Goal: Information Seeking & Learning: Learn about a topic

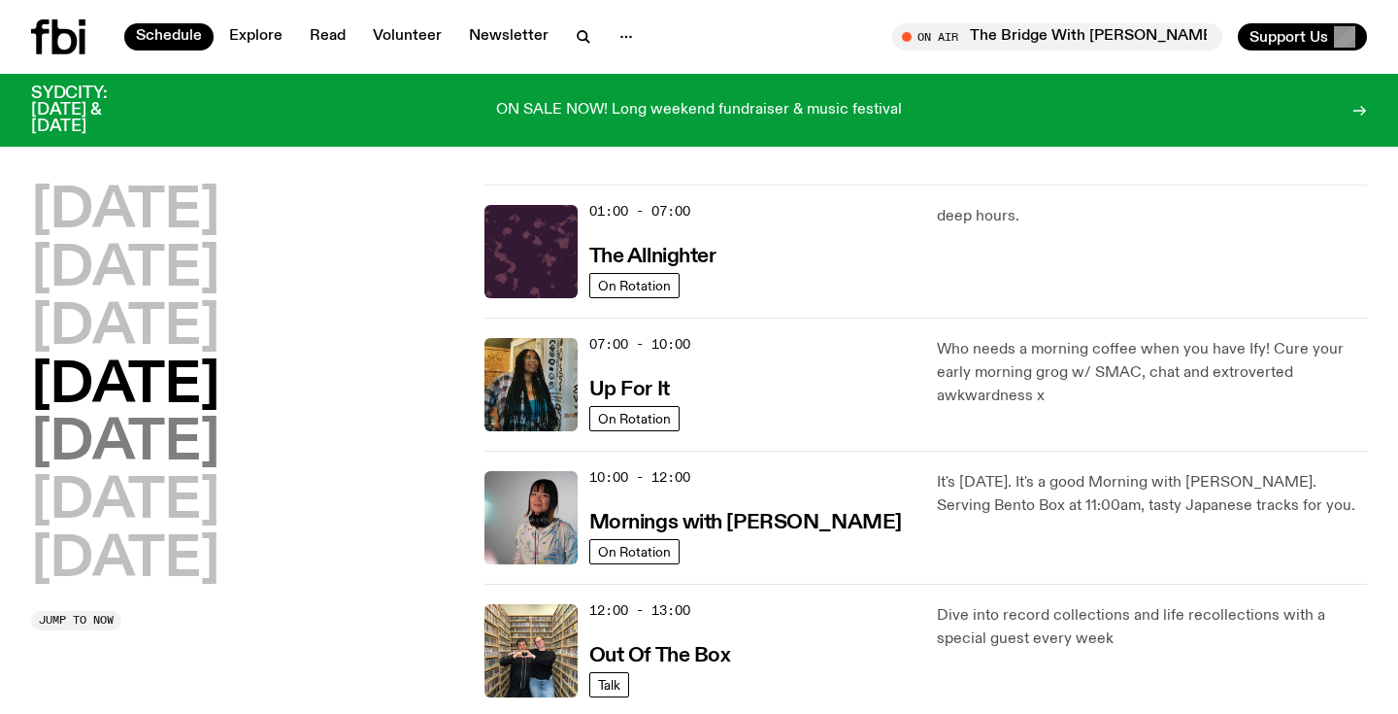
click at [145, 449] on h2 "Friday" at bounding box center [125, 443] width 188 height 54
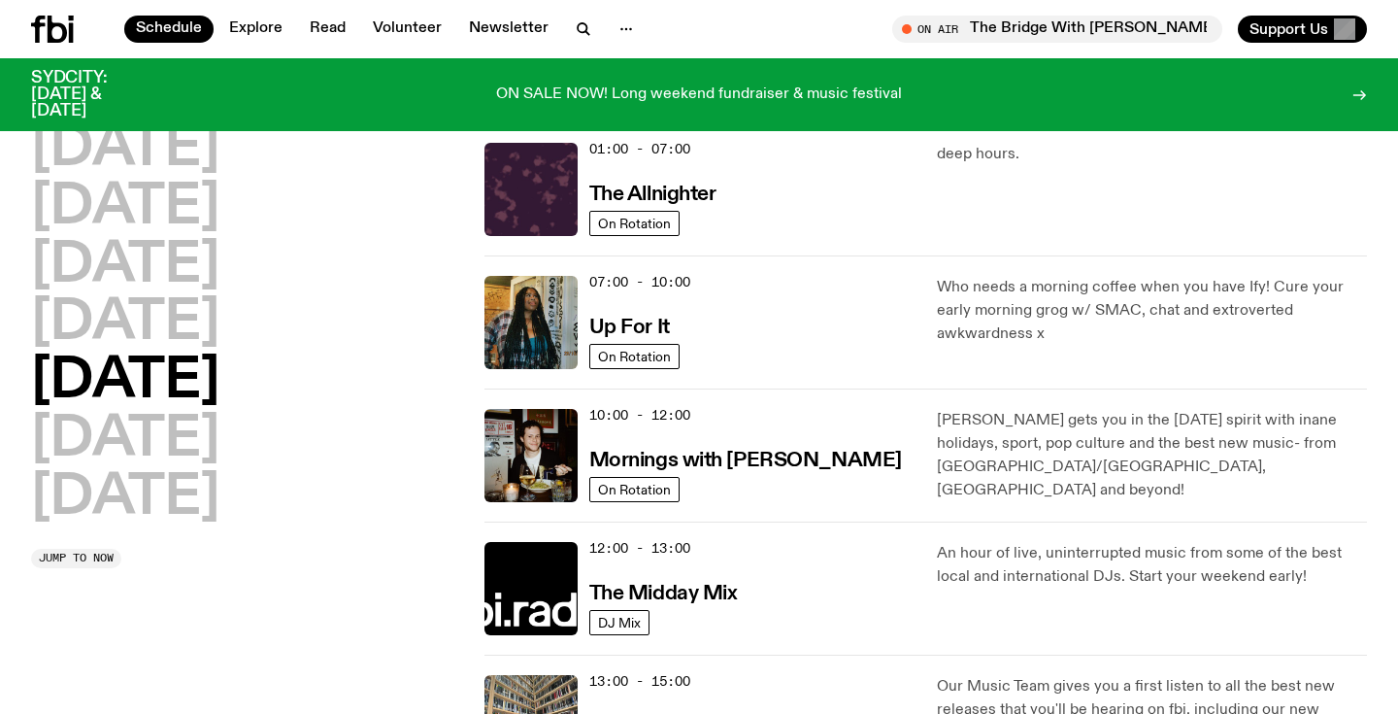
scroll to position [54, 0]
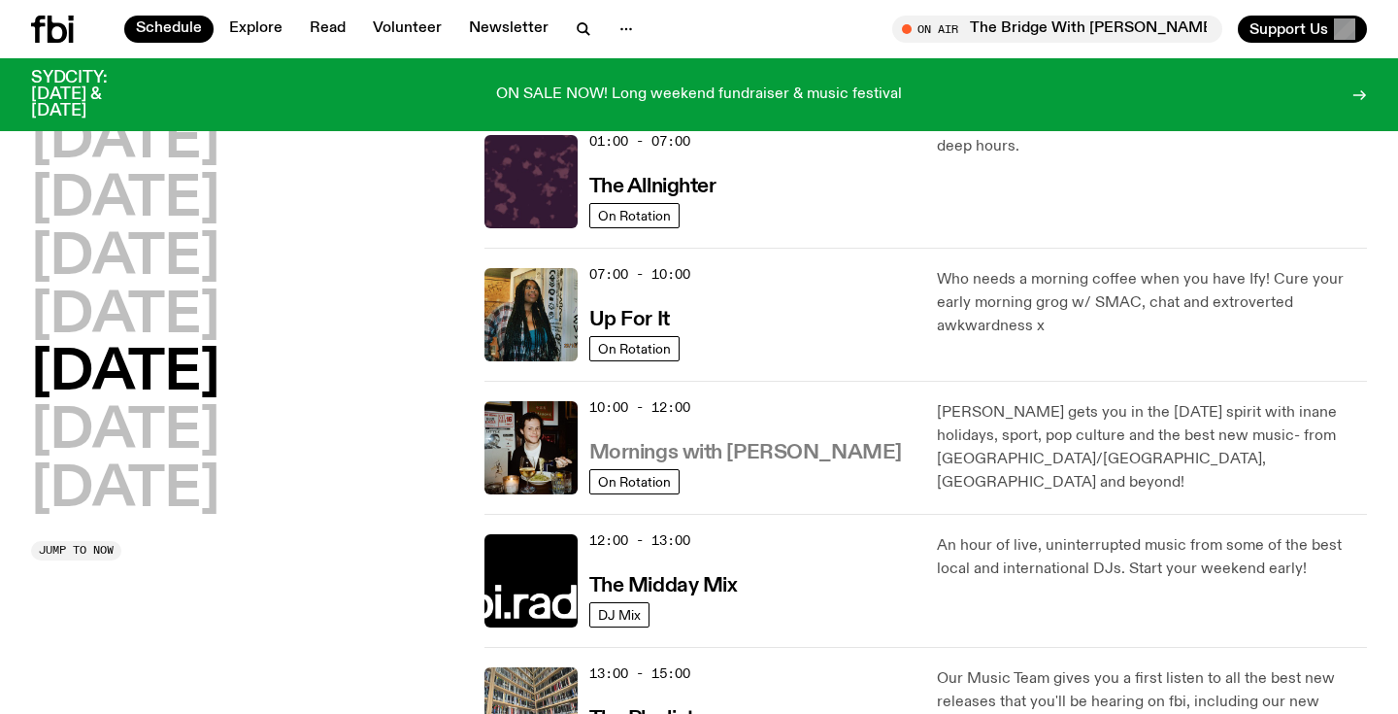
click at [744, 454] on h3 "Mornings with Sam Lane" at bounding box center [745, 453] width 313 height 20
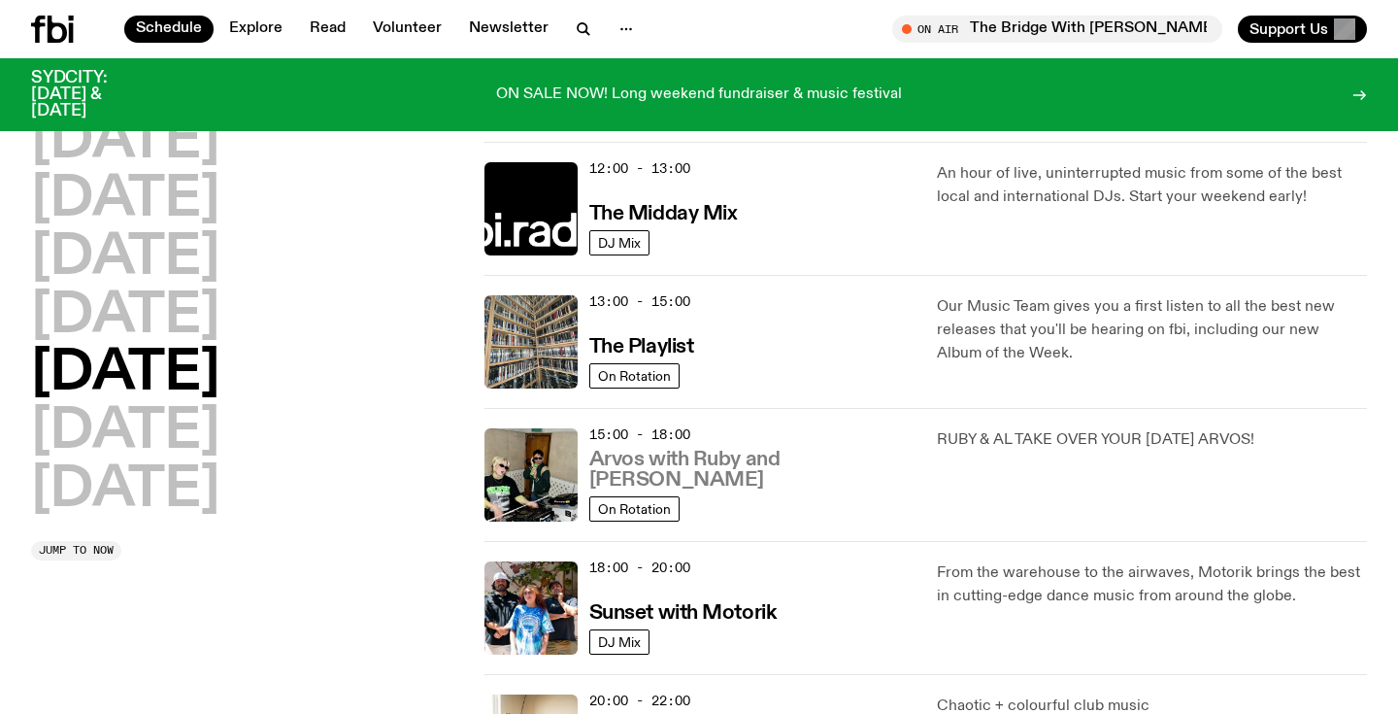
scroll to position [432, 0]
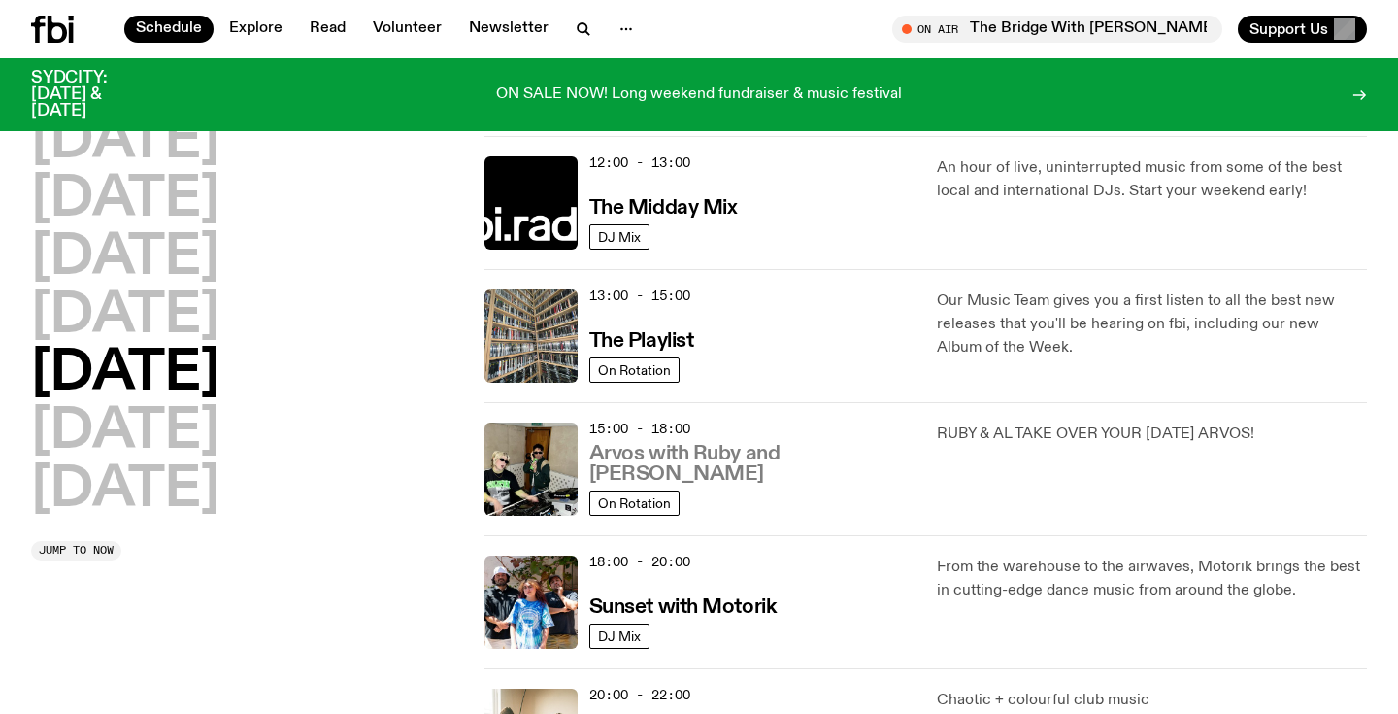
click at [667, 474] on h3 "Arvos with Ruby and [PERSON_NAME]" at bounding box center [751, 464] width 325 height 41
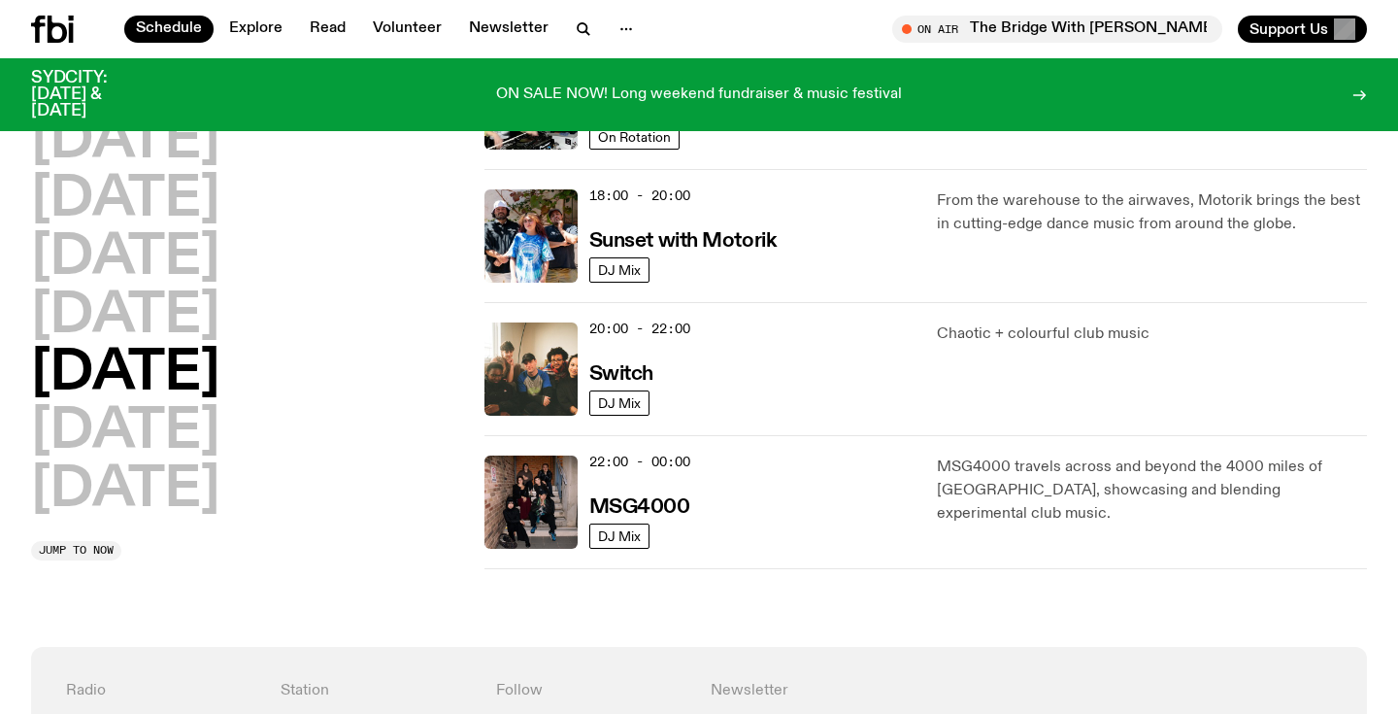
scroll to position [804, 0]
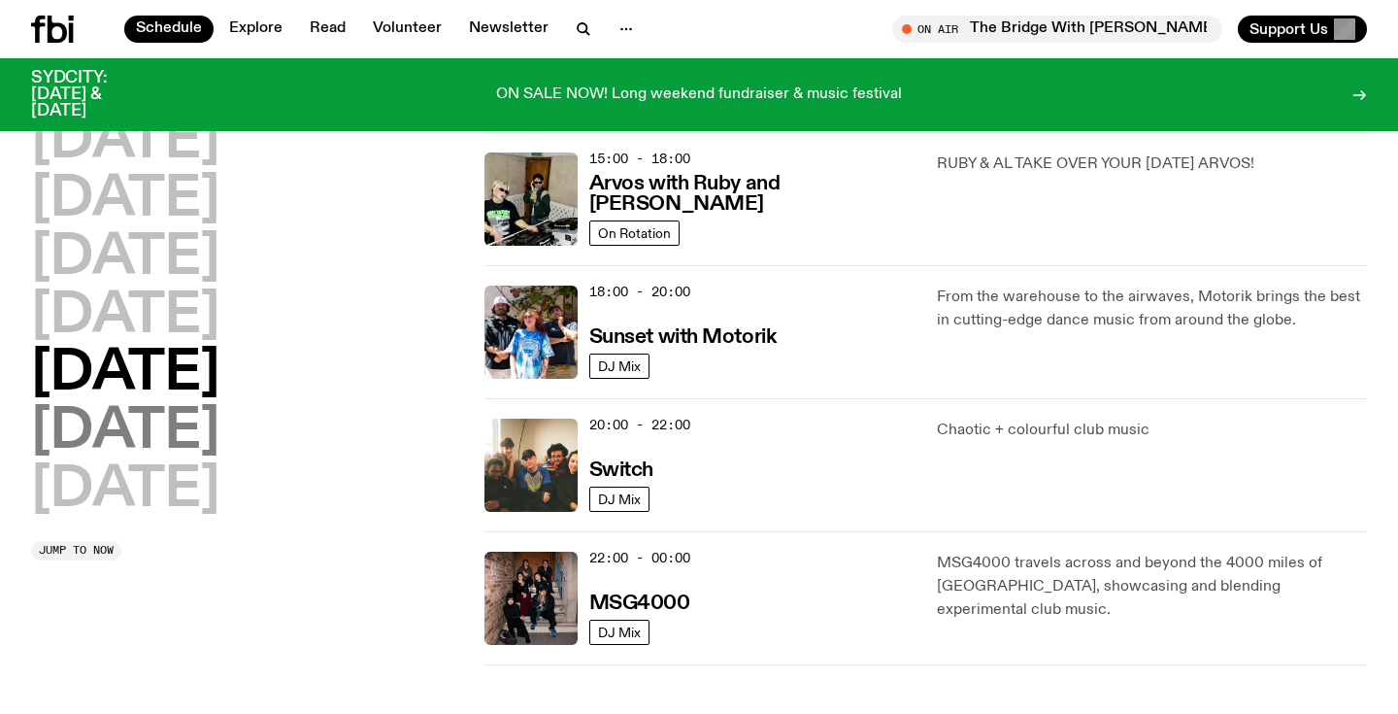
click at [189, 441] on h2 "Saturday" at bounding box center [125, 432] width 188 height 54
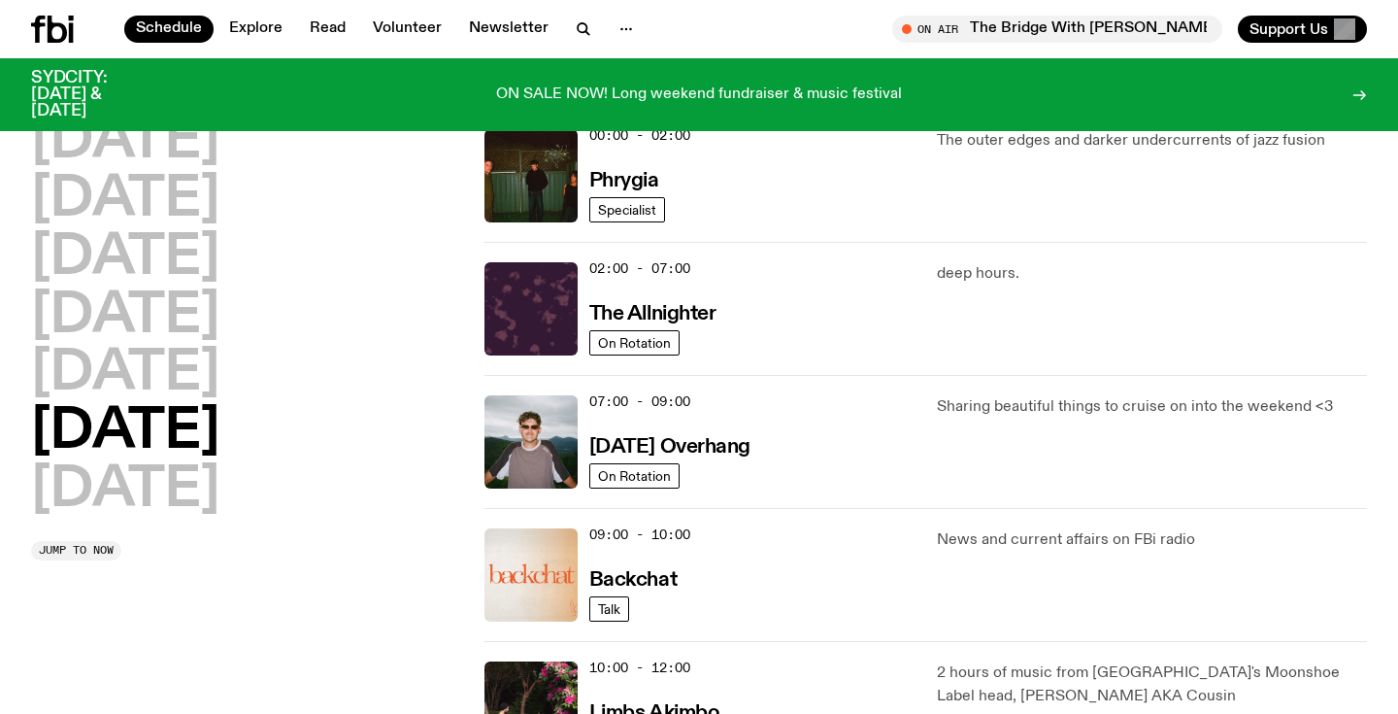
scroll to position [54, 0]
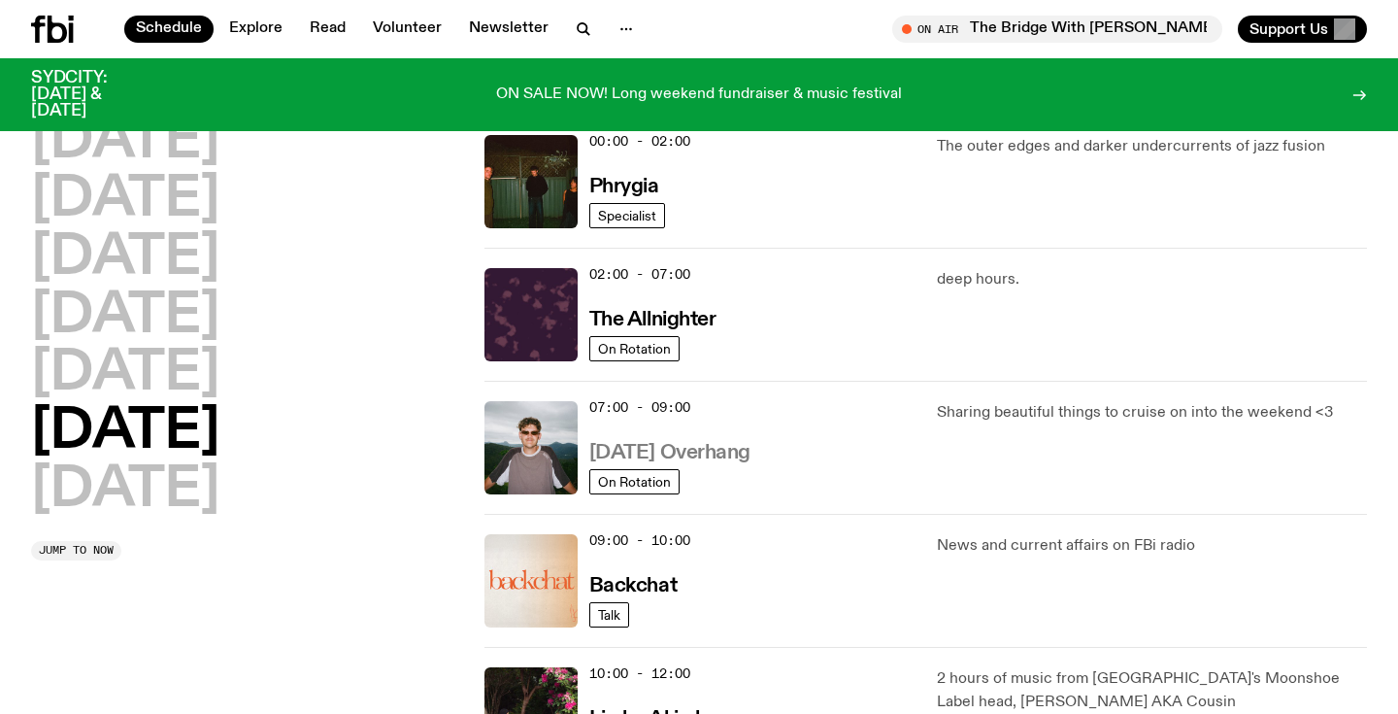
click at [715, 450] on h3 "Saturday Overhang" at bounding box center [669, 453] width 161 height 20
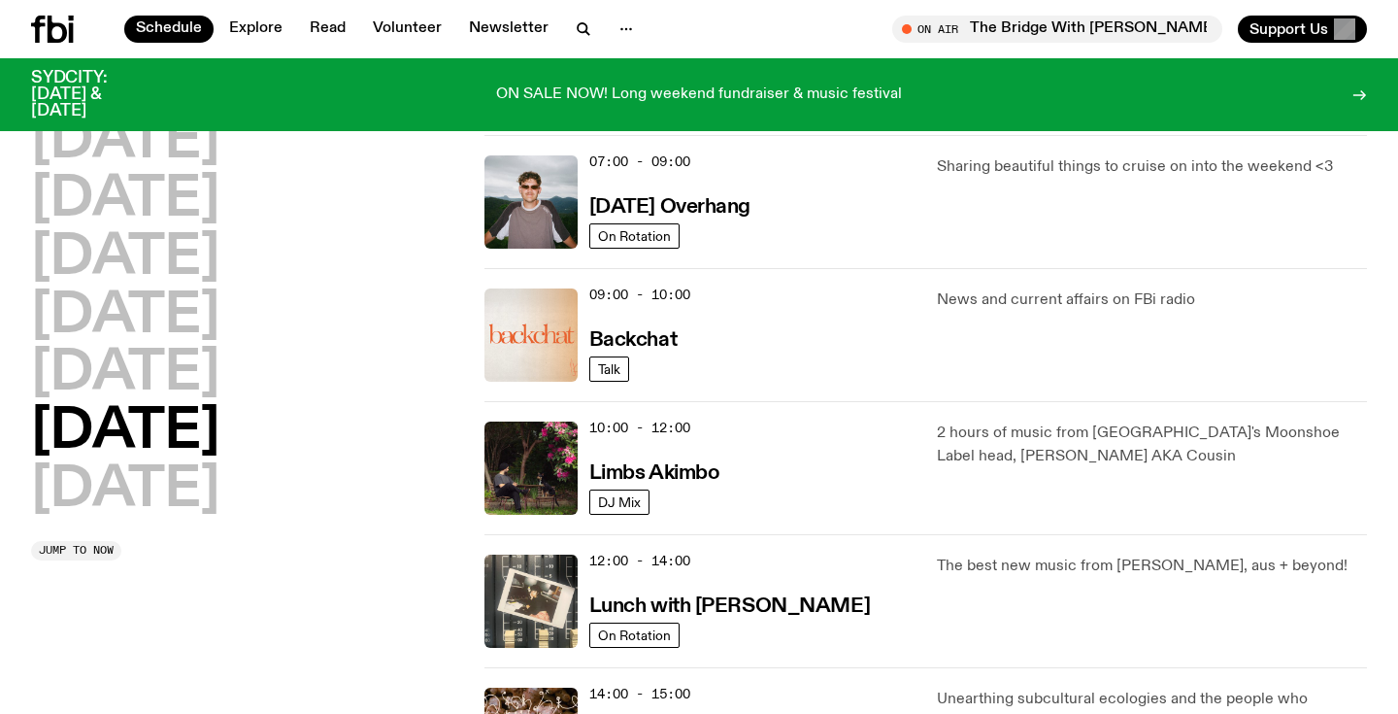
scroll to position [373, 0]
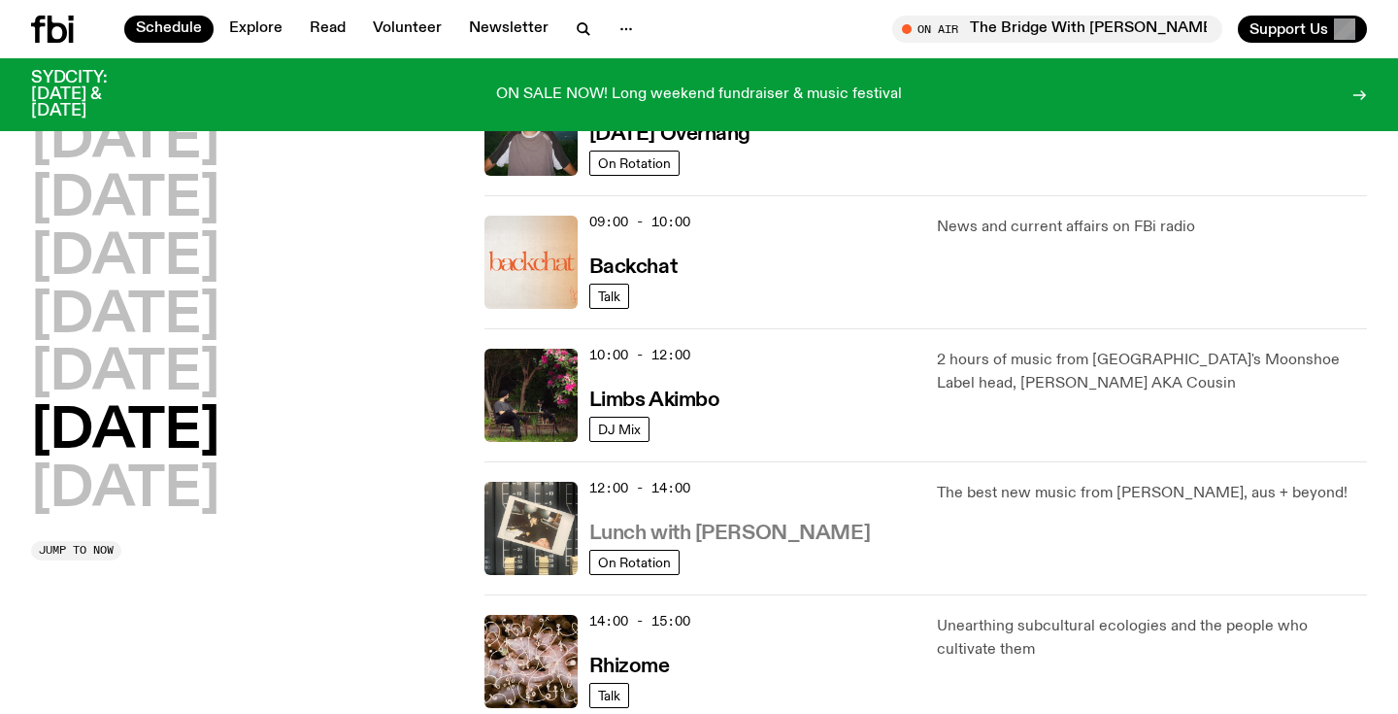
click at [699, 532] on h3 "Lunch with Ella Avni" at bounding box center [729, 533] width 281 height 20
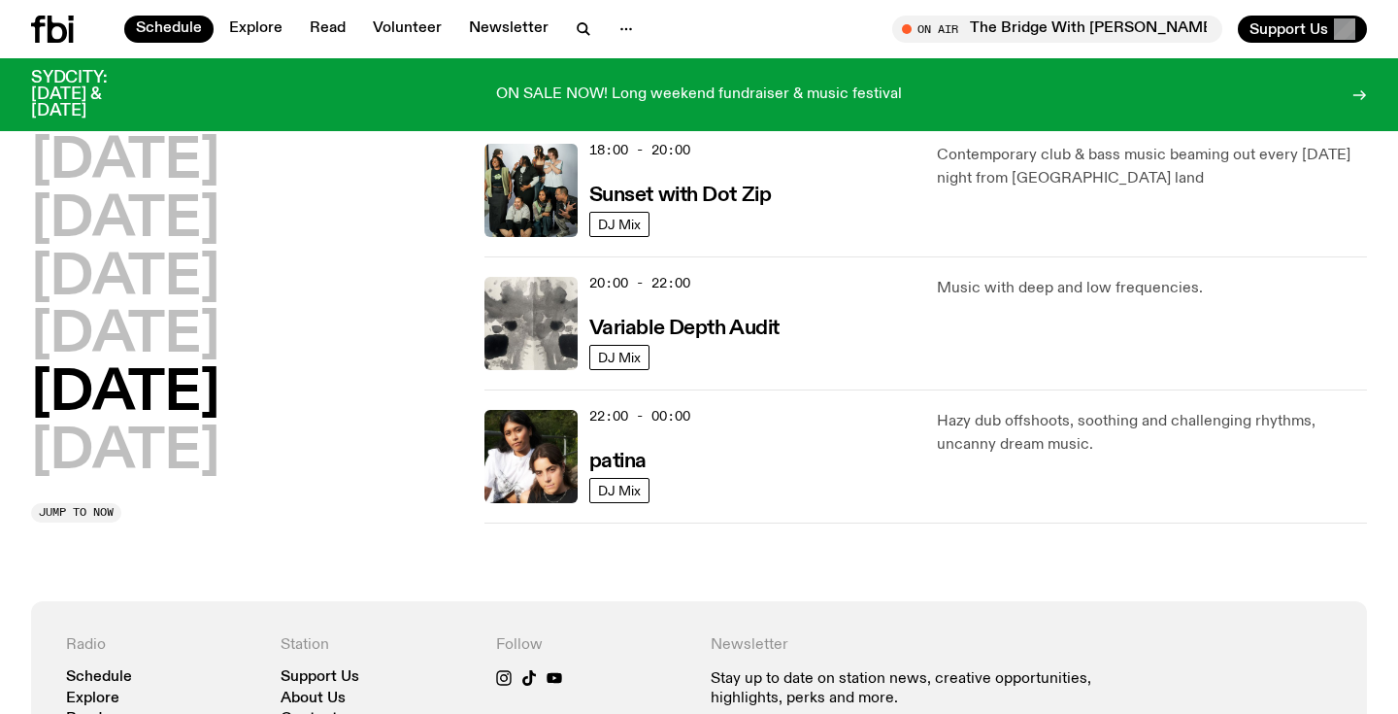
scroll to position [1245, 0]
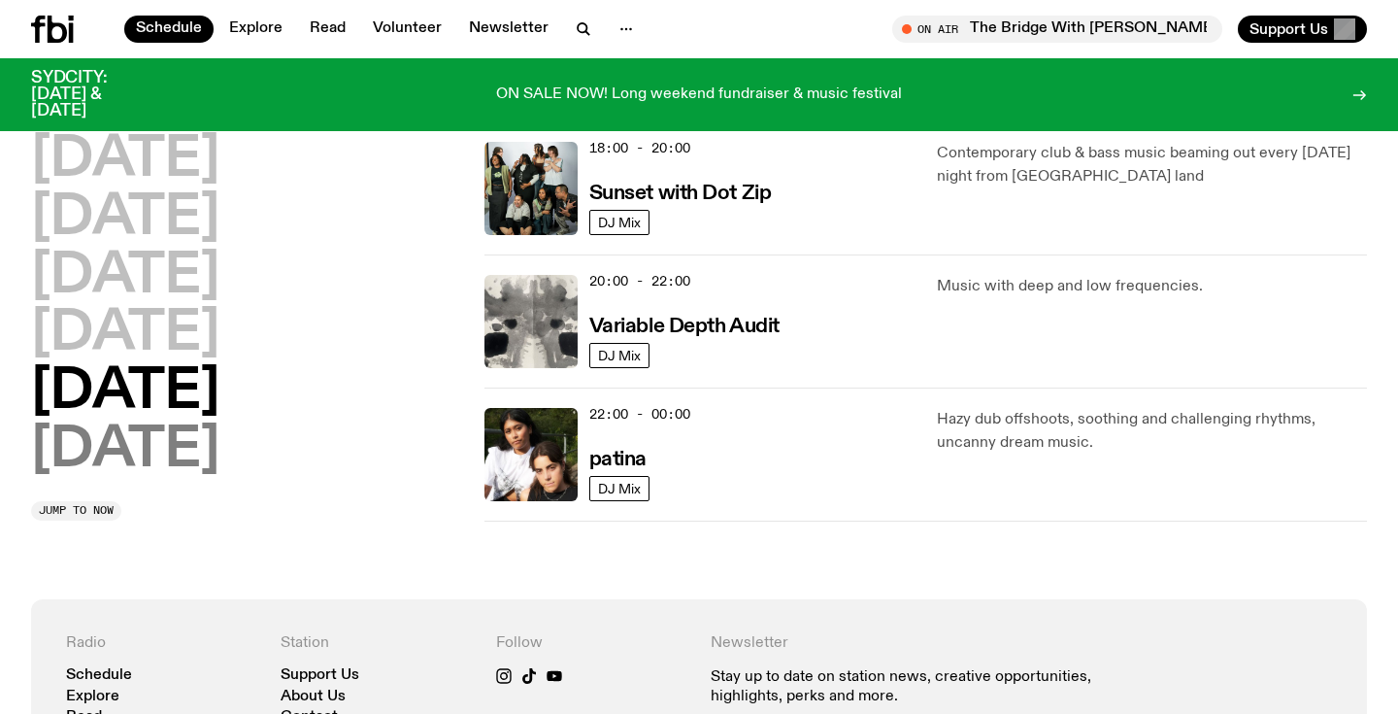
click at [201, 437] on h2 "Sunday" at bounding box center [125, 450] width 188 height 54
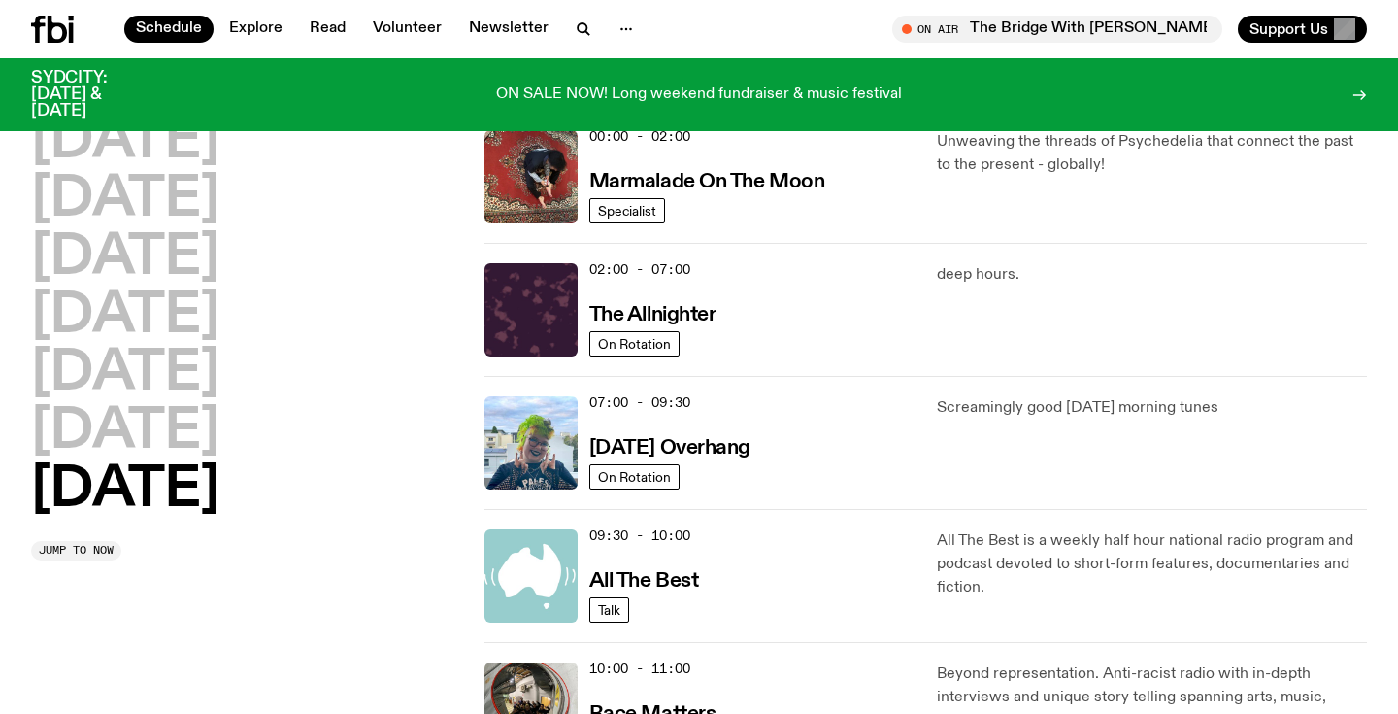
scroll to position [54, 0]
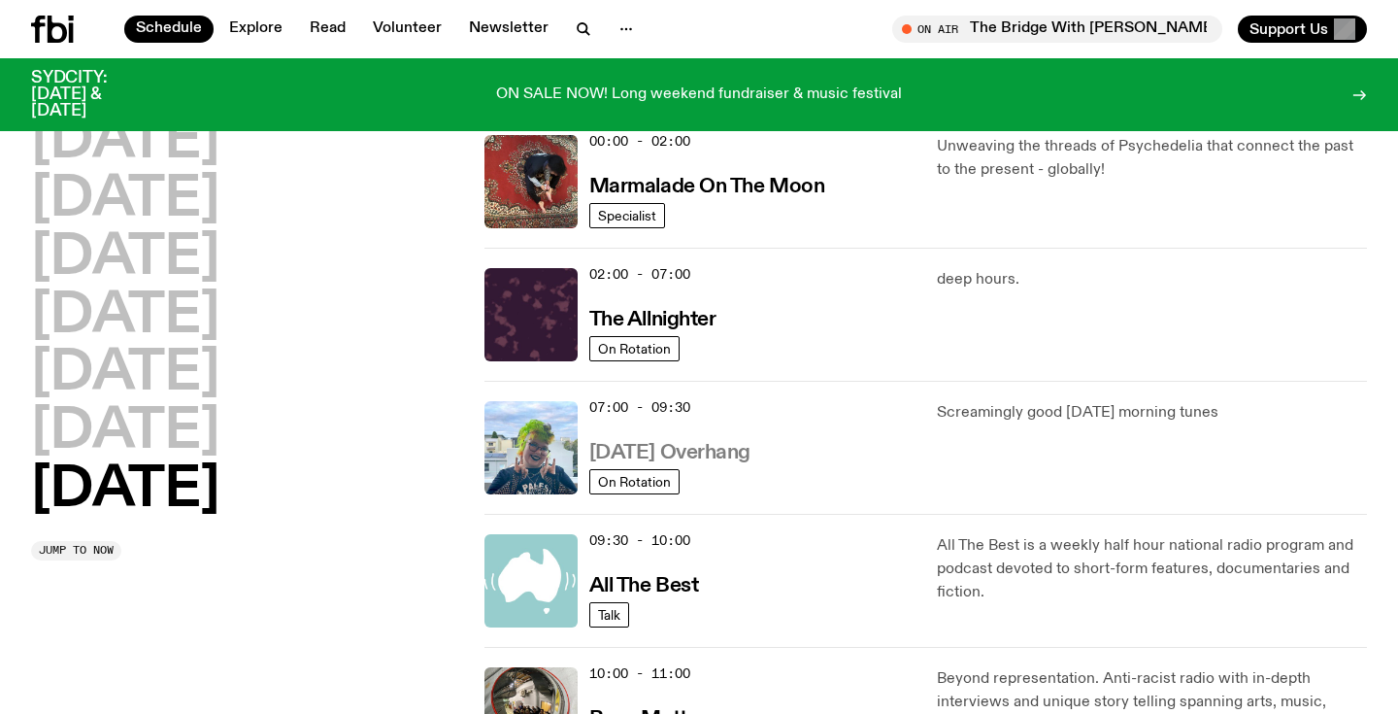
click at [692, 457] on h3 "Sunday Overhang" at bounding box center [669, 453] width 161 height 20
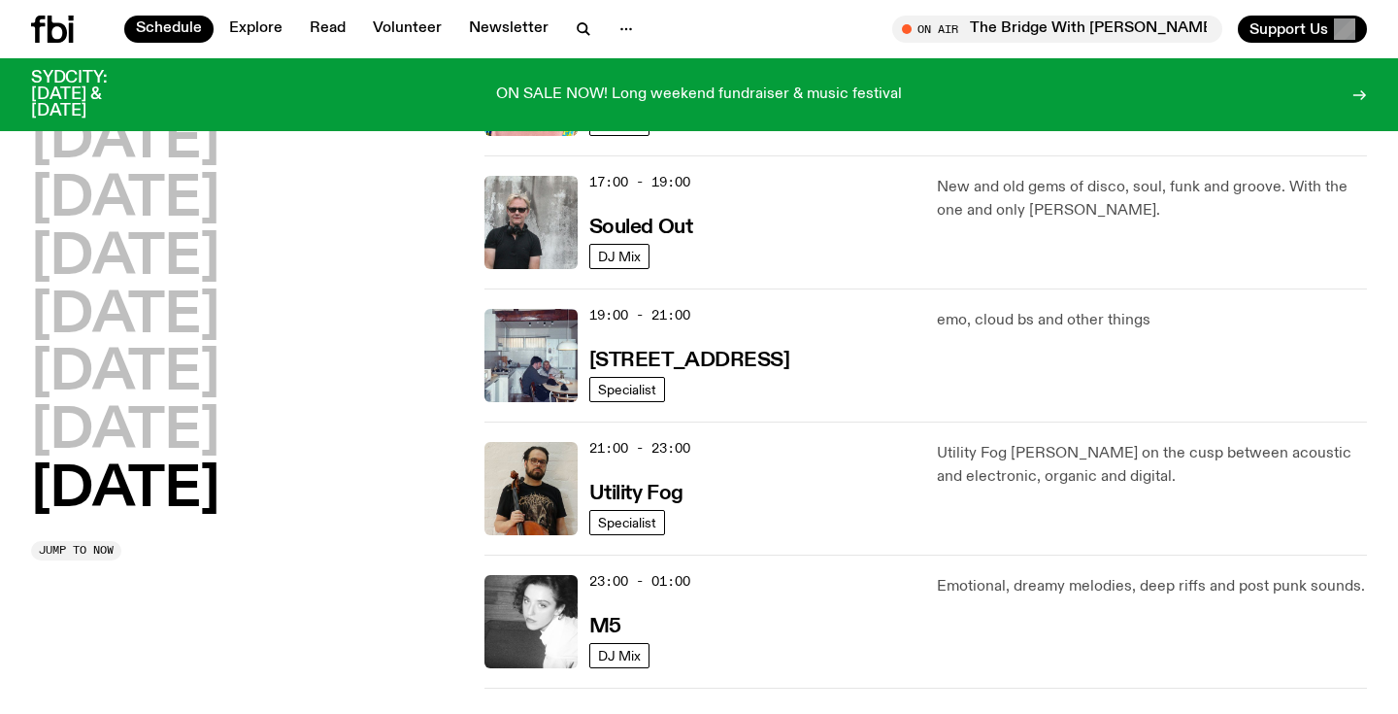
scroll to position [1204, 0]
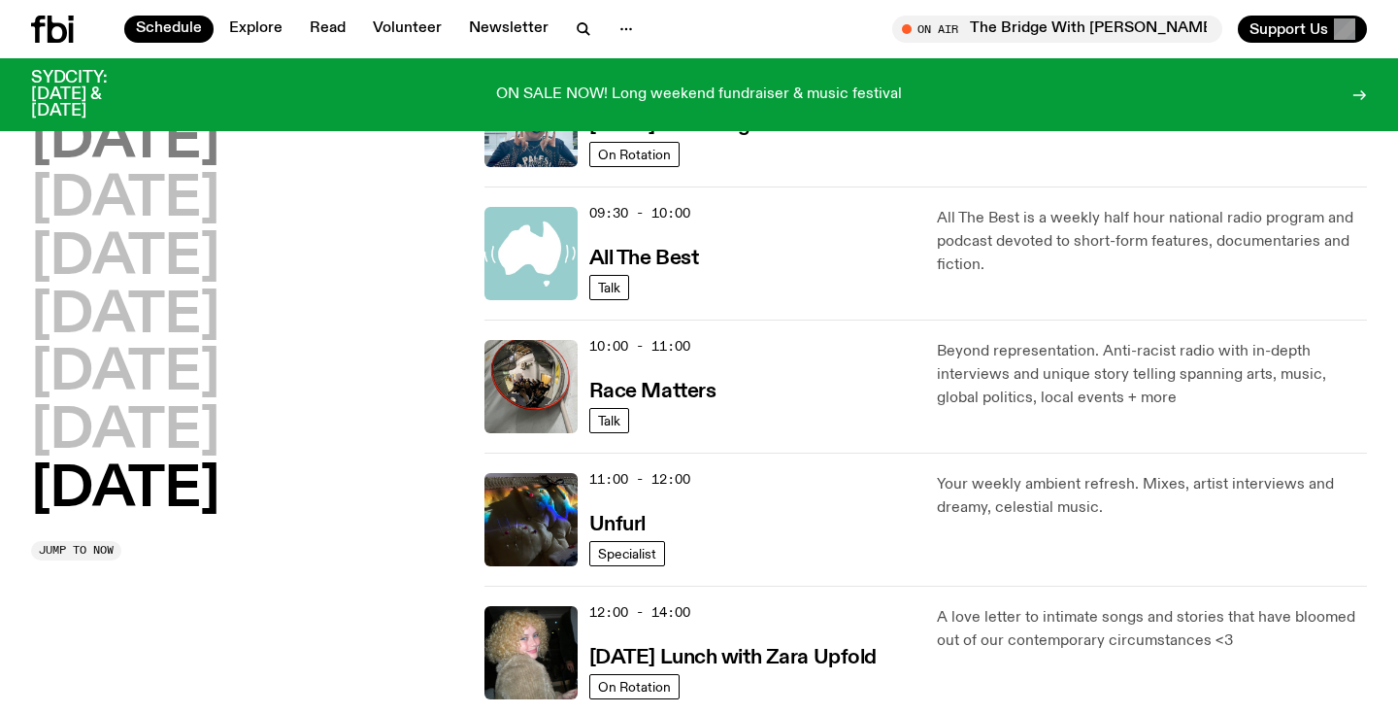
click at [210, 149] on h2 "Monday" at bounding box center [125, 142] width 188 height 54
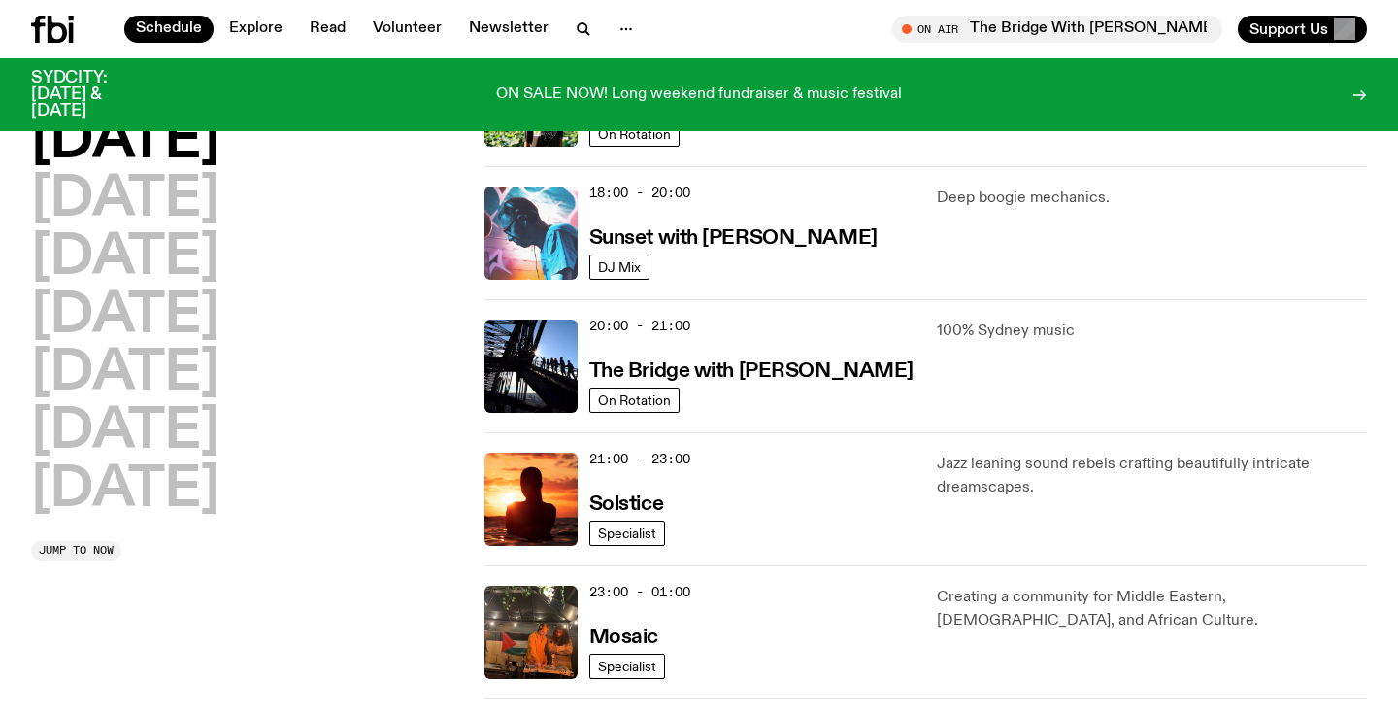
scroll to position [808, 0]
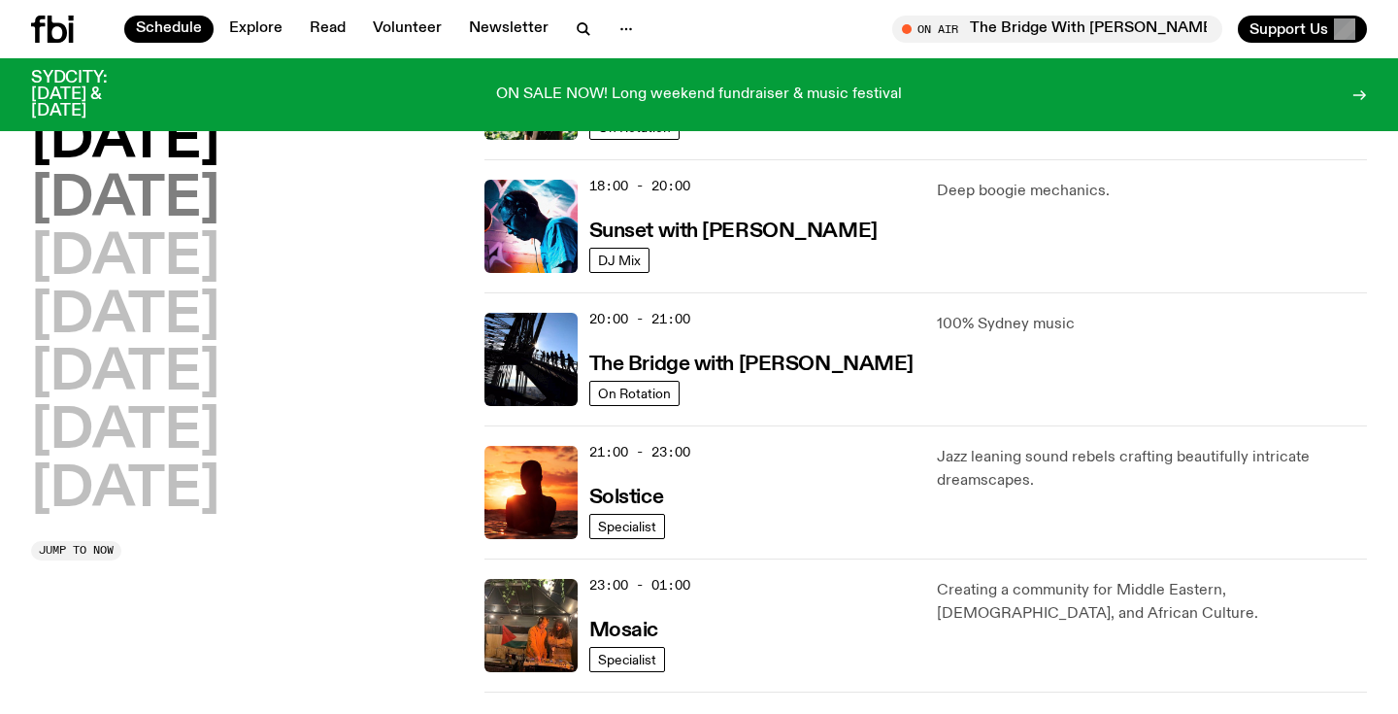
click at [190, 197] on h2 "Tuesday" at bounding box center [125, 200] width 188 height 54
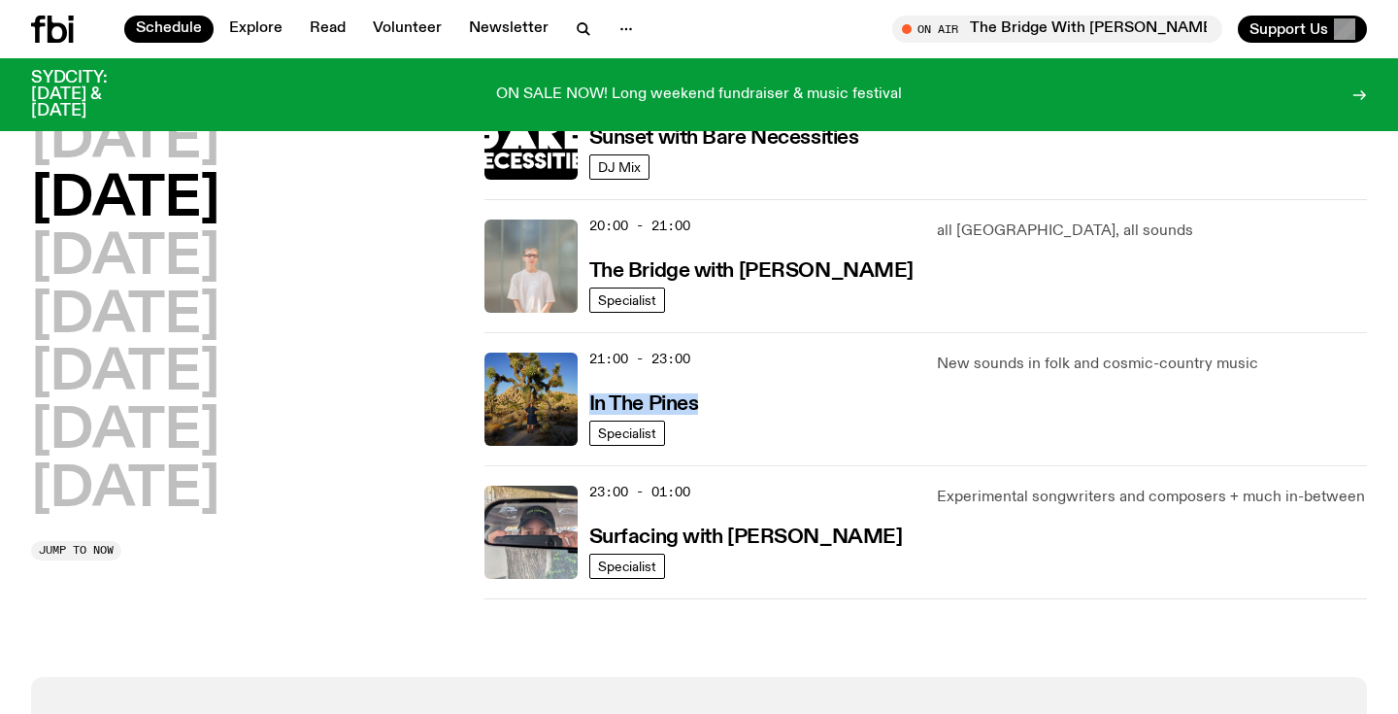
scroll to position [907, 0]
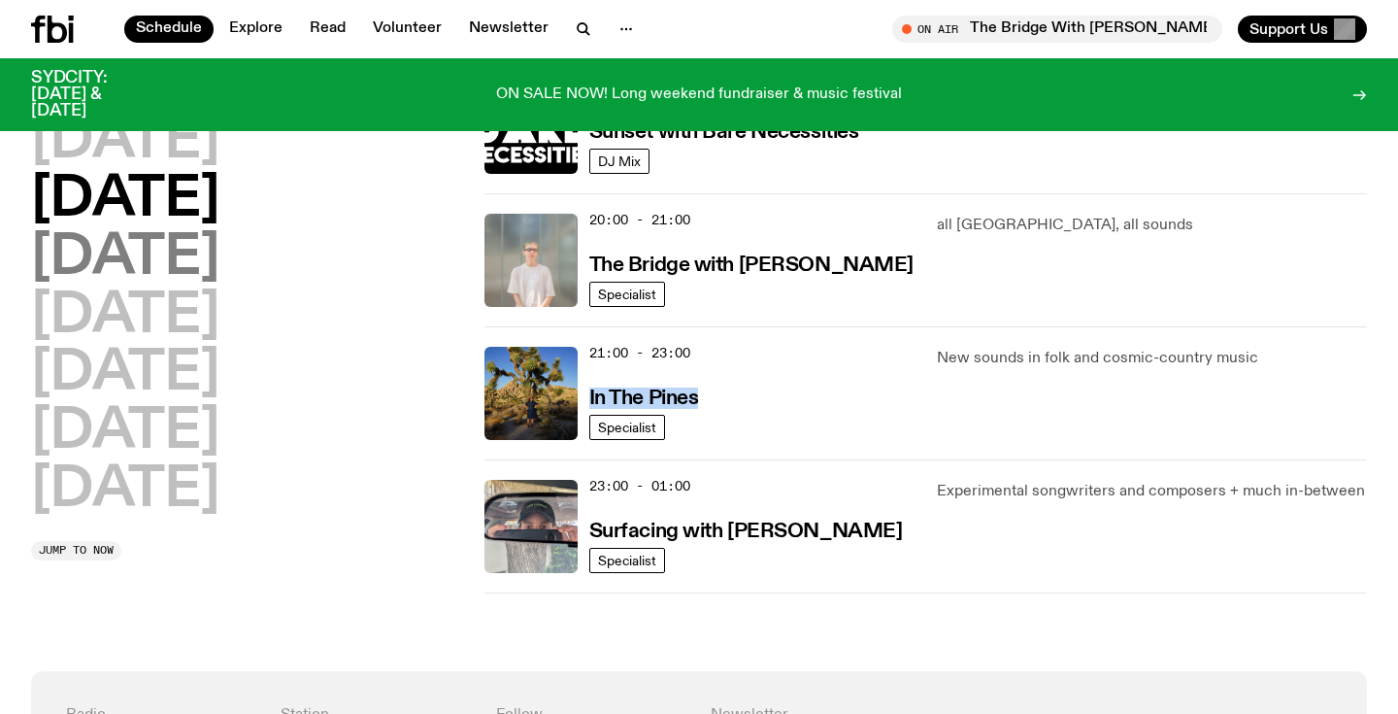
click at [219, 264] on h2 "Wednesday" at bounding box center [125, 258] width 188 height 54
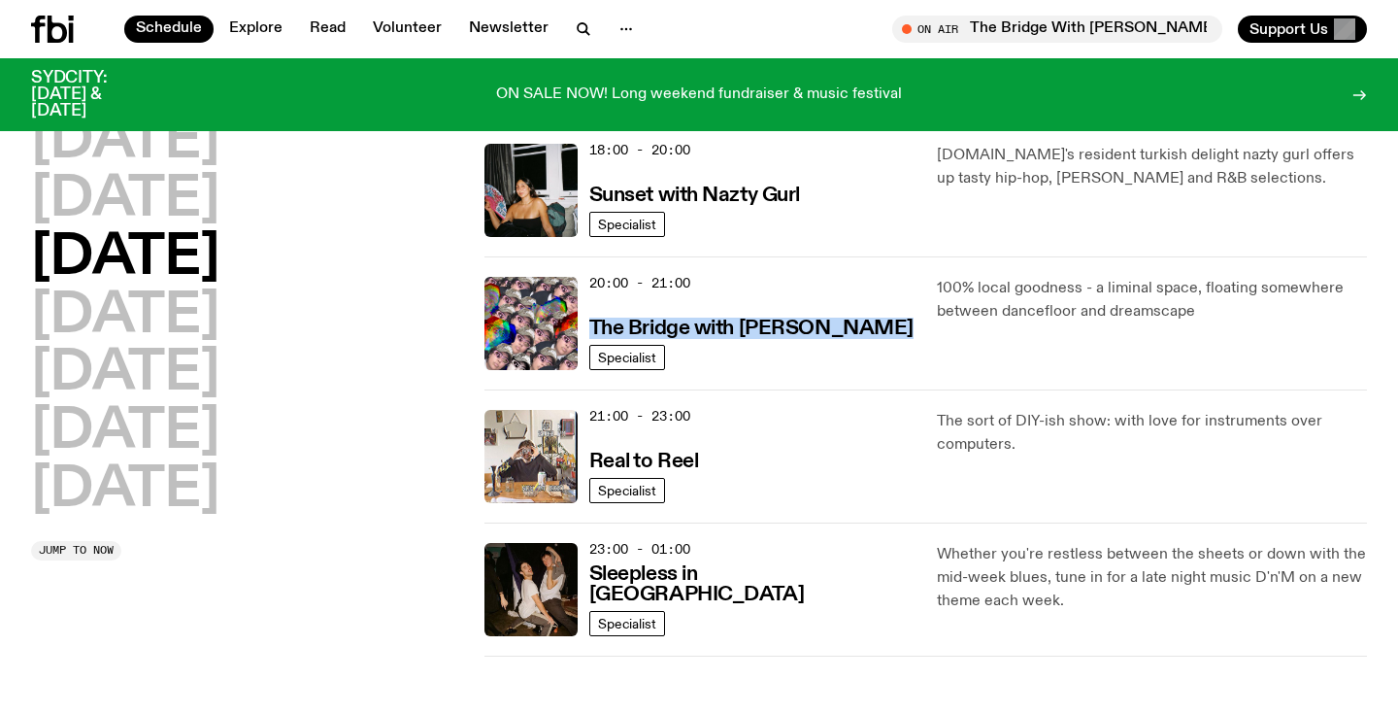
scroll to position [854, 0]
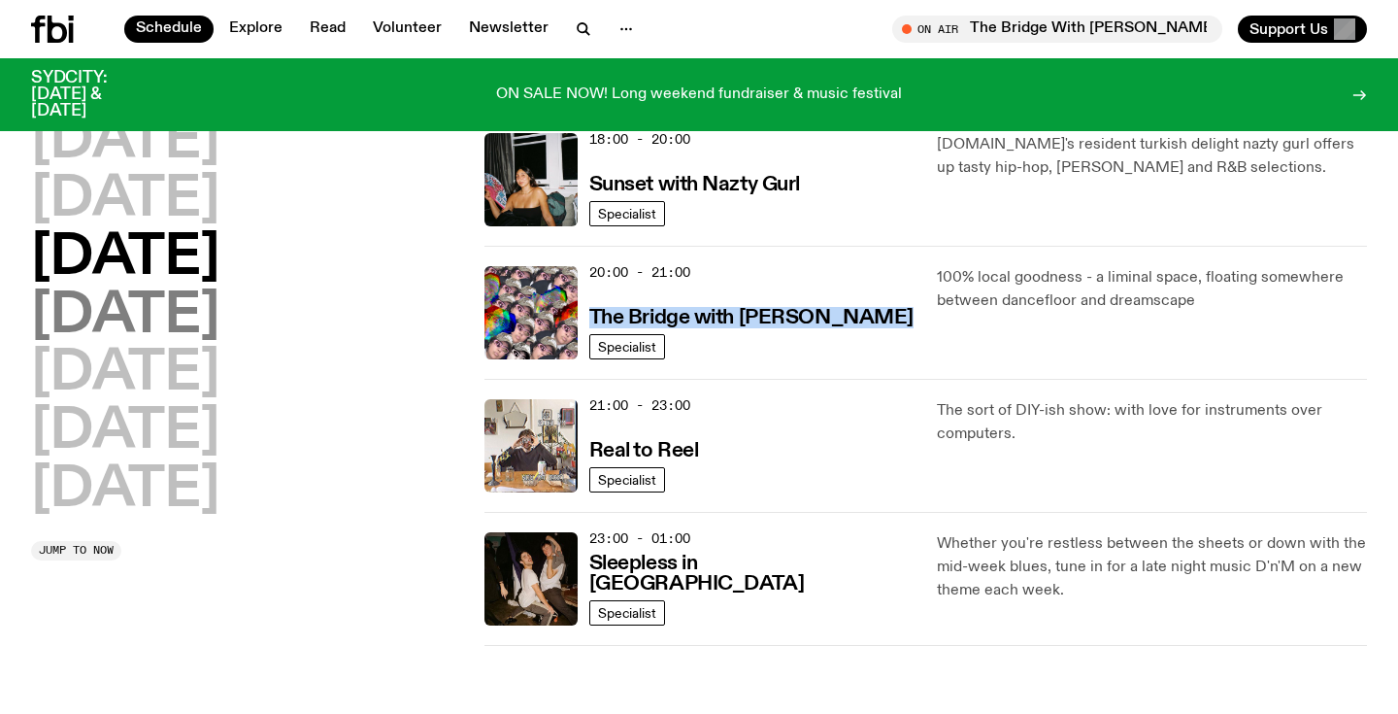
click at [219, 316] on h2 "Thursday" at bounding box center [125, 316] width 188 height 54
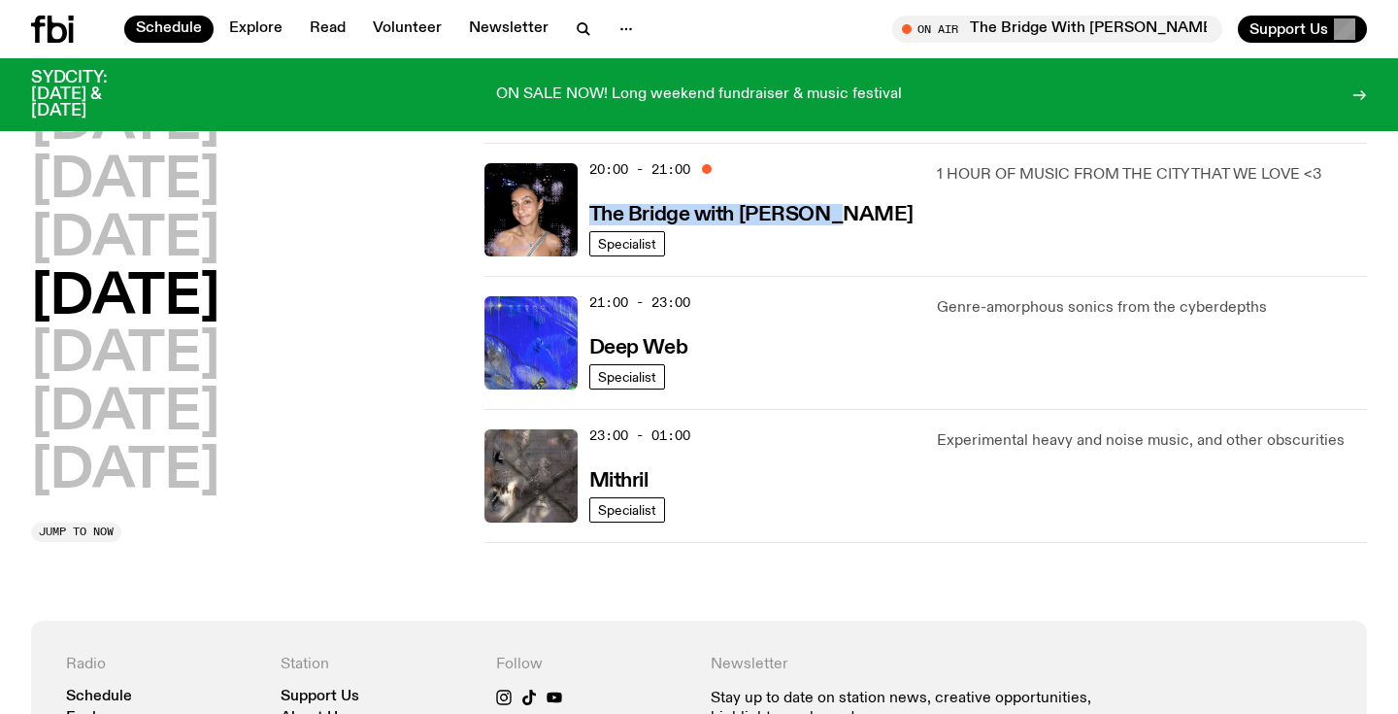
scroll to position [961, 0]
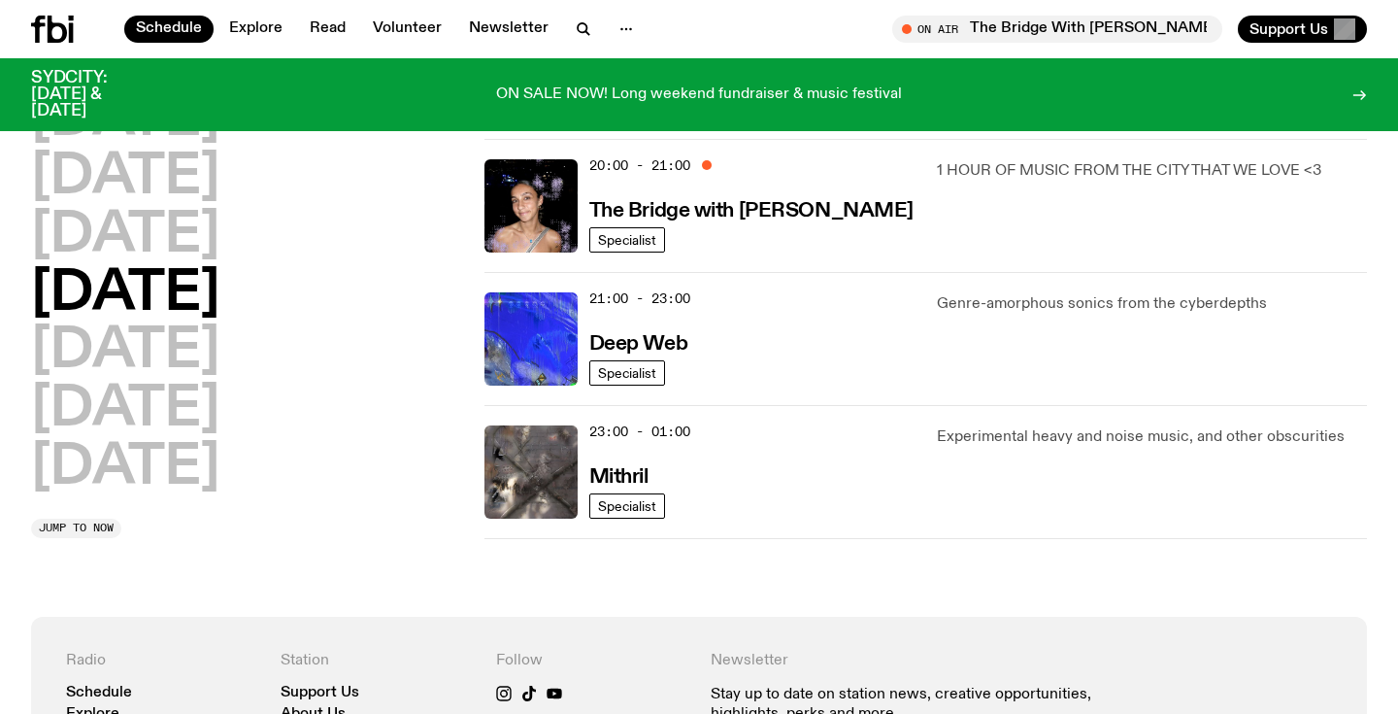
click at [205, 356] on div "Monday Tuesday Wednesday Thursday Friday Saturday Sunday" at bounding box center [246, 293] width 430 height 403
click at [164, 349] on h2 "Friday" at bounding box center [125, 352] width 188 height 54
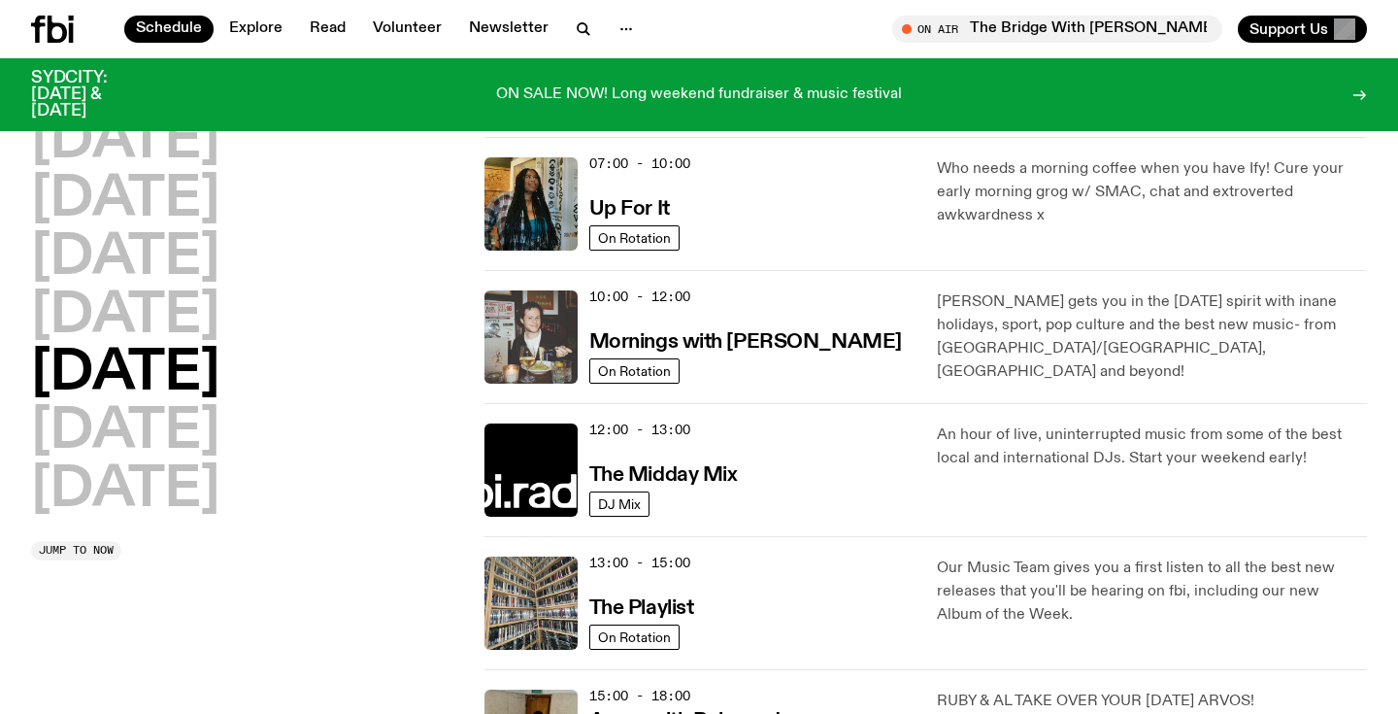
scroll to position [166, 0]
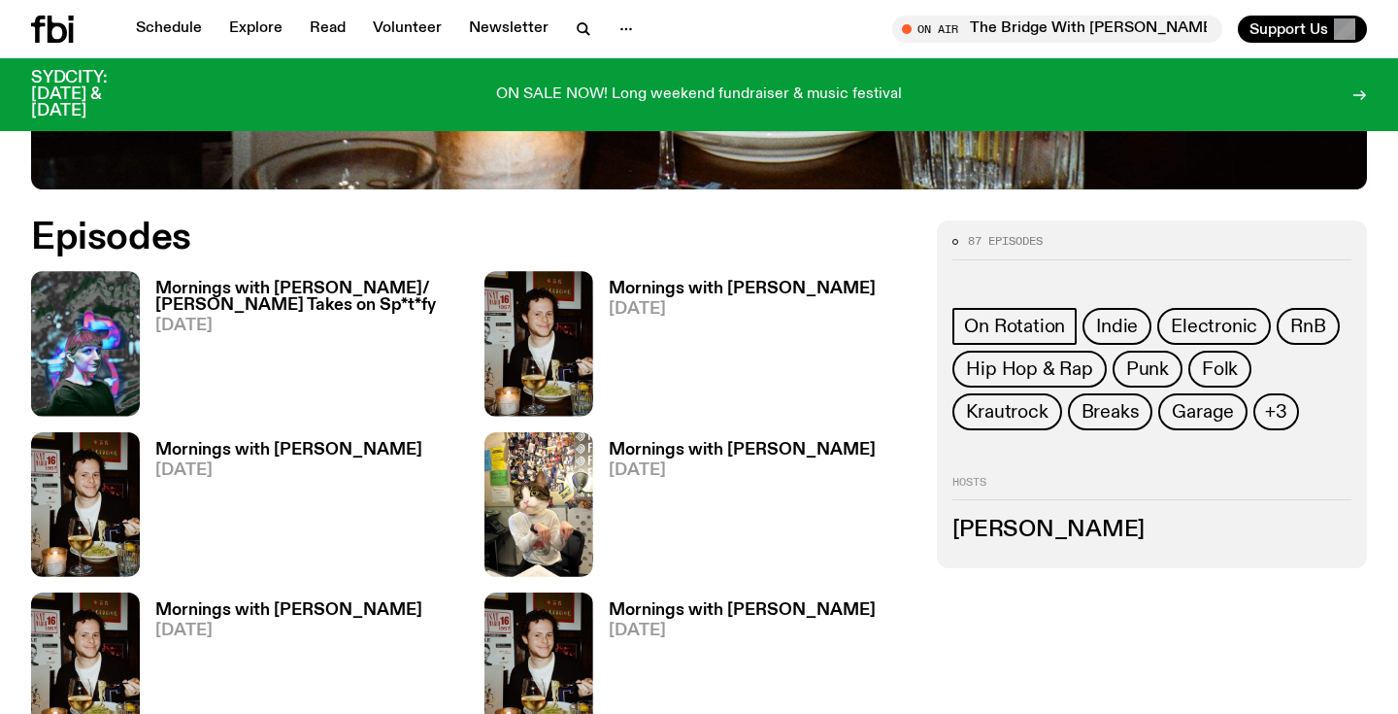
scroll to position [946, 0]
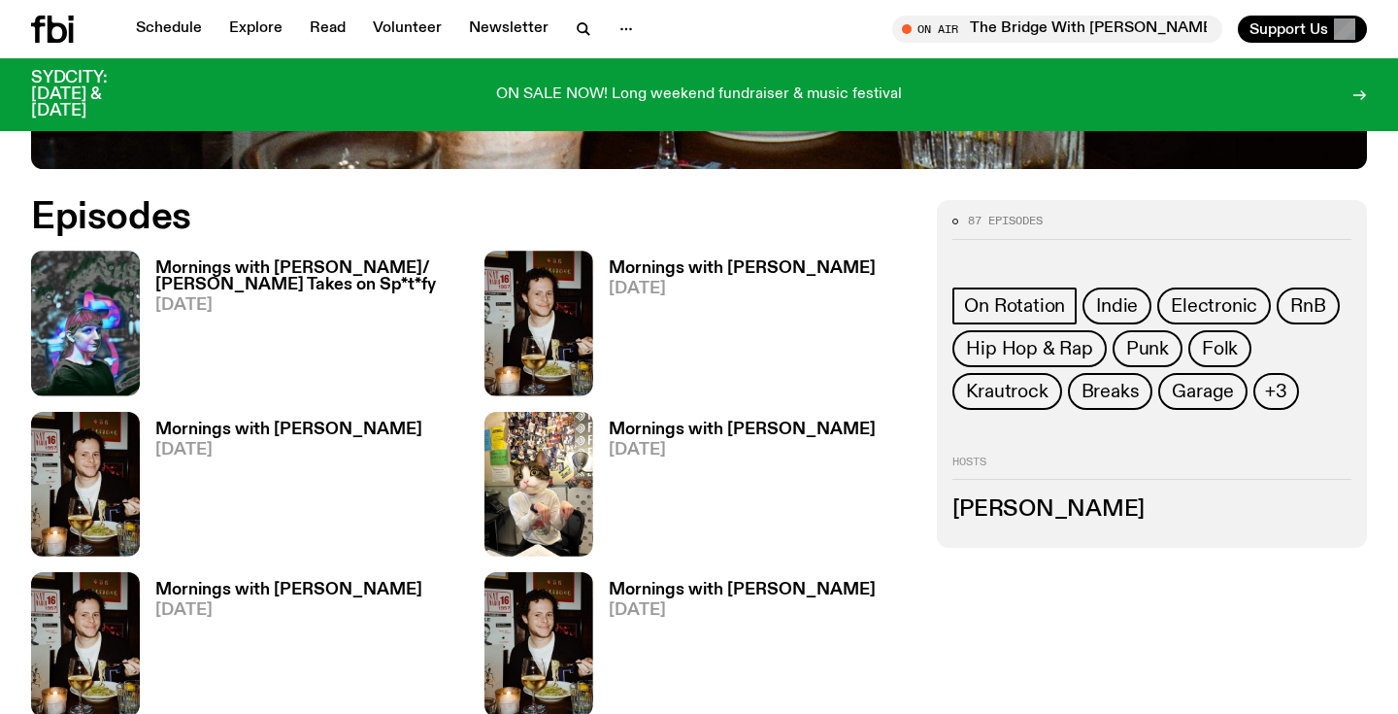
click at [644, 260] on h3 "Mornings with Sam Lane" at bounding box center [742, 268] width 267 height 17
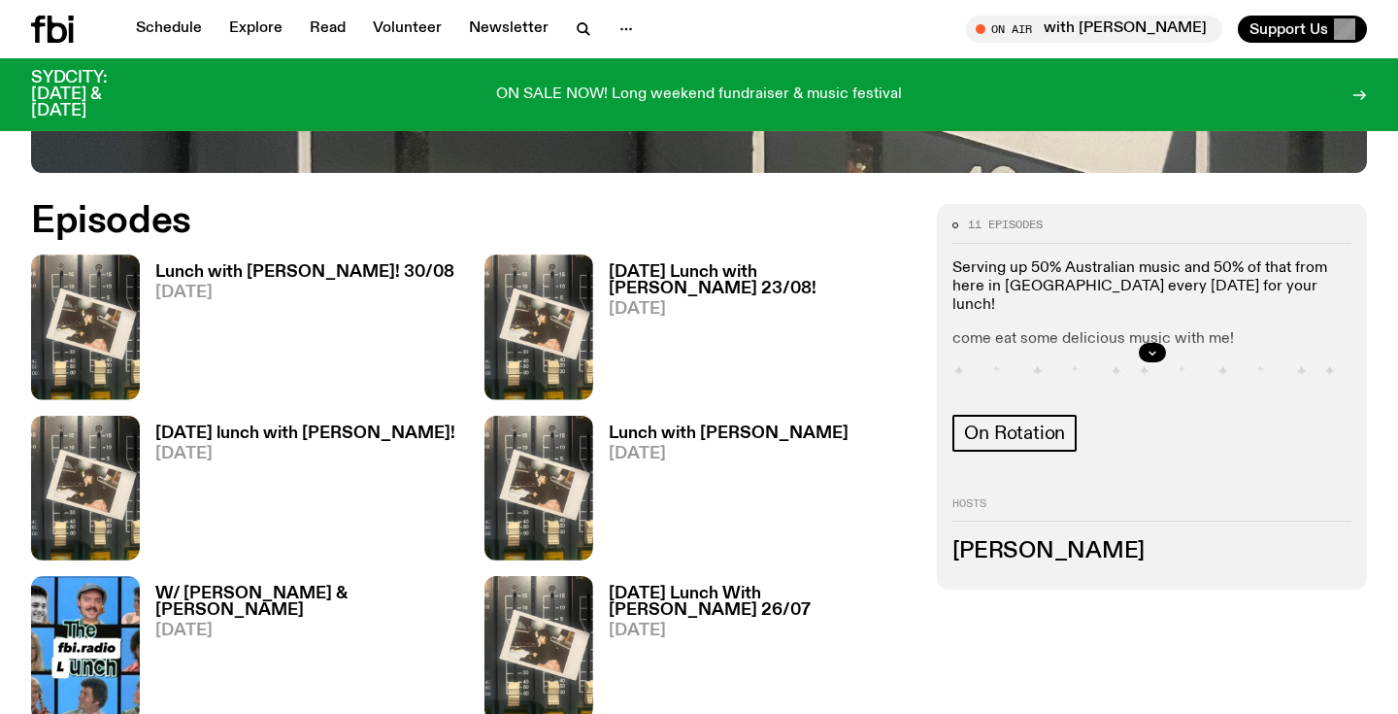
scroll to position [849, 0]
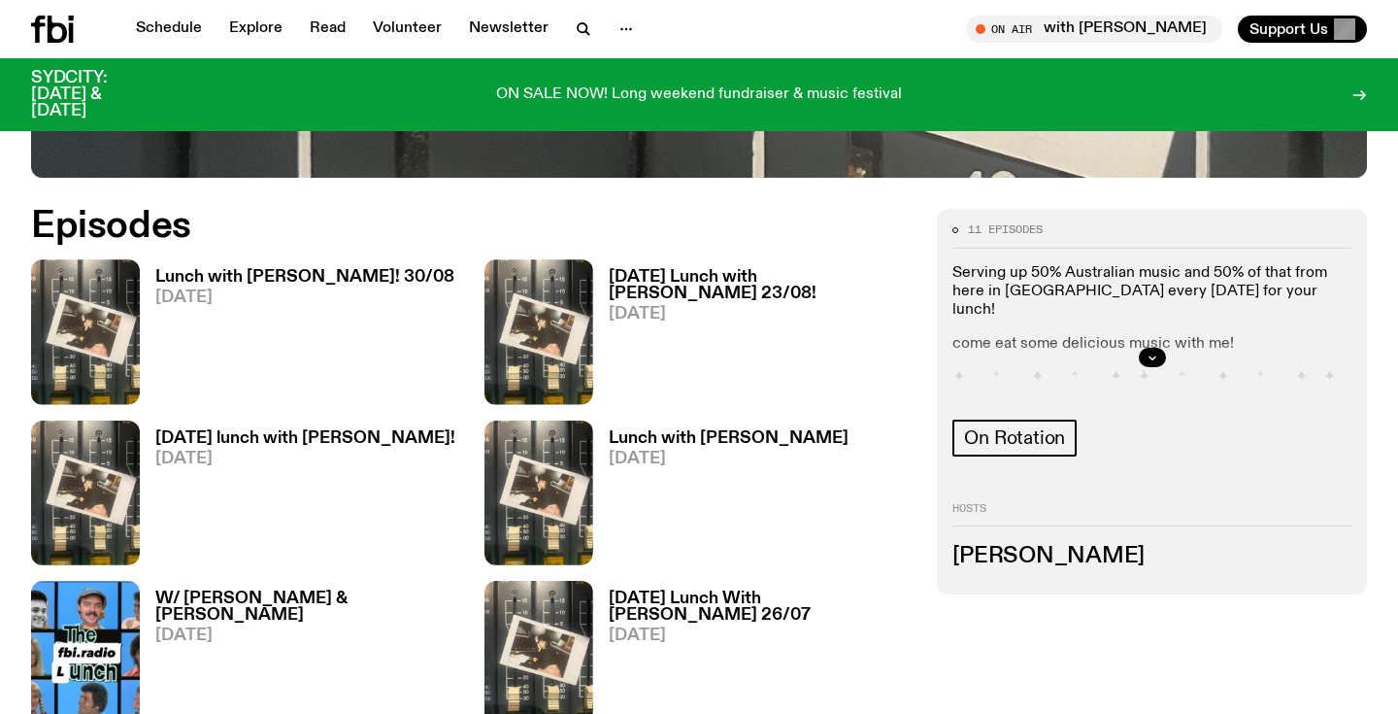
click at [291, 272] on h3 "Lunch with Ella Avni! 30/08" at bounding box center [304, 277] width 299 height 17
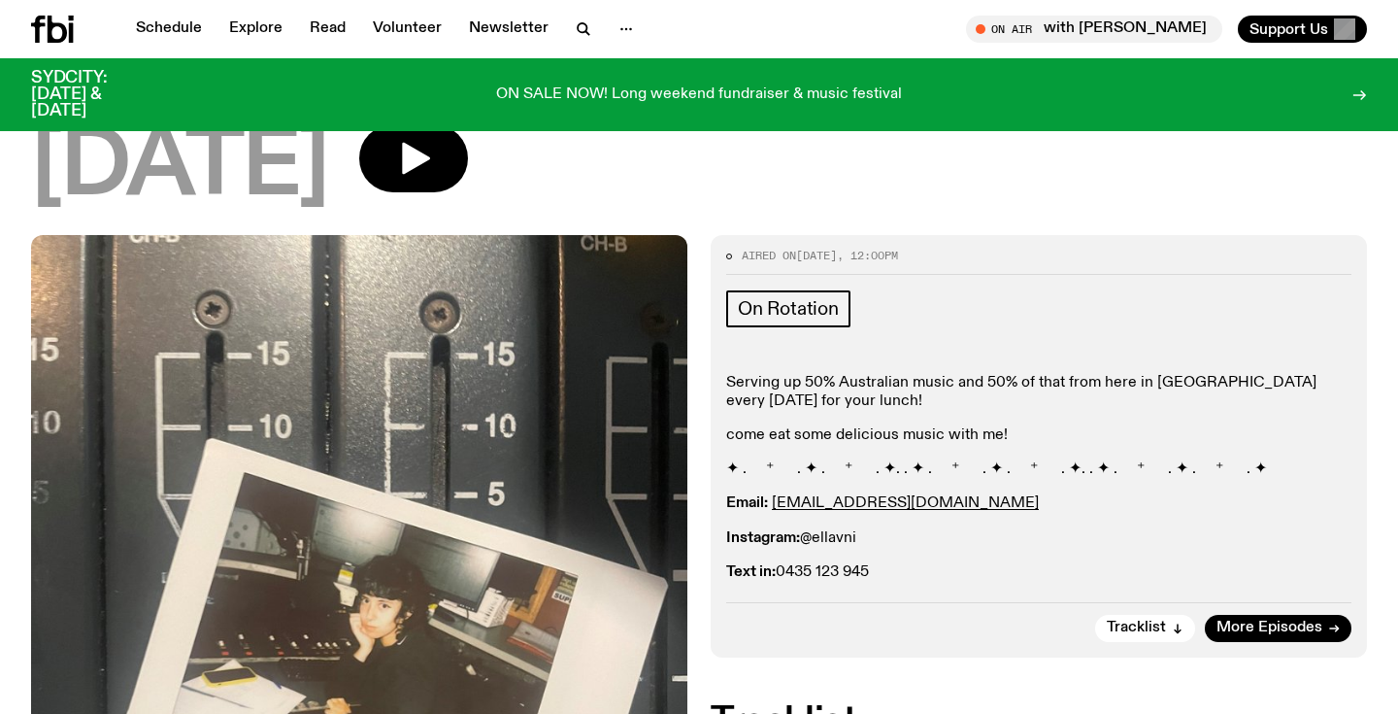
scroll to position [210, 0]
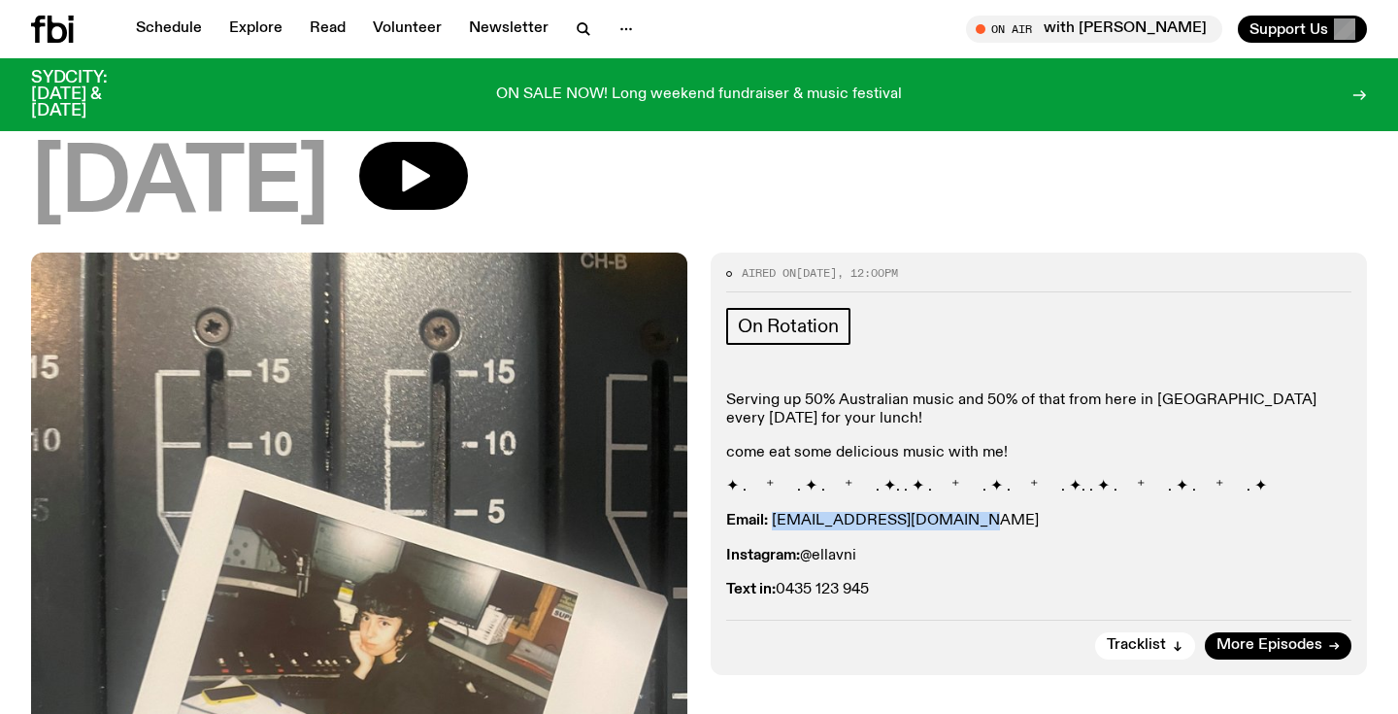
drag, startPoint x: 960, startPoint y: 441, endPoint x: 774, endPoint y: 435, distance: 186.5
click at [774, 512] on p "Email: ellalouiseavni@gmail.com" at bounding box center [1038, 521] width 625 height 18
copy link "ellalouiseavni@gmail.com"
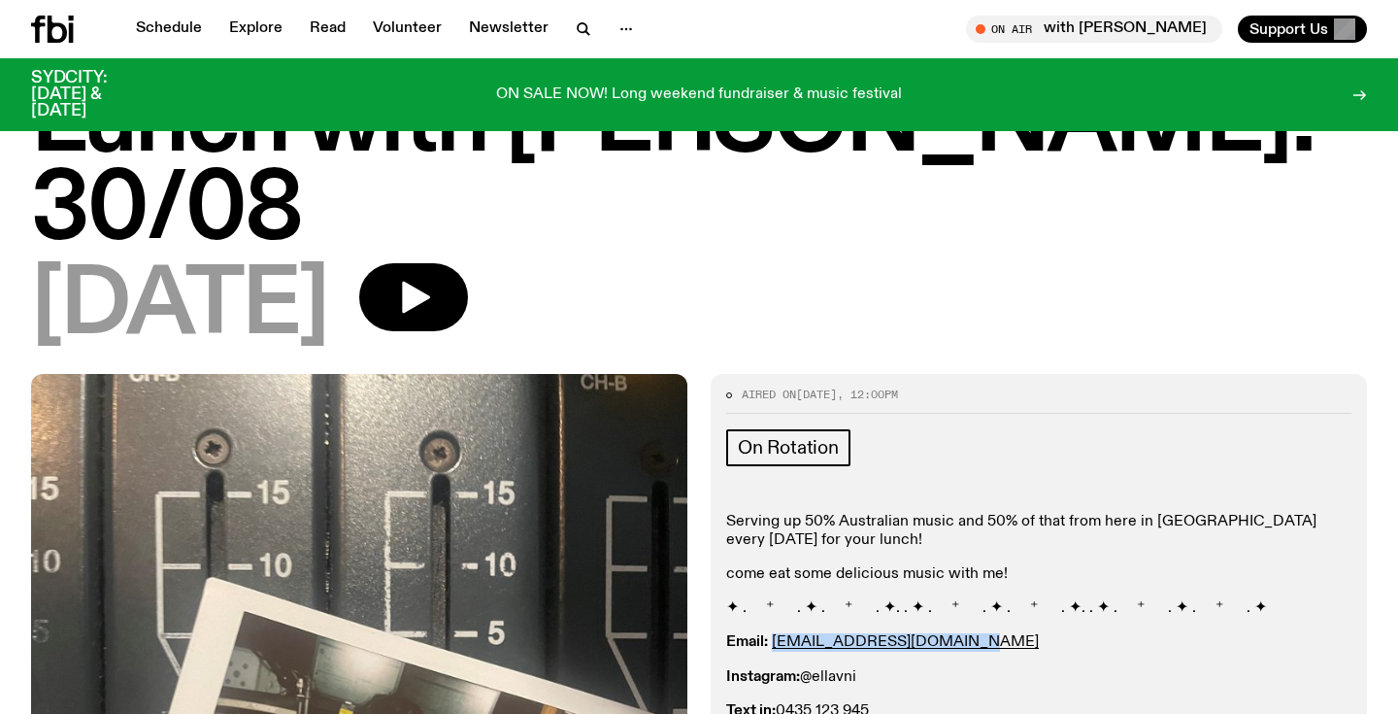
scroll to position [0, 0]
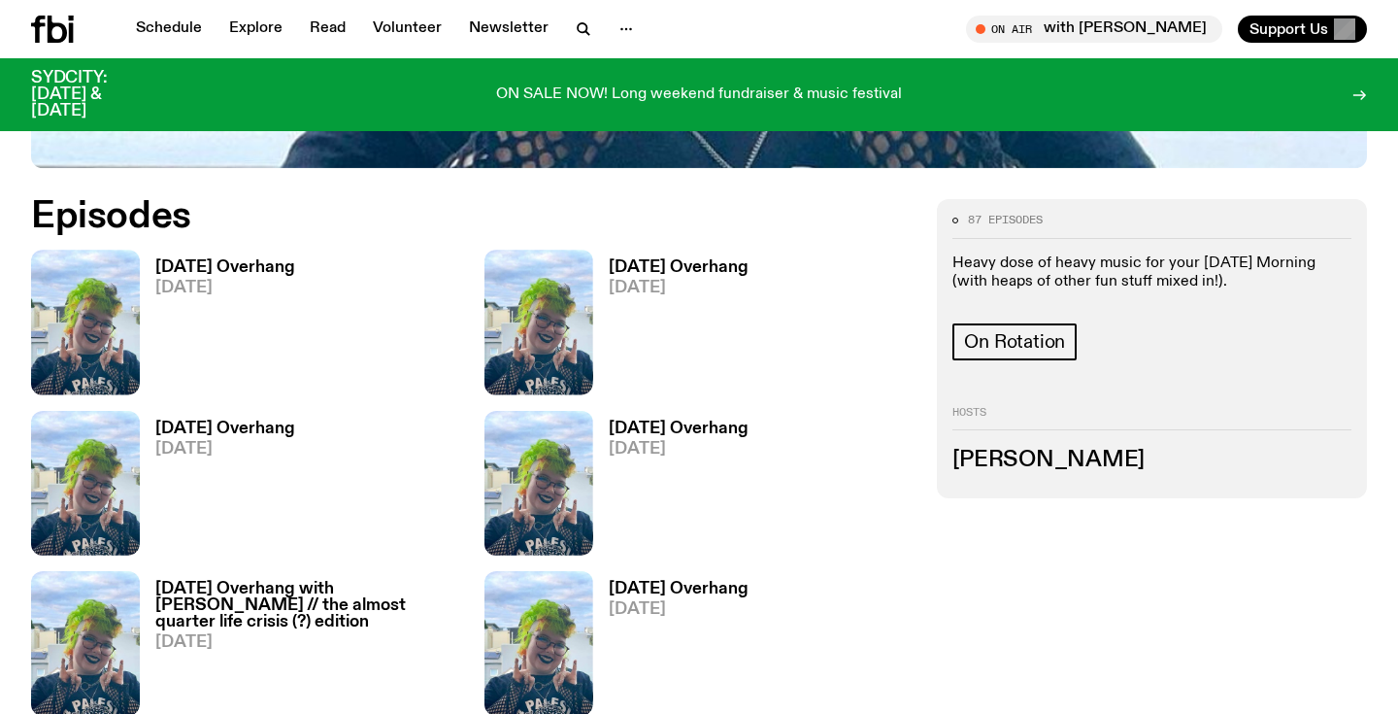
scroll to position [858, 0]
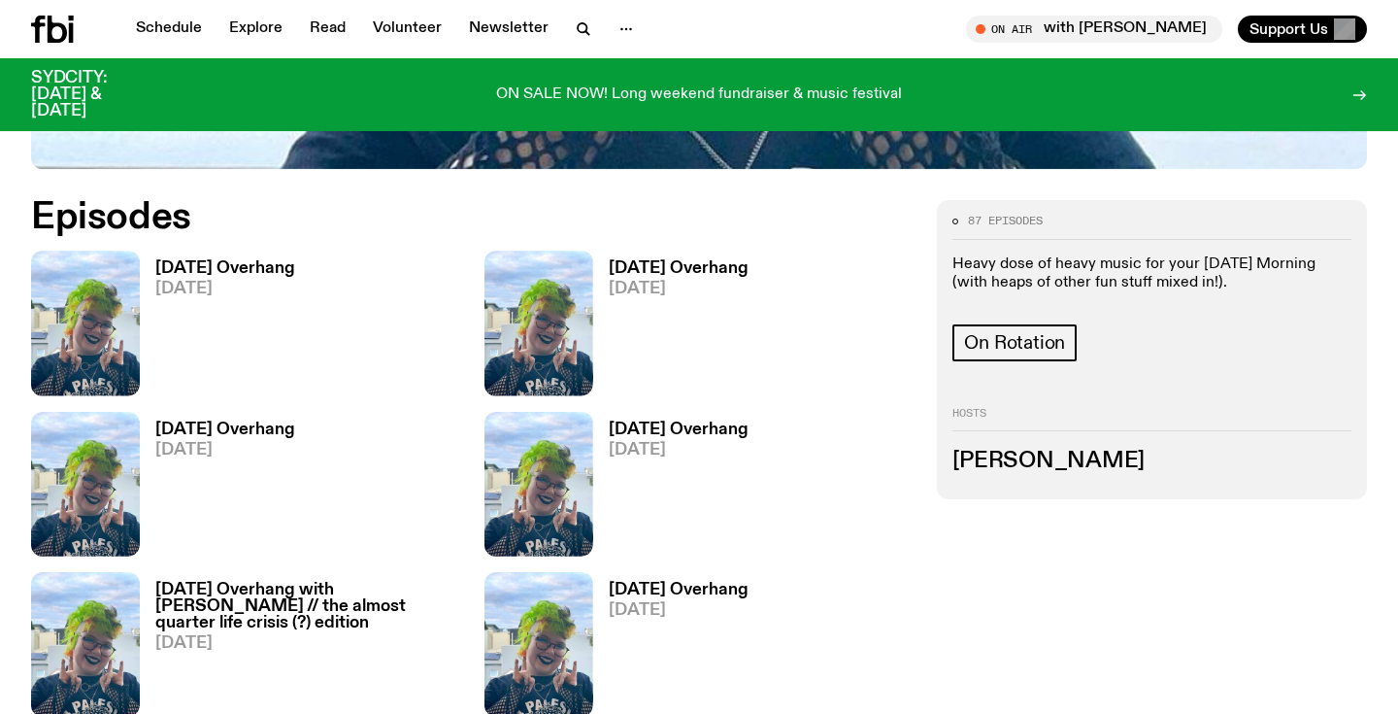
click at [197, 265] on h3 "[DATE] Overhang" at bounding box center [225, 268] width 140 height 17
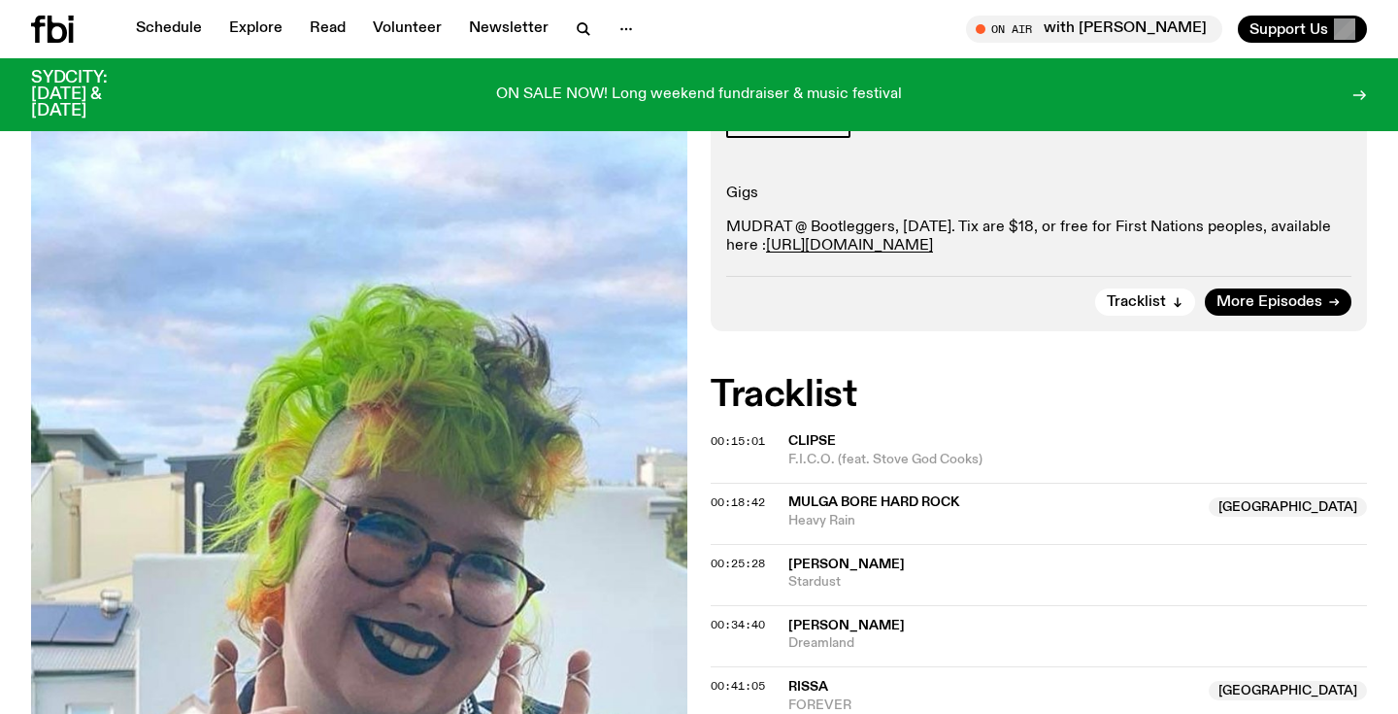
scroll to position [306, 0]
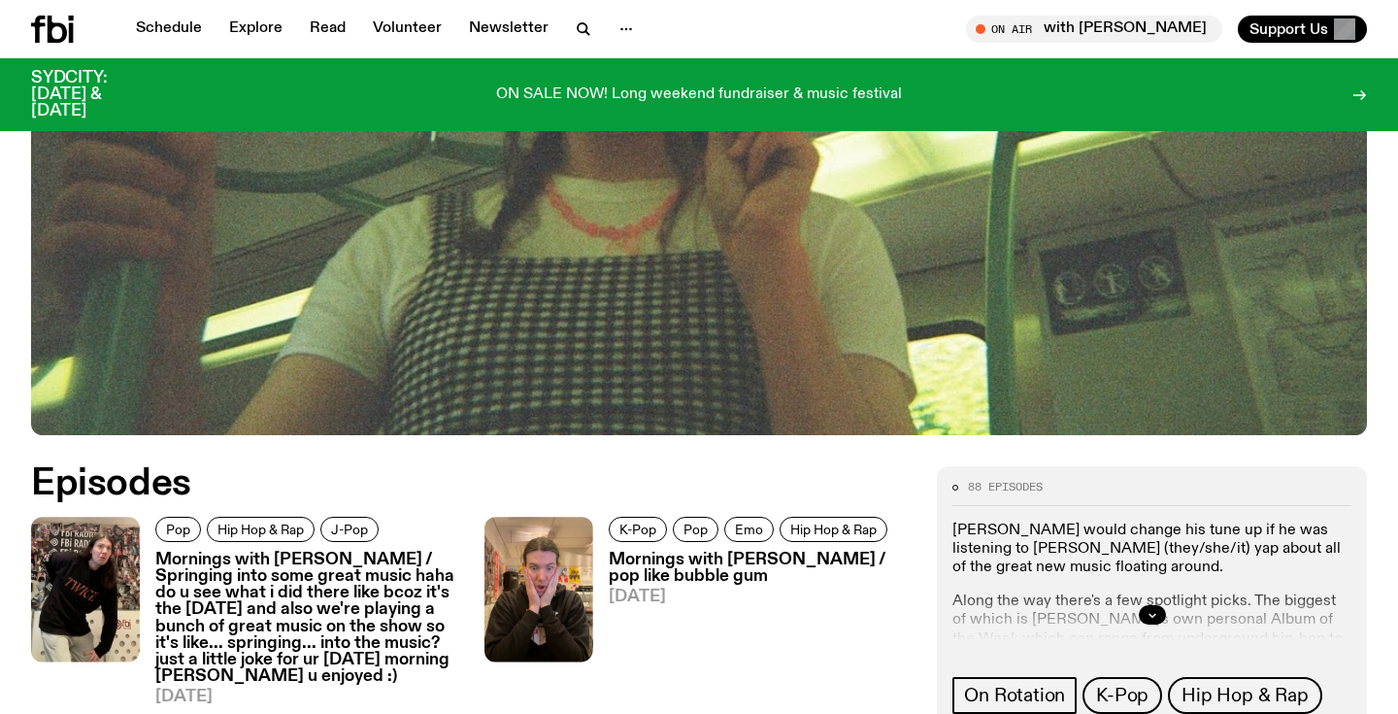
scroll to position [690, 0]
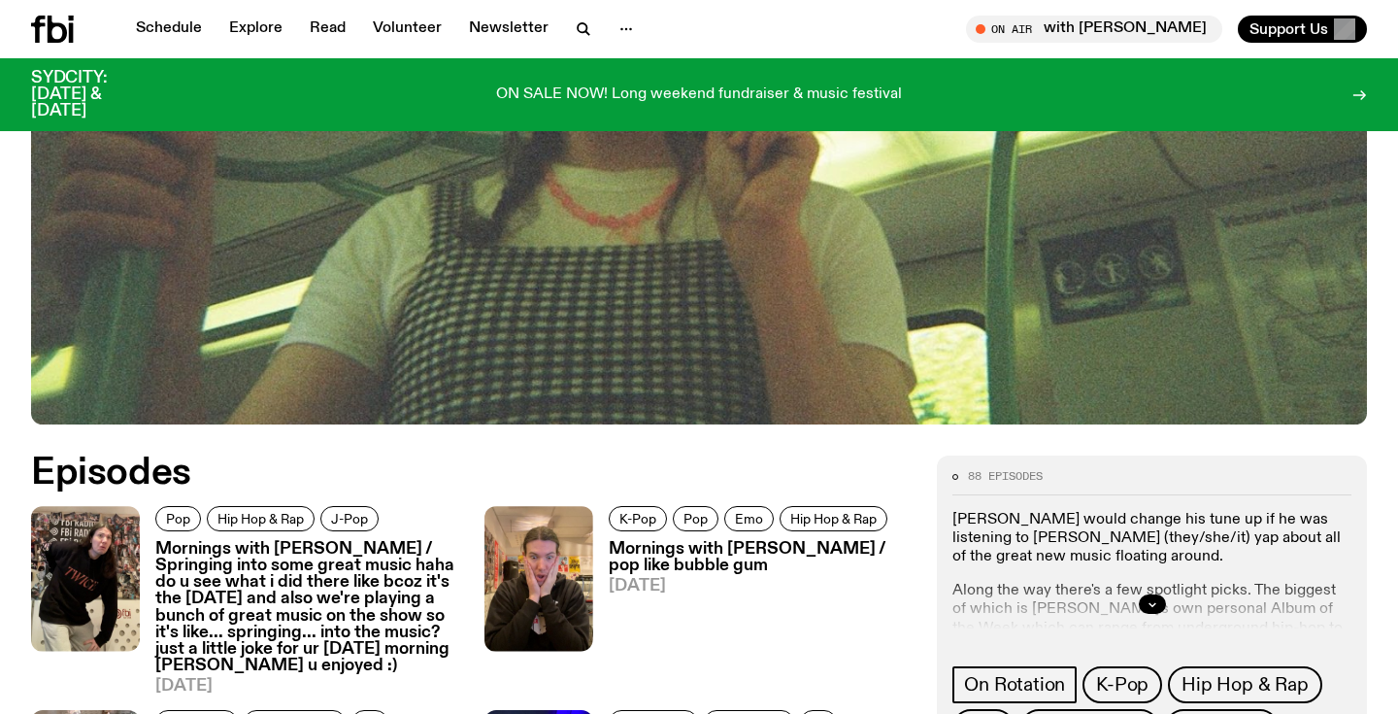
click at [1151, 573] on div at bounding box center [1151, 604] width 399 height 62
click at [1154, 603] on icon "button" at bounding box center [1151, 604] width 7 height 3
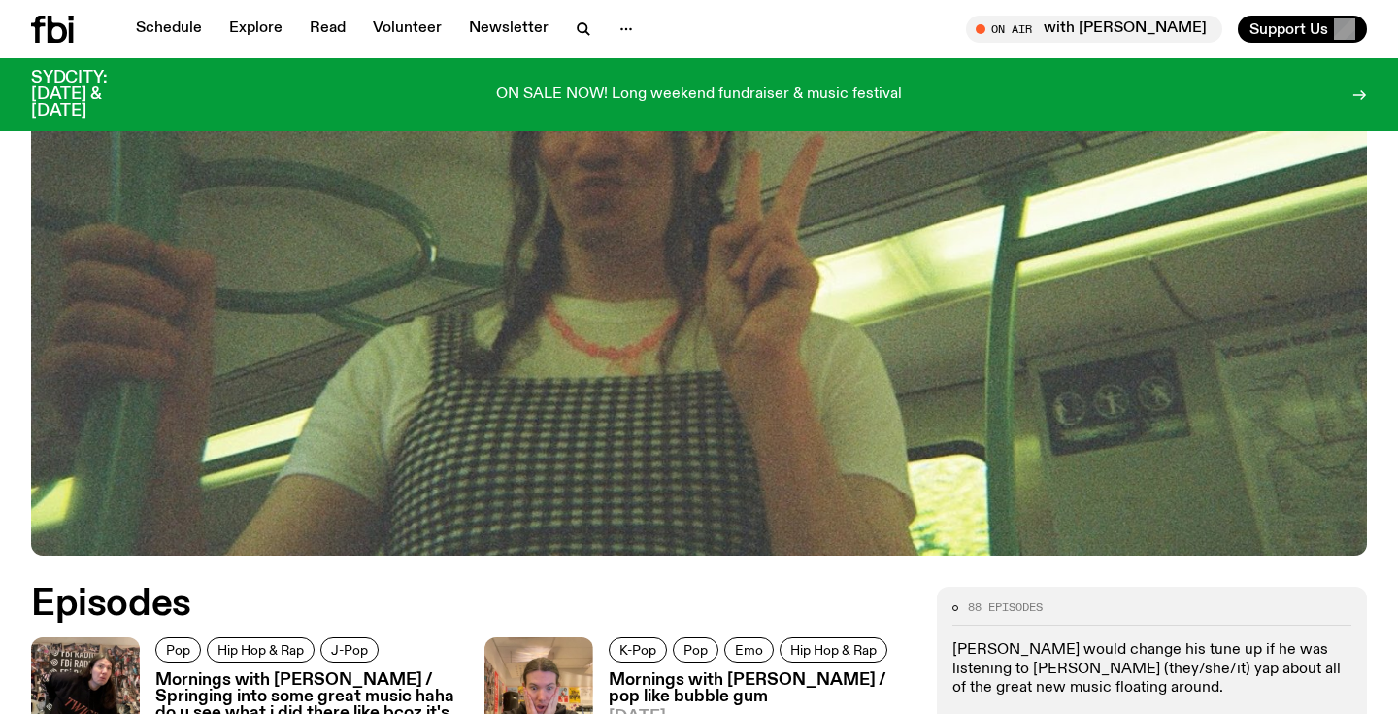
scroll to position [789, 0]
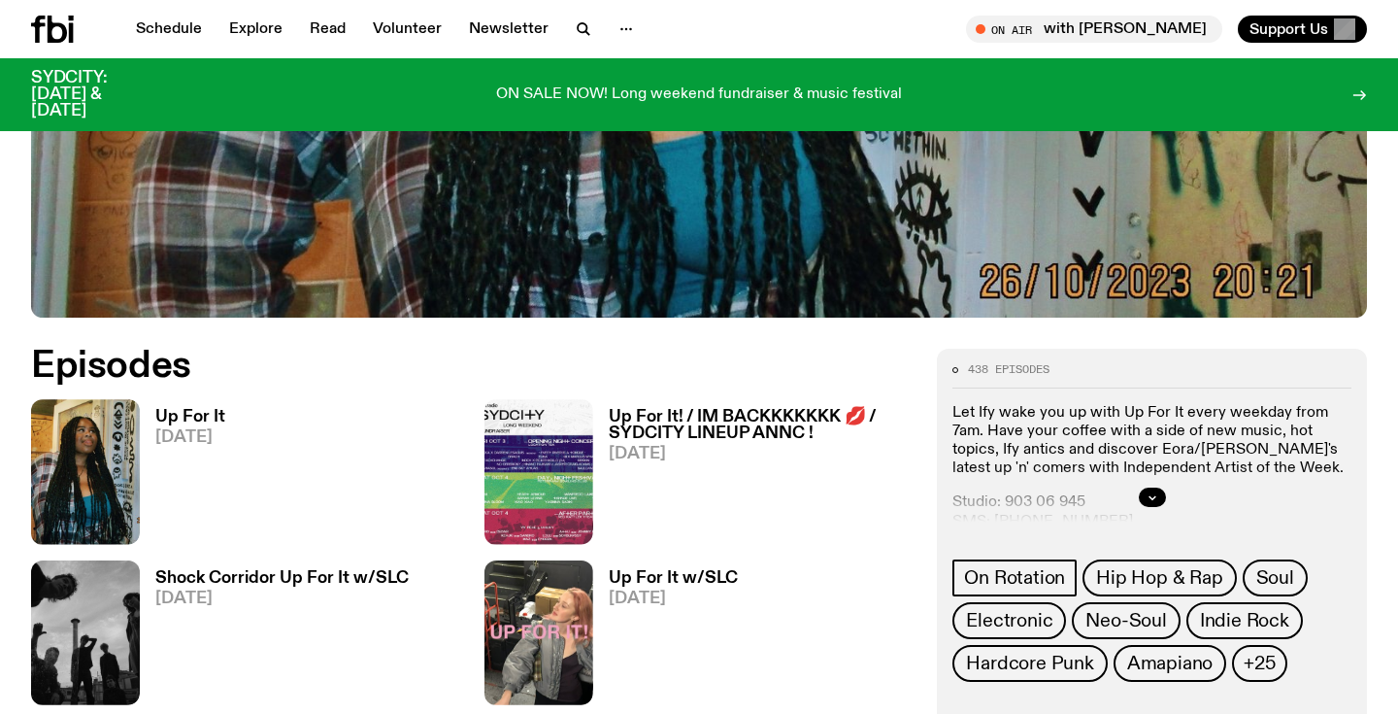
scroll to position [711, 0]
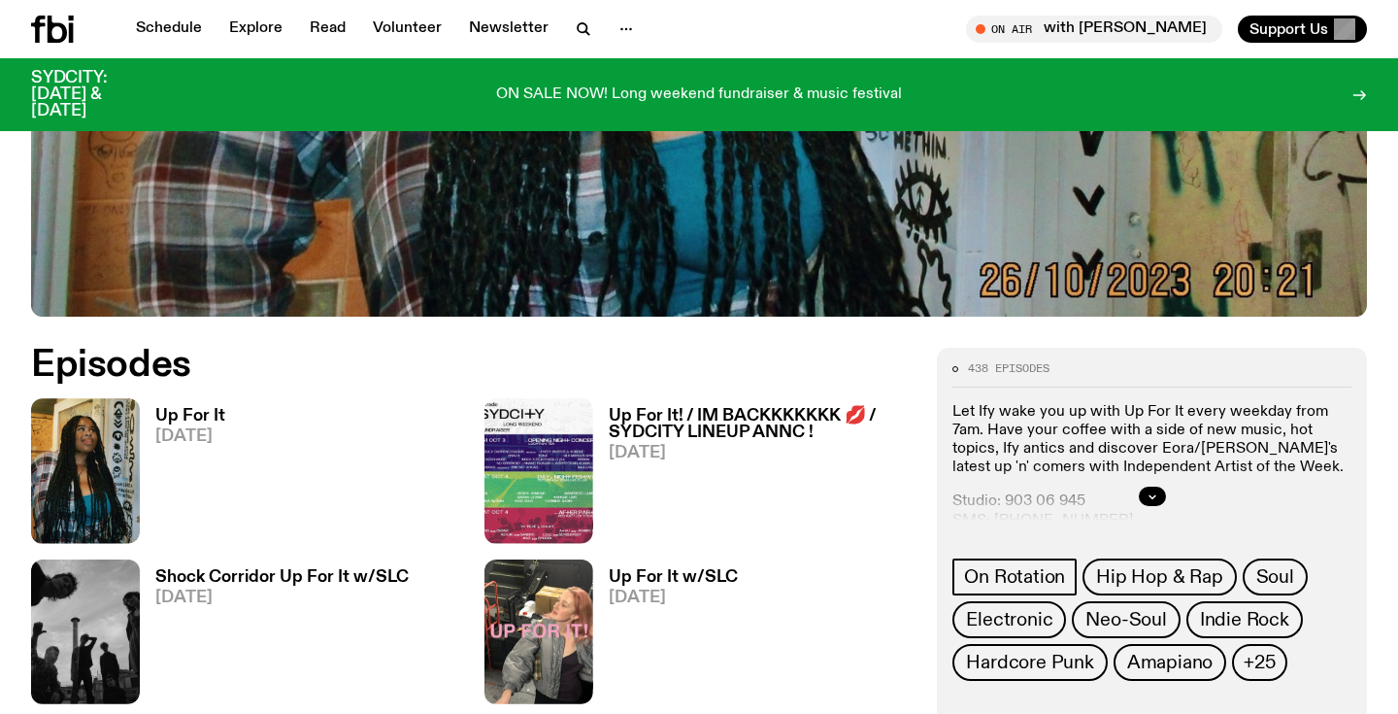
click at [193, 415] on h3 "Up For It" at bounding box center [190, 416] width 70 height 17
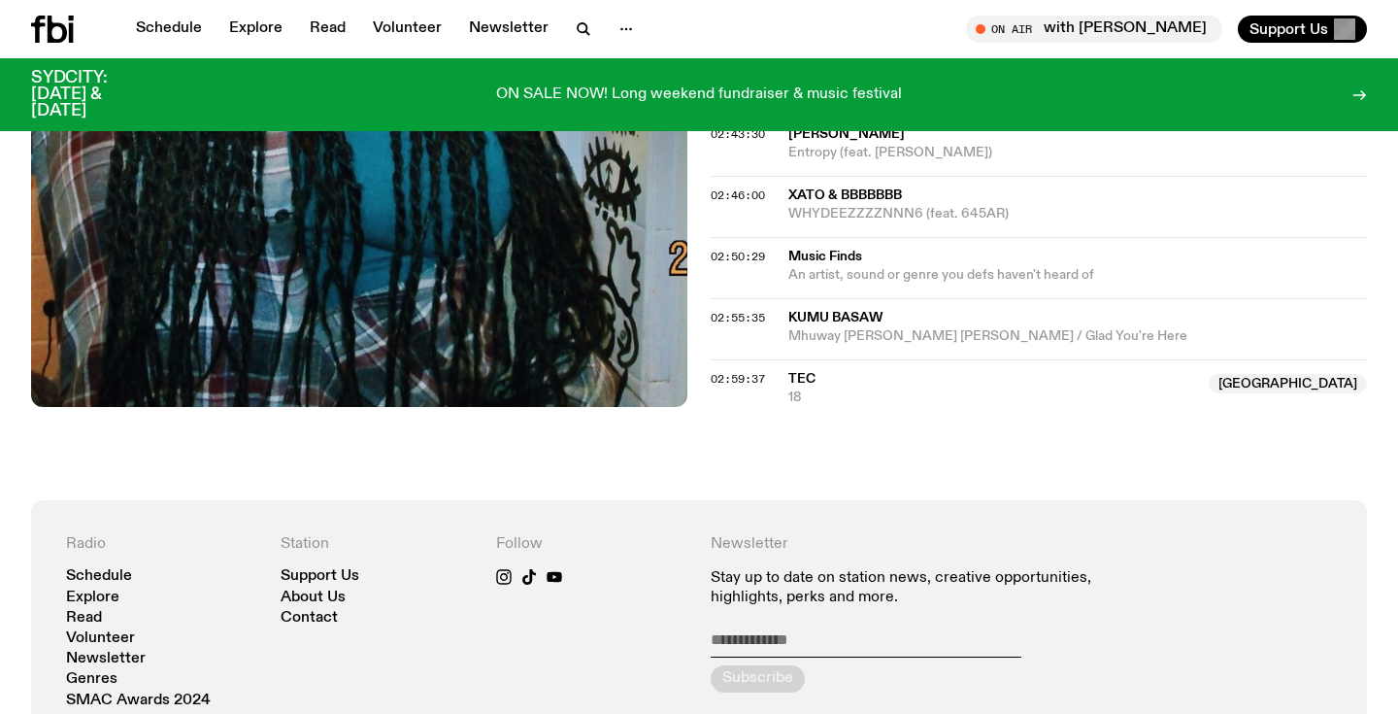
scroll to position [2289, 0]
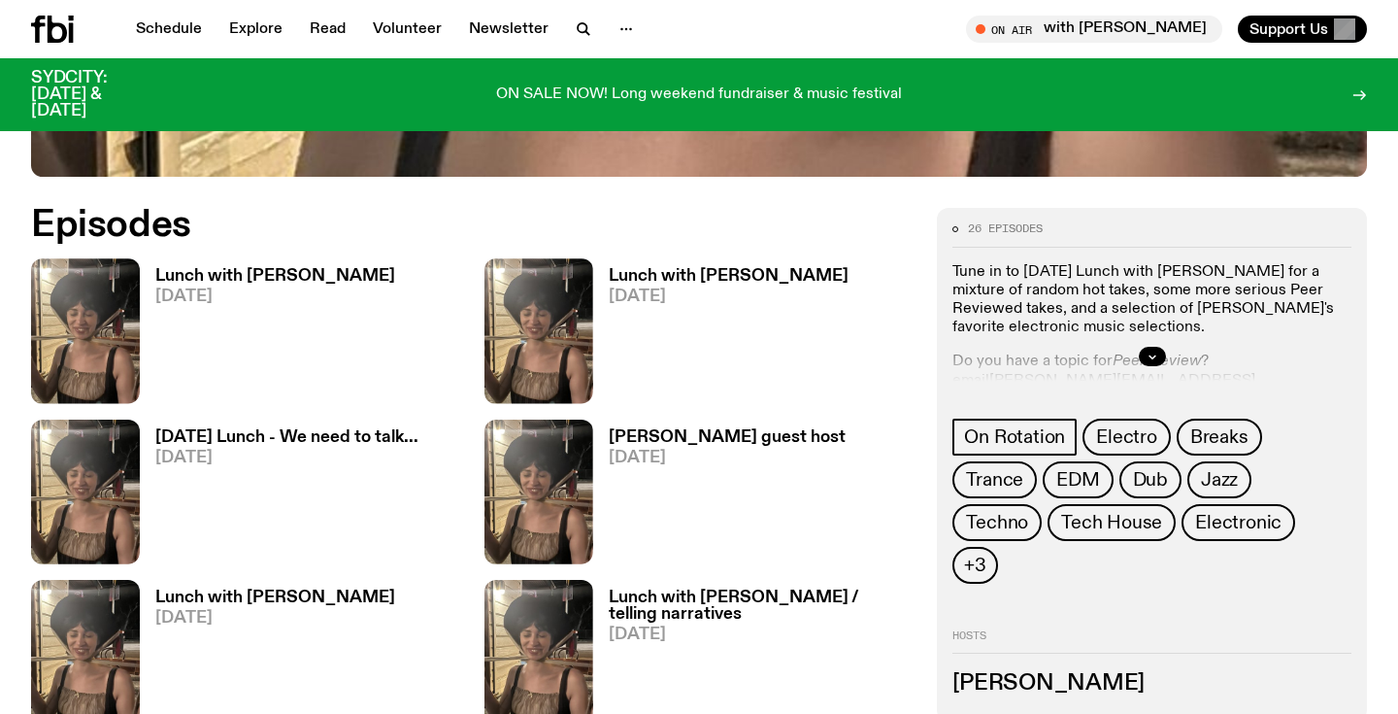
scroll to position [849, 0]
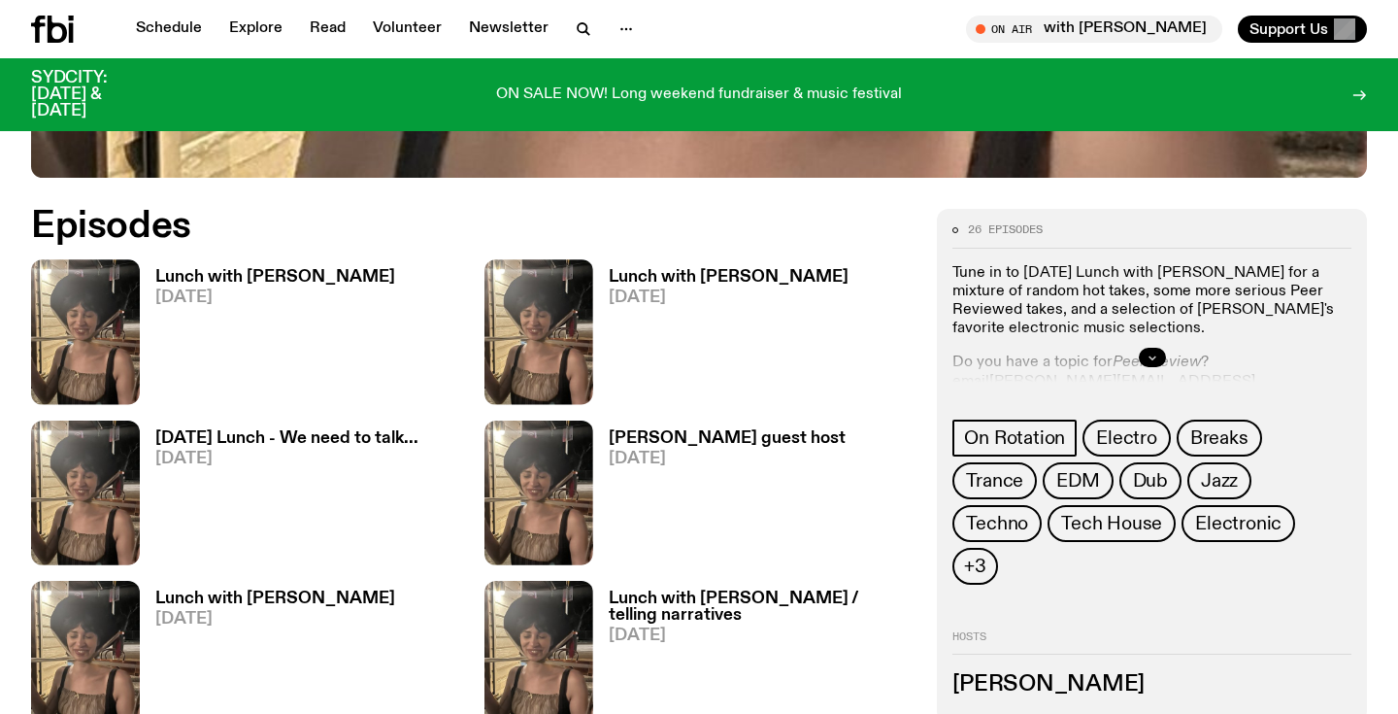
click at [1159, 353] on button "button" at bounding box center [1152, 357] width 27 height 19
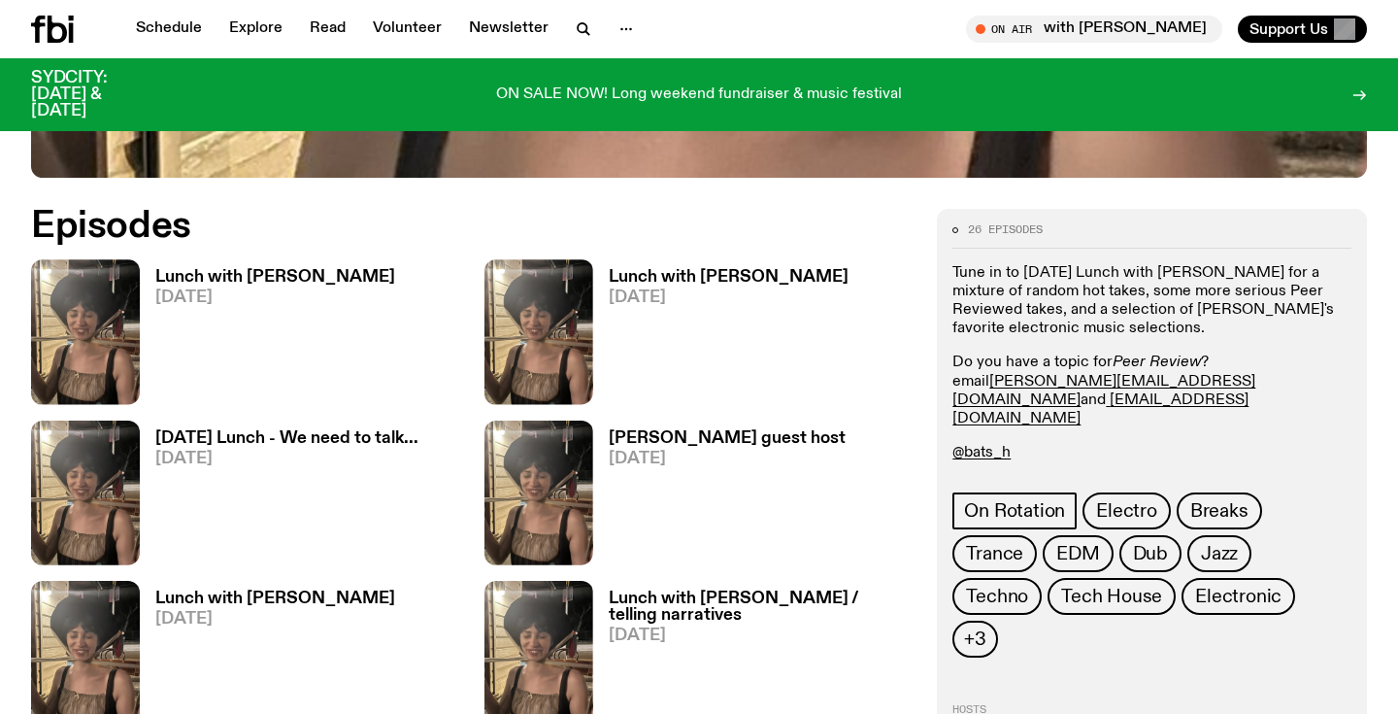
click at [303, 272] on h3 "Lunch with Batoul Hodroj" at bounding box center [275, 277] width 240 height 17
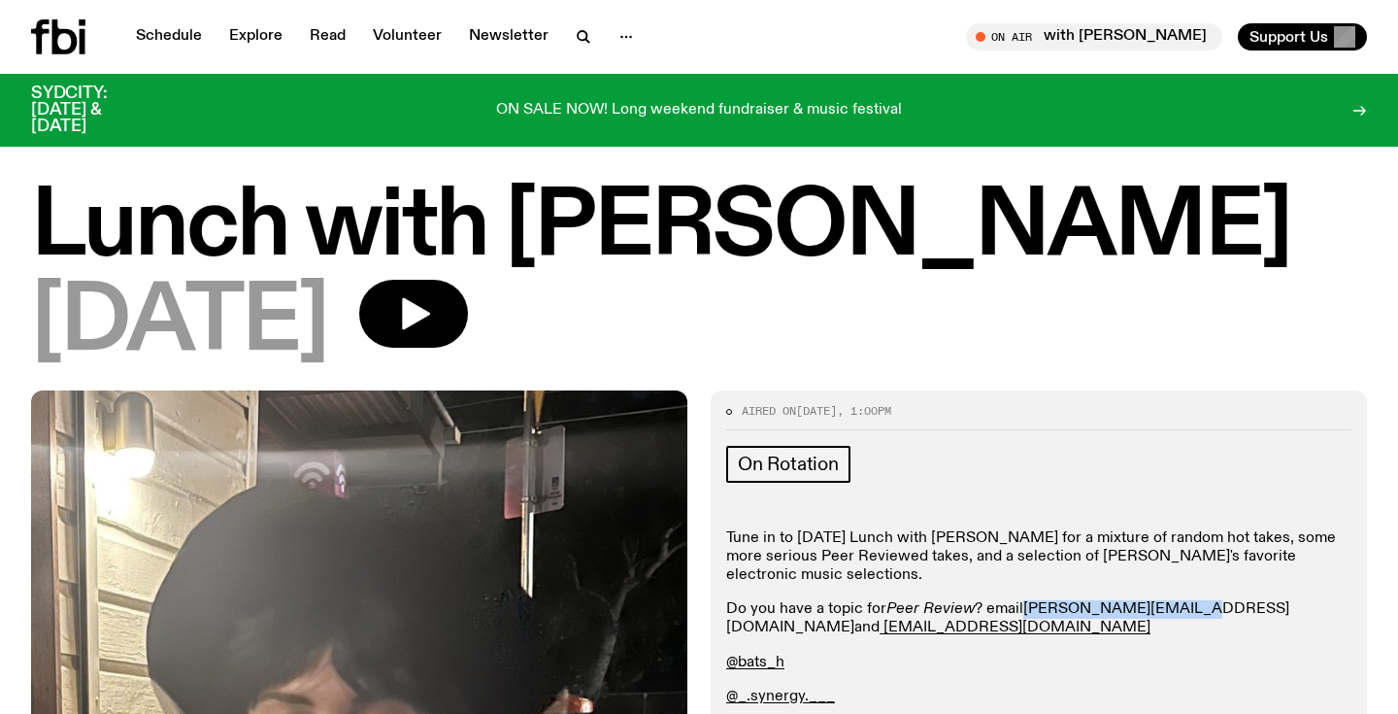
drag, startPoint x: 1176, startPoint y: 610, endPoint x: 1025, endPoint y: 607, distance: 150.5
click at [1025, 607] on p "Do you have a topic for Peer Review ? email batoul.h@fbiradio.com and breeana.s…" at bounding box center [1038, 618] width 625 height 37
copy link "batoul.h@fbiradio.com"
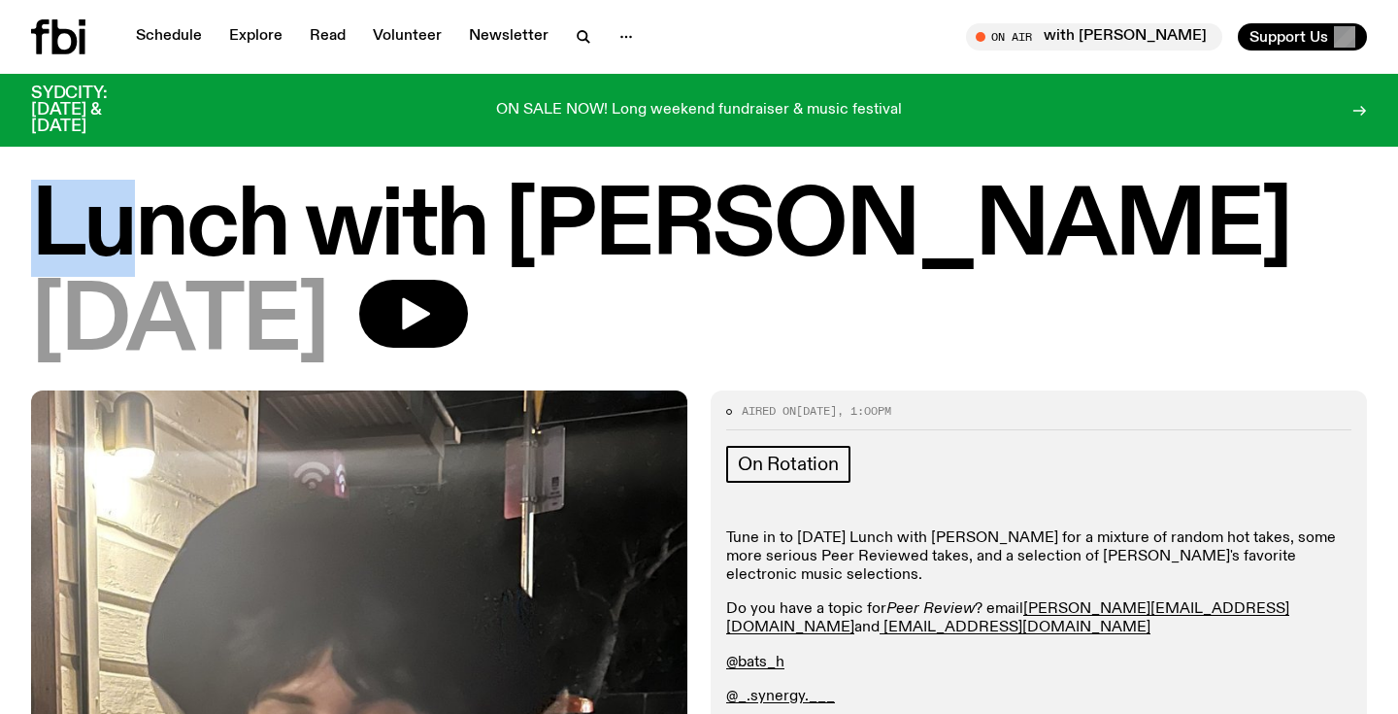
drag, startPoint x: 49, startPoint y: 225, endPoint x: 861, endPoint y: 243, distance: 812.7
click at [861, 243] on h1 "Lunch with Batoul Hodroj" at bounding box center [699, 227] width 1336 height 87
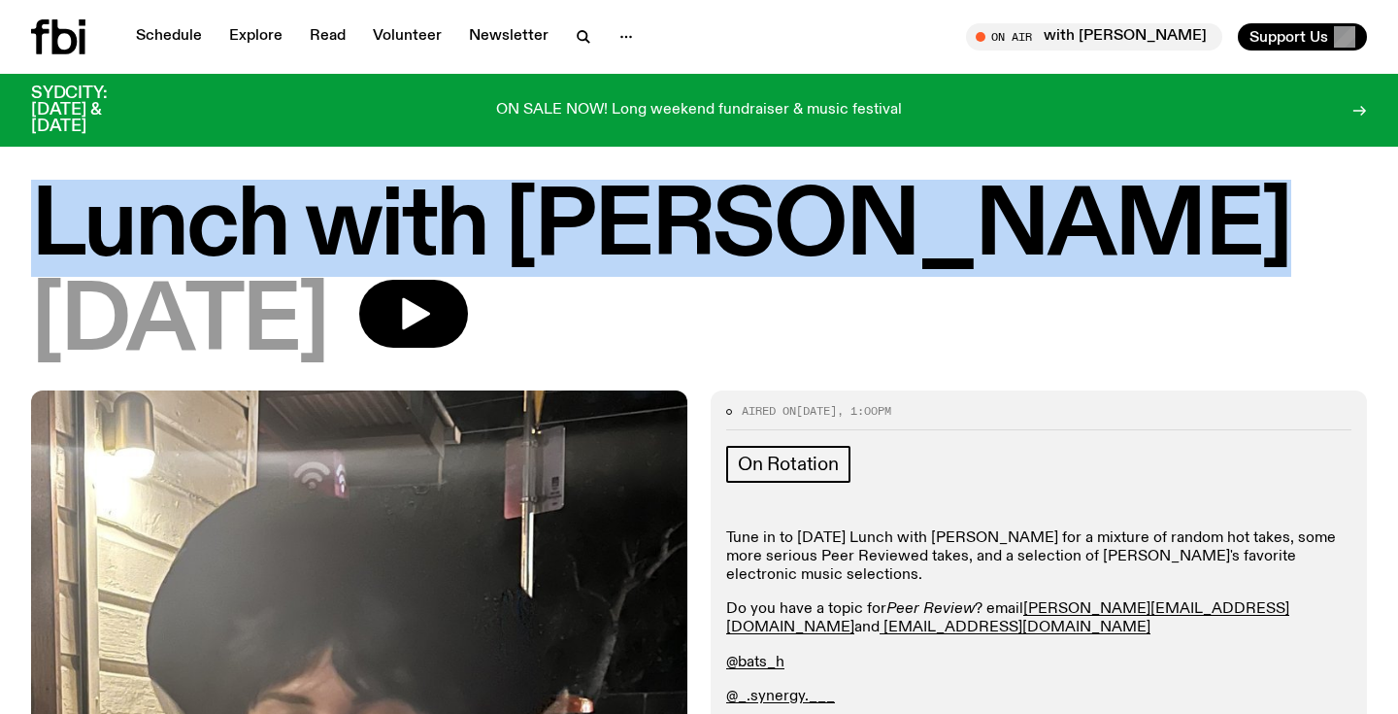
copy h1 "Lunch with Batoul Hodroj"
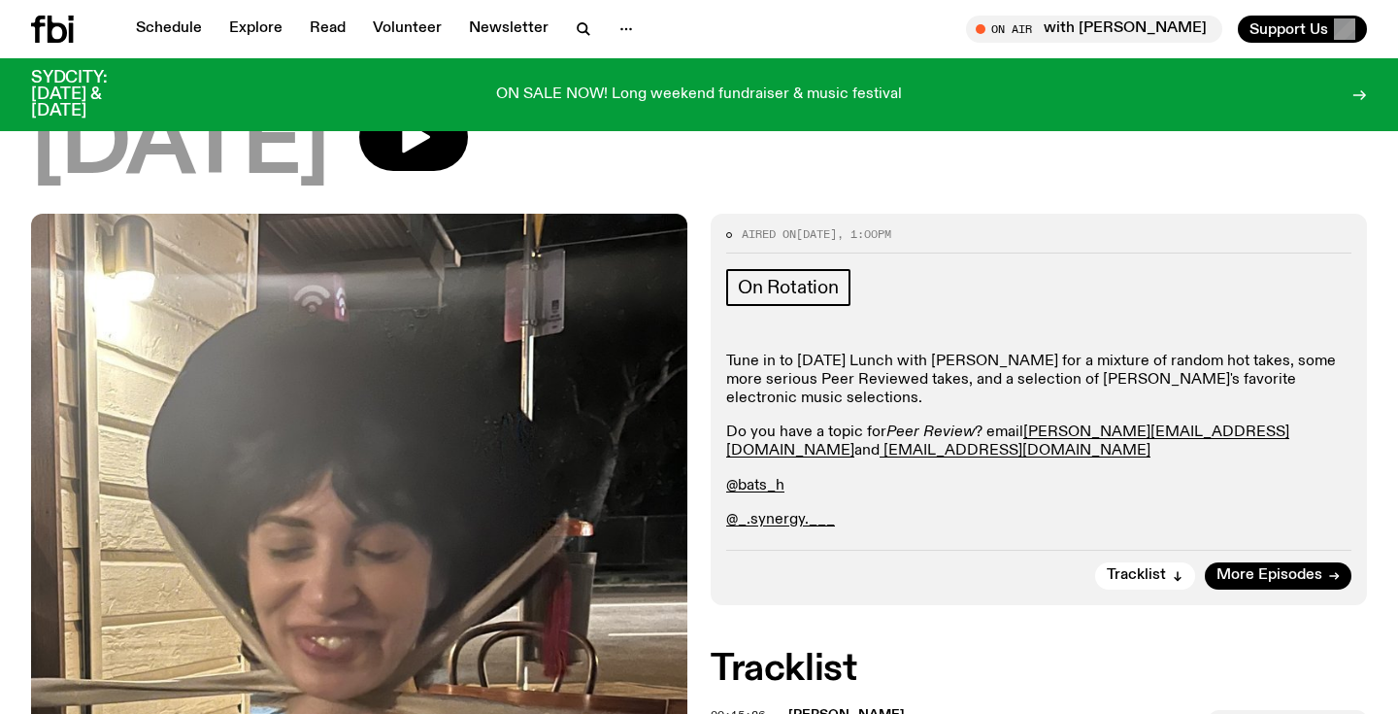
scroll to position [90, 0]
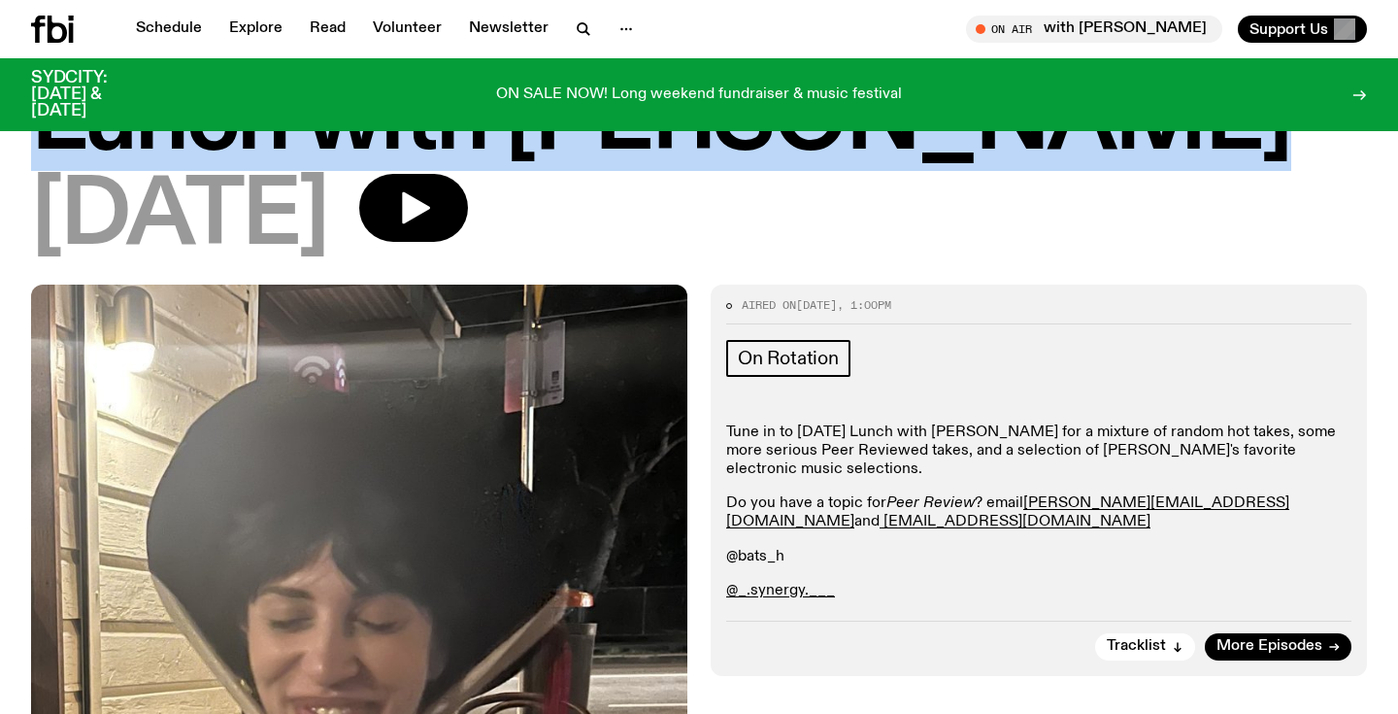
click at [756, 552] on link "@bats_h" at bounding box center [755, 556] width 58 height 16
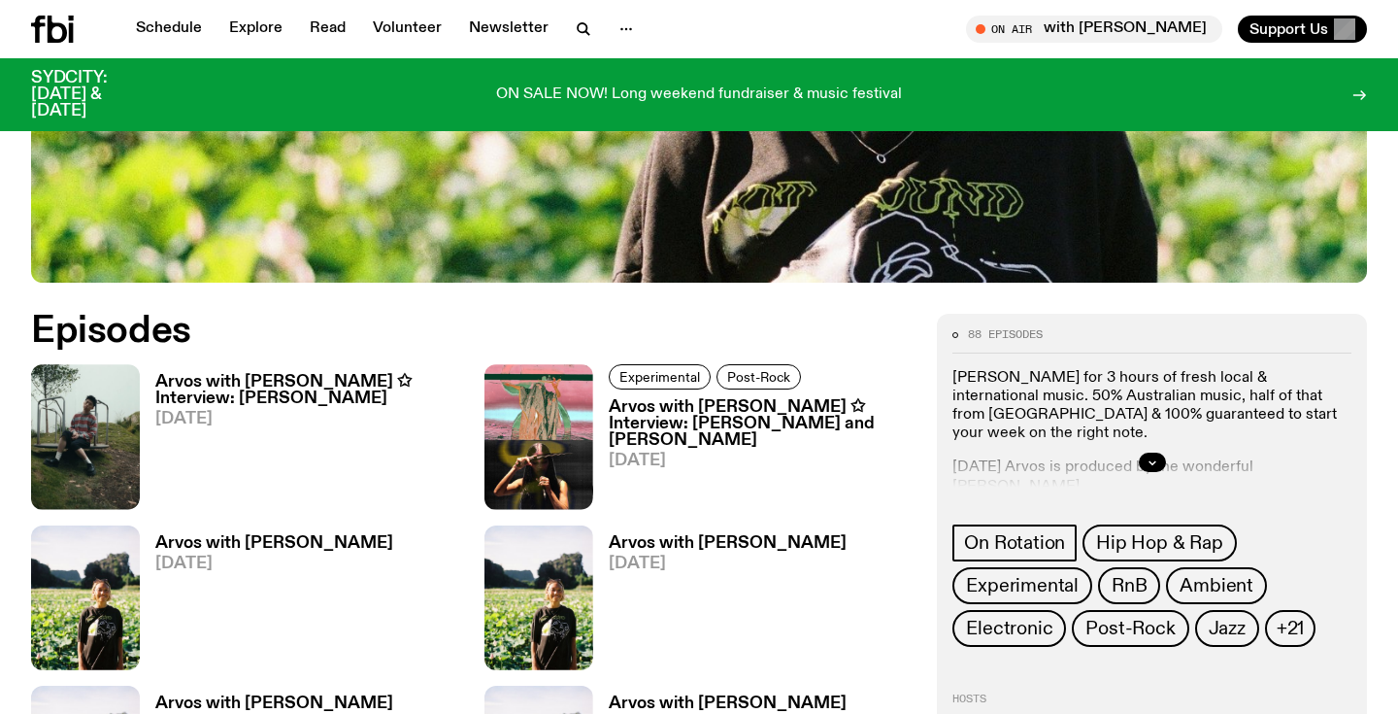
scroll to position [923, 0]
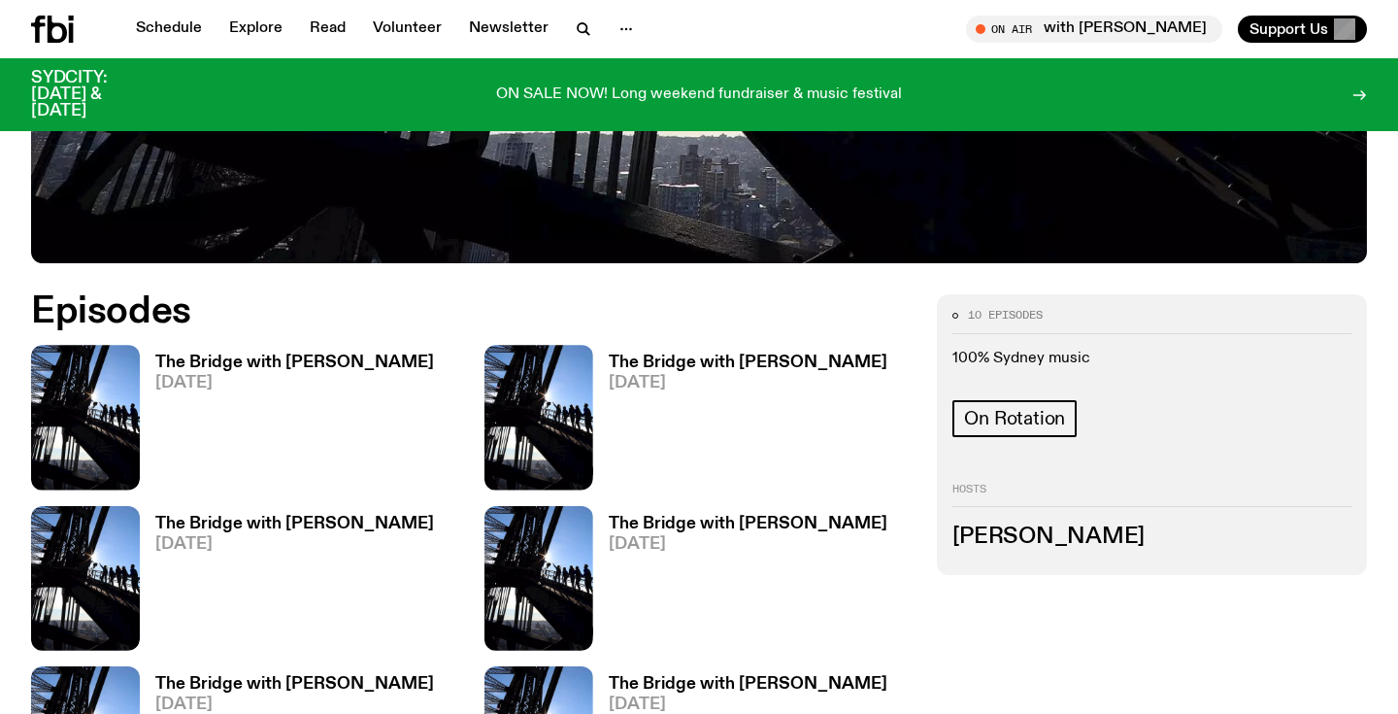
scroll to position [852, 0]
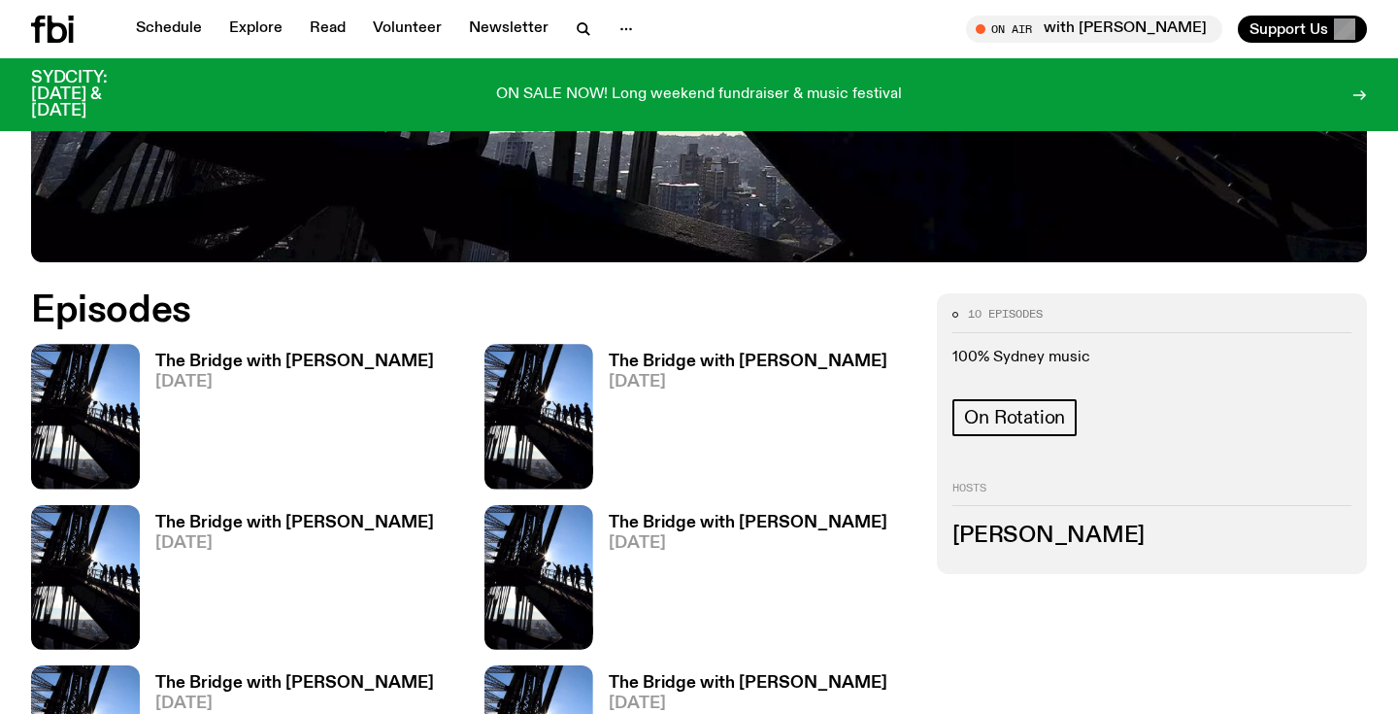
click at [196, 353] on h3 "The Bridge with [PERSON_NAME]" at bounding box center [294, 361] width 279 height 17
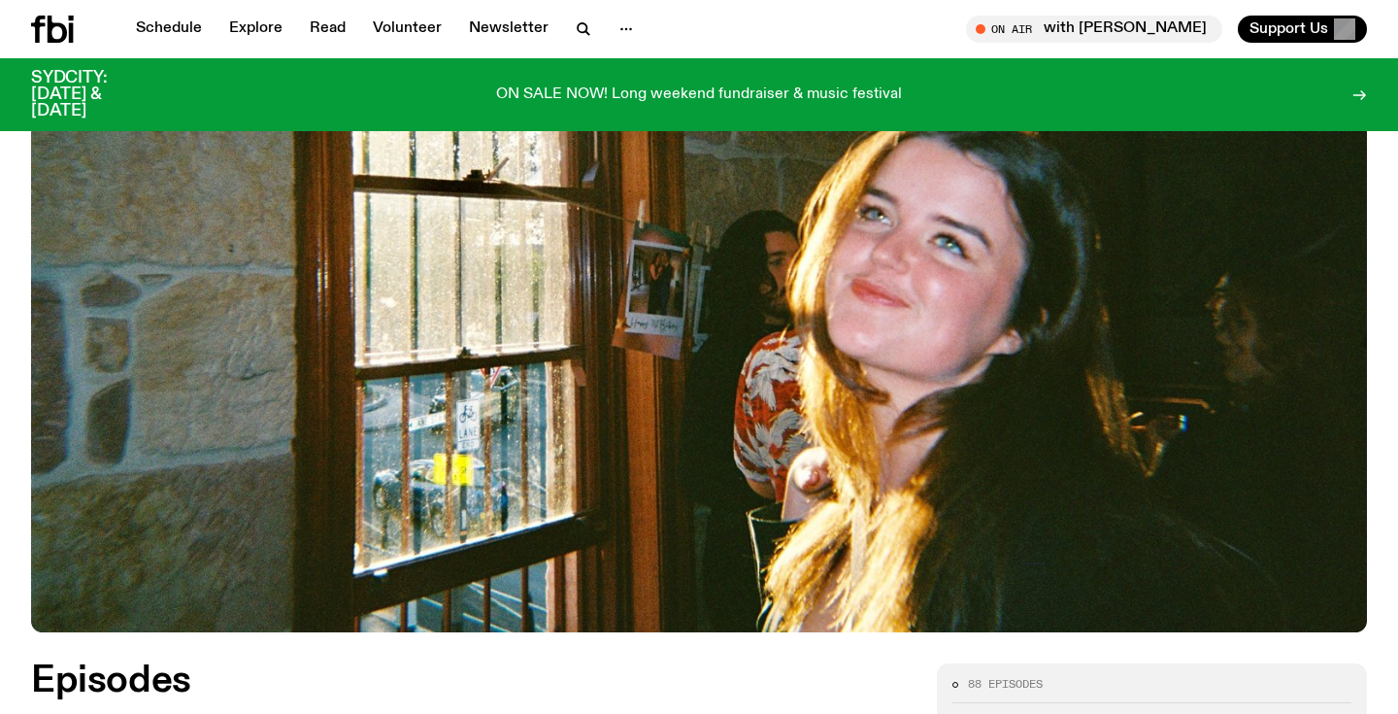
scroll to position [790, 0]
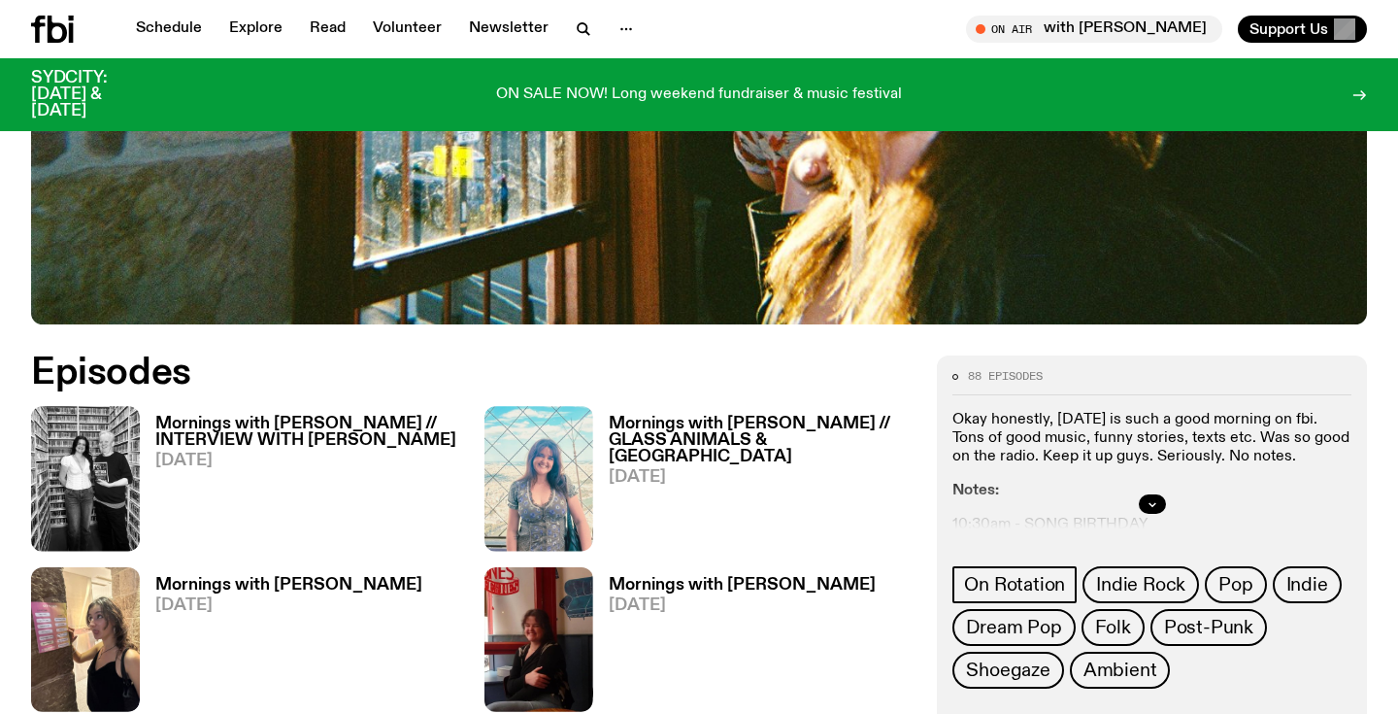
click at [323, 415] on h3 "Mornings with Freya Shields // INTERVIEW WITH STU COUPE" at bounding box center [308, 431] width 306 height 33
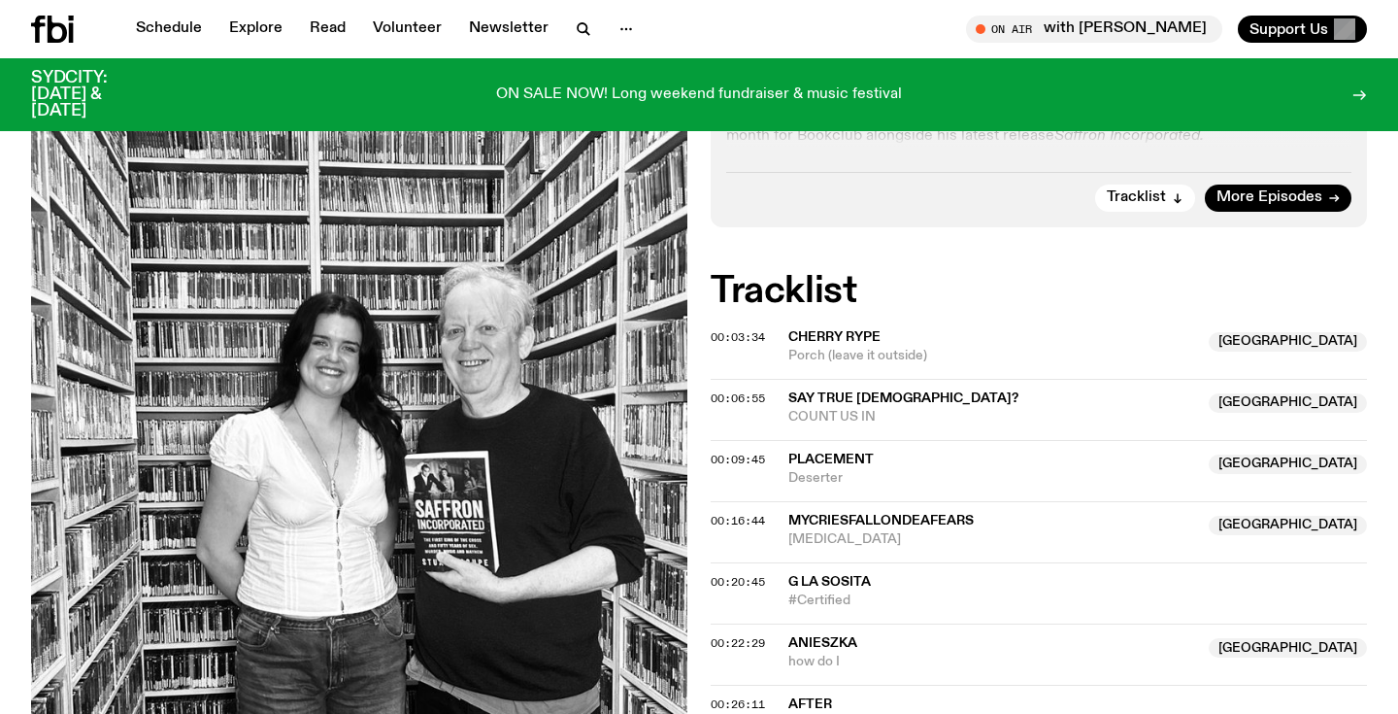
scroll to position [101, 0]
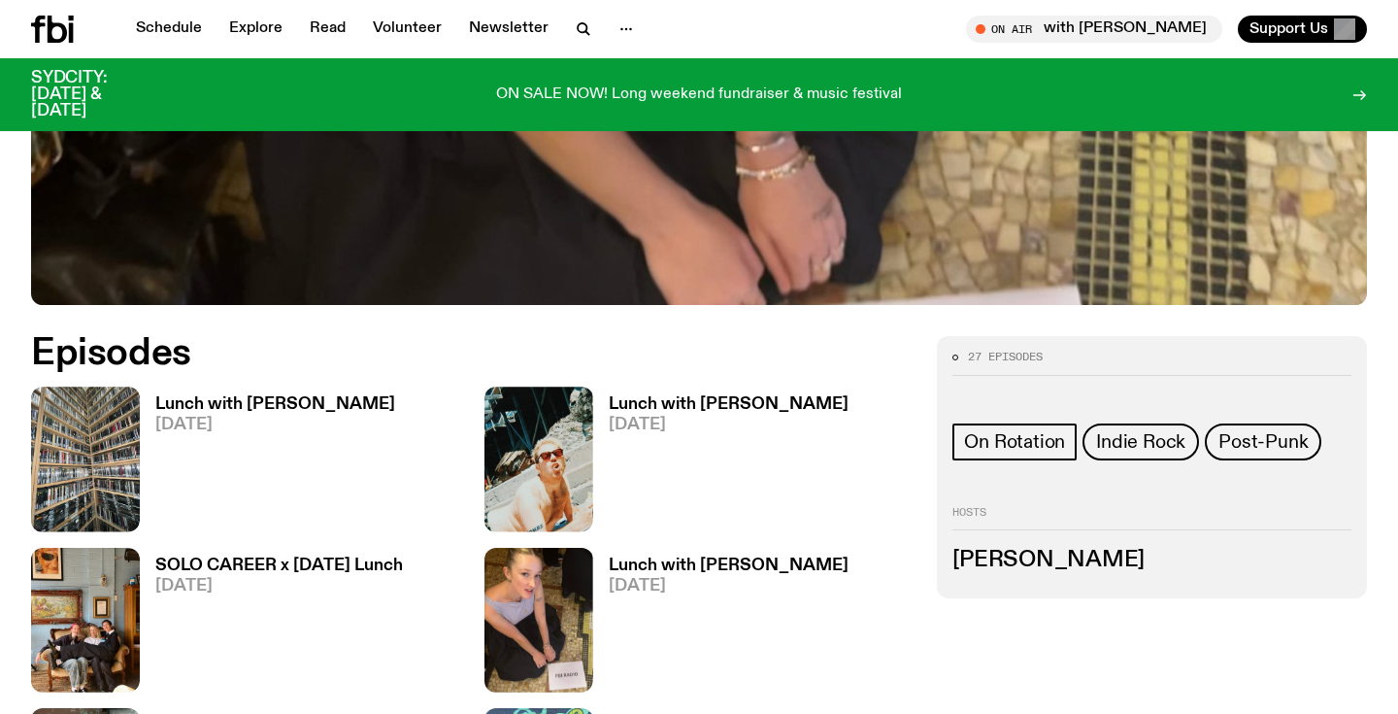
scroll to position [825, 0]
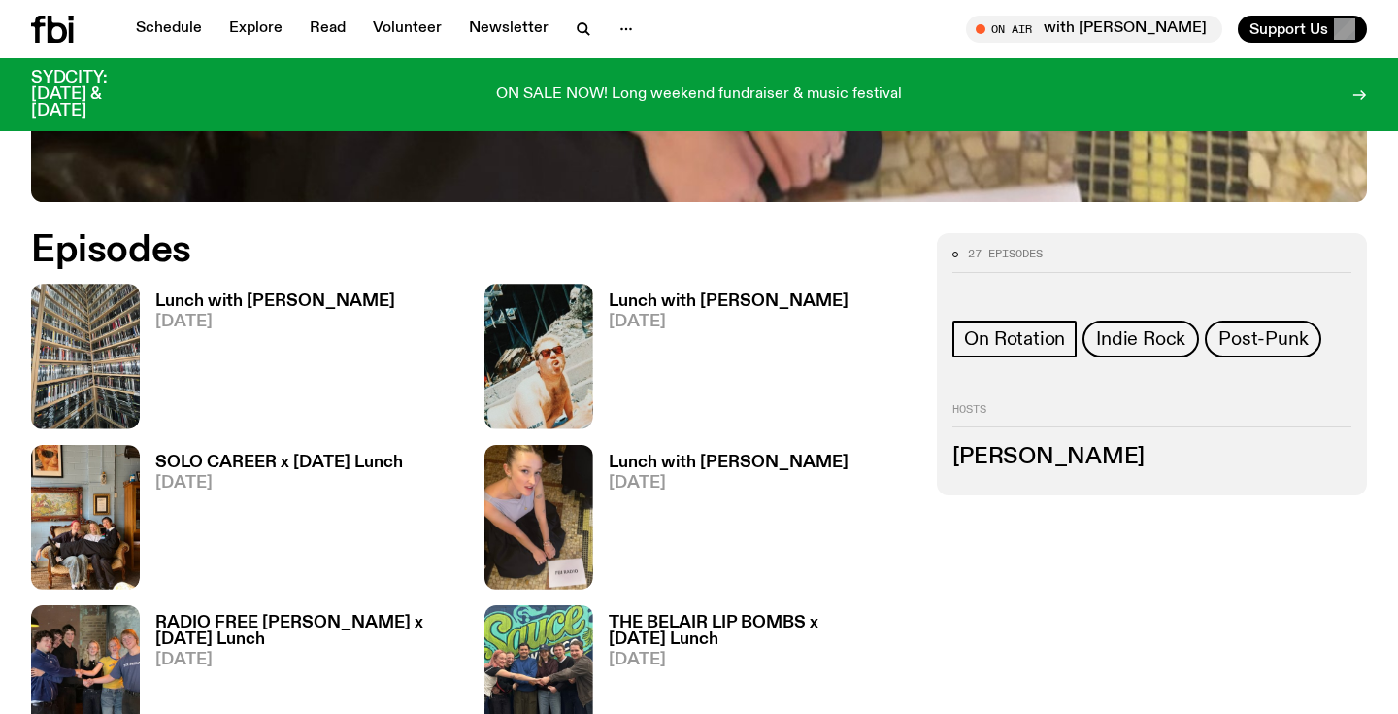
click at [676, 300] on h3 "Lunch with Sabine Lee Cook" at bounding box center [729, 301] width 240 height 17
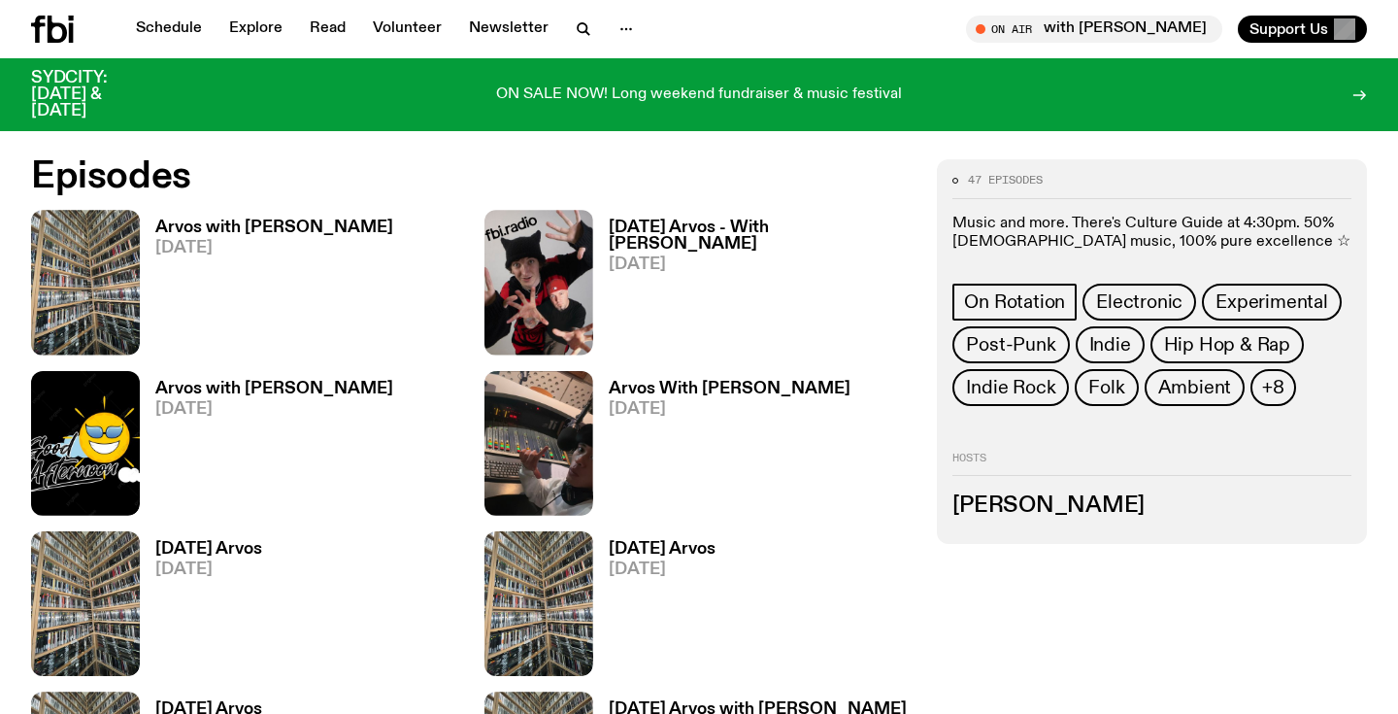
scroll to position [917, 0]
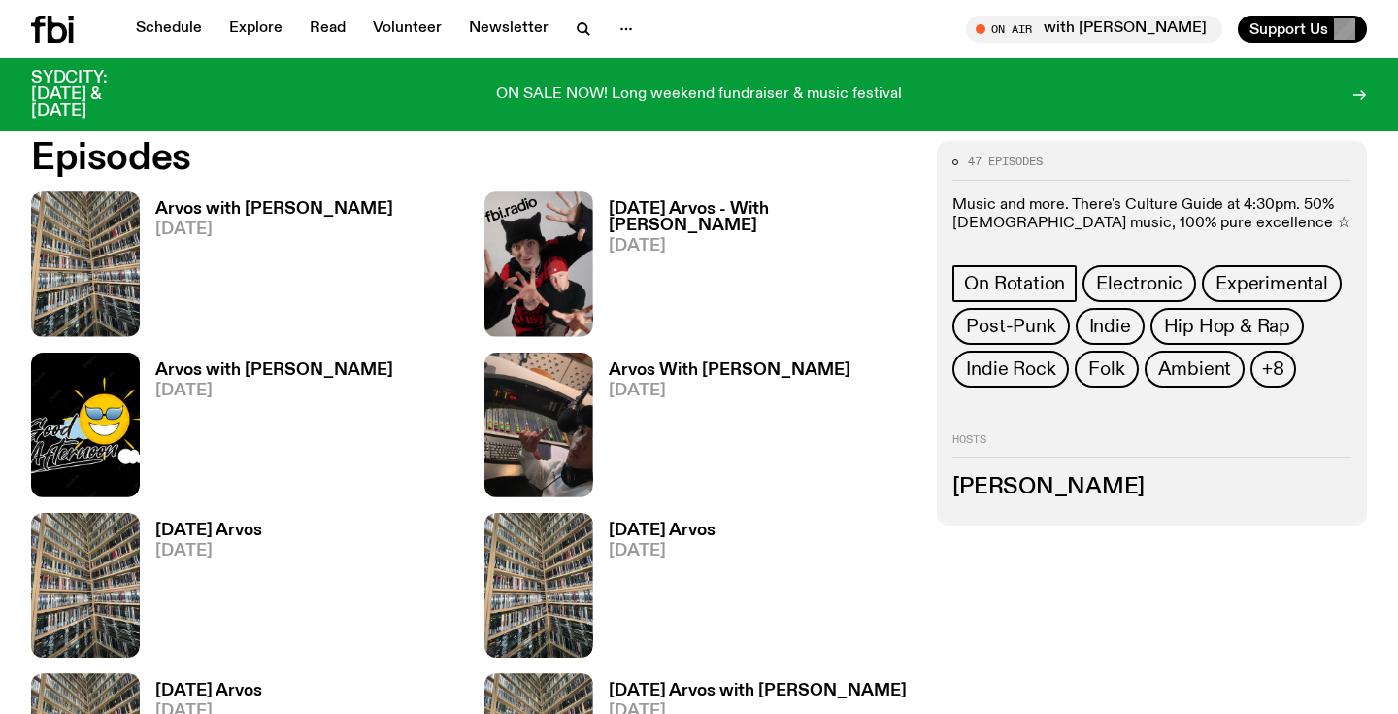
click at [264, 203] on h3 "Arvos with [PERSON_NAME]" at bounding box center [274, 209] width 238 height 17
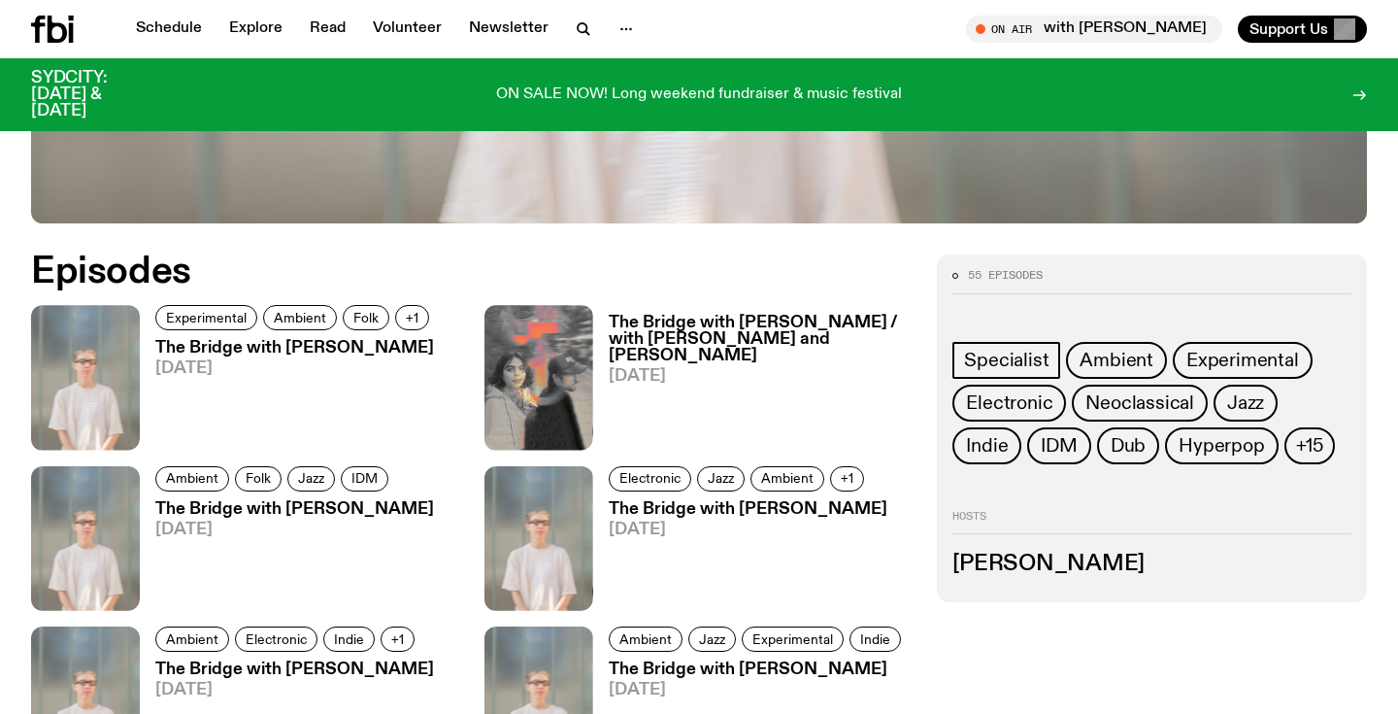
scroll to position [890, 0]
click at [336, 348] on h3 "The Bridge with [PERSON_NAME]" at bounding box center [295, 349] width 280 height 17
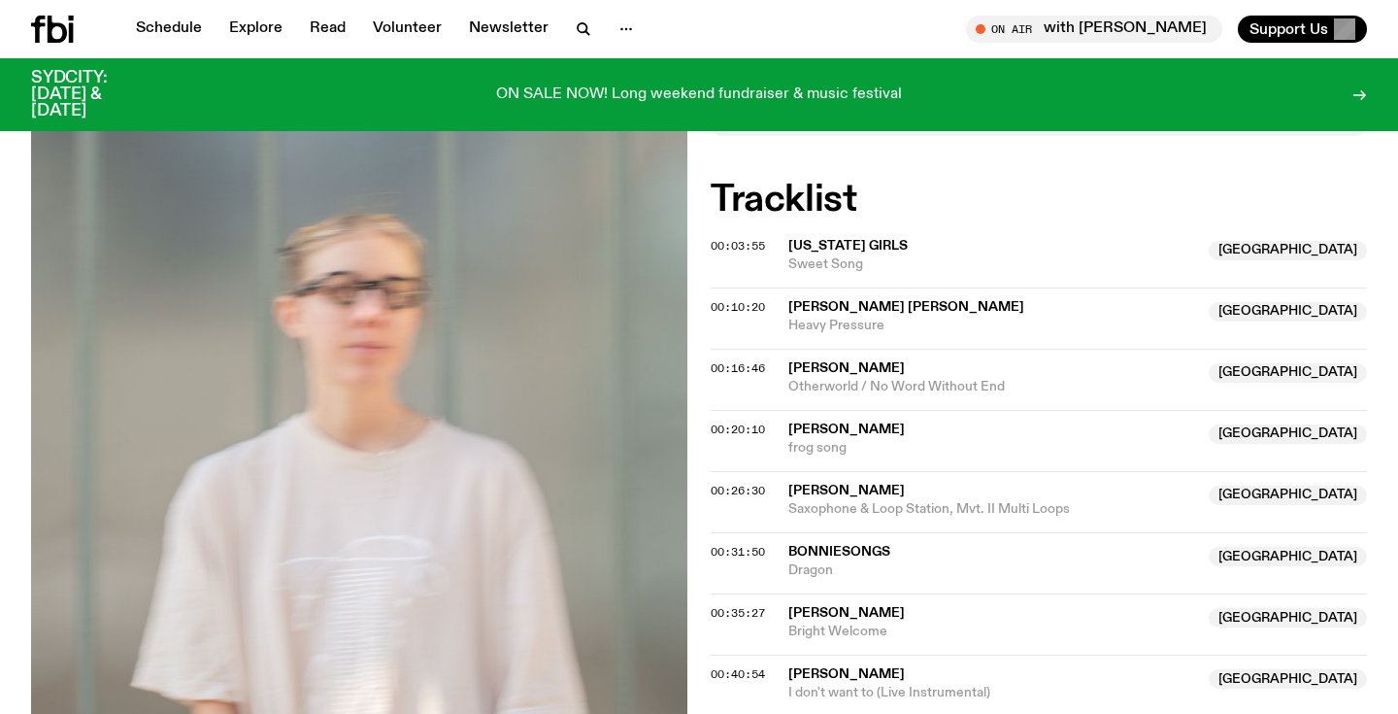
scroll to position [750, 0]
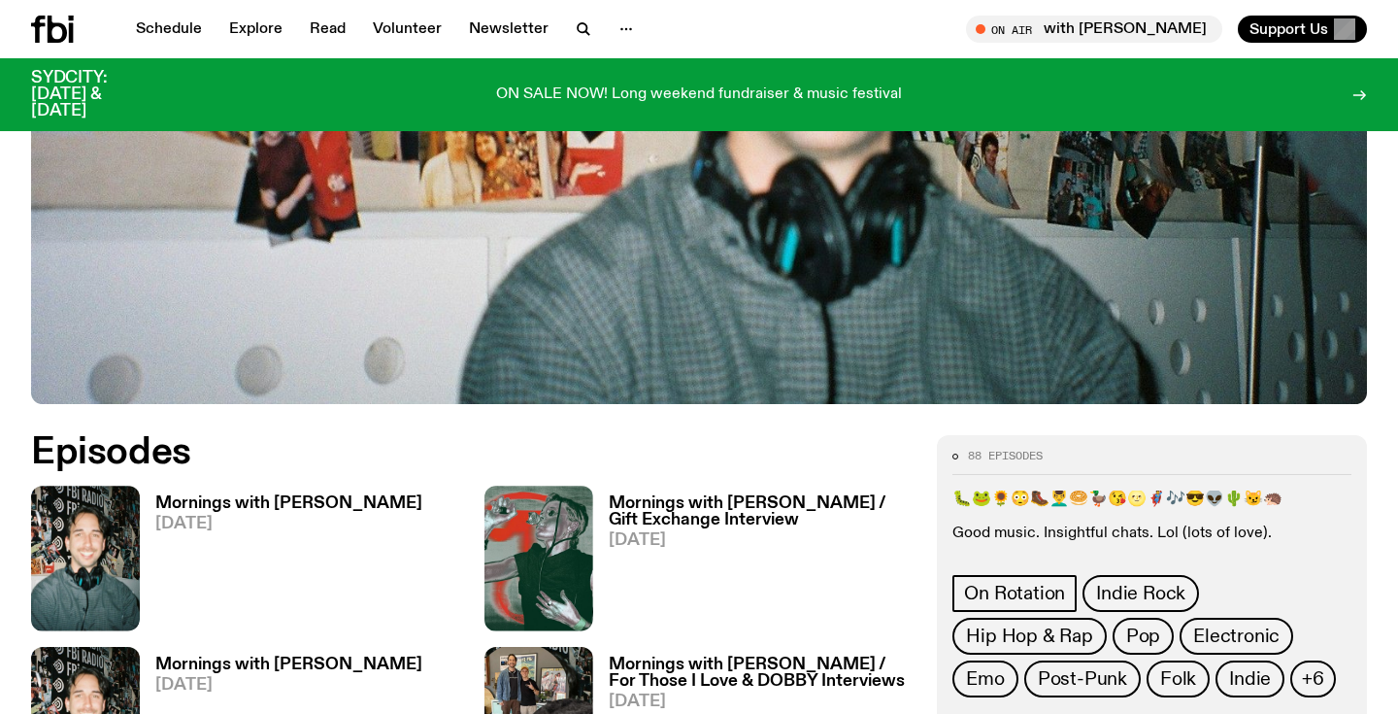
scroll to position [674, 0]
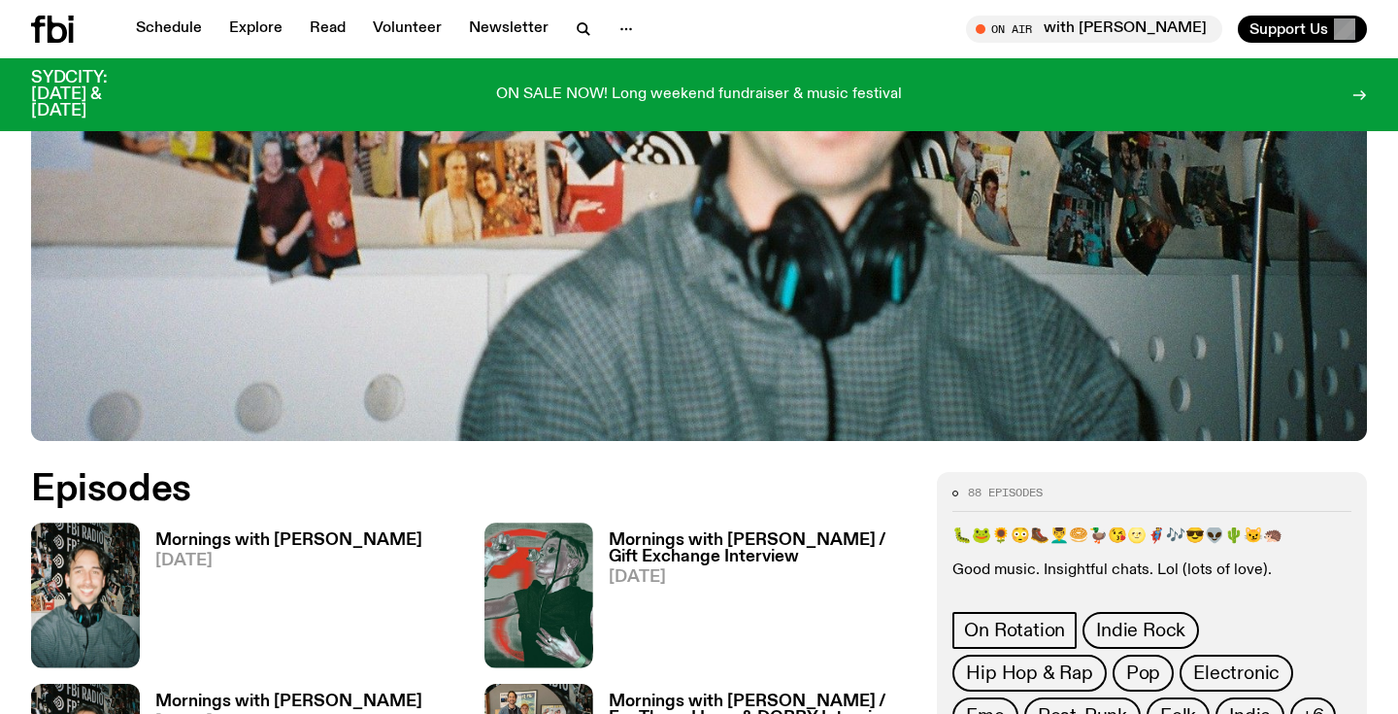
click at [209, 532] on h3 "Mornings with Ben Hansen" at bounding box center [288, 540] width 267 height 17
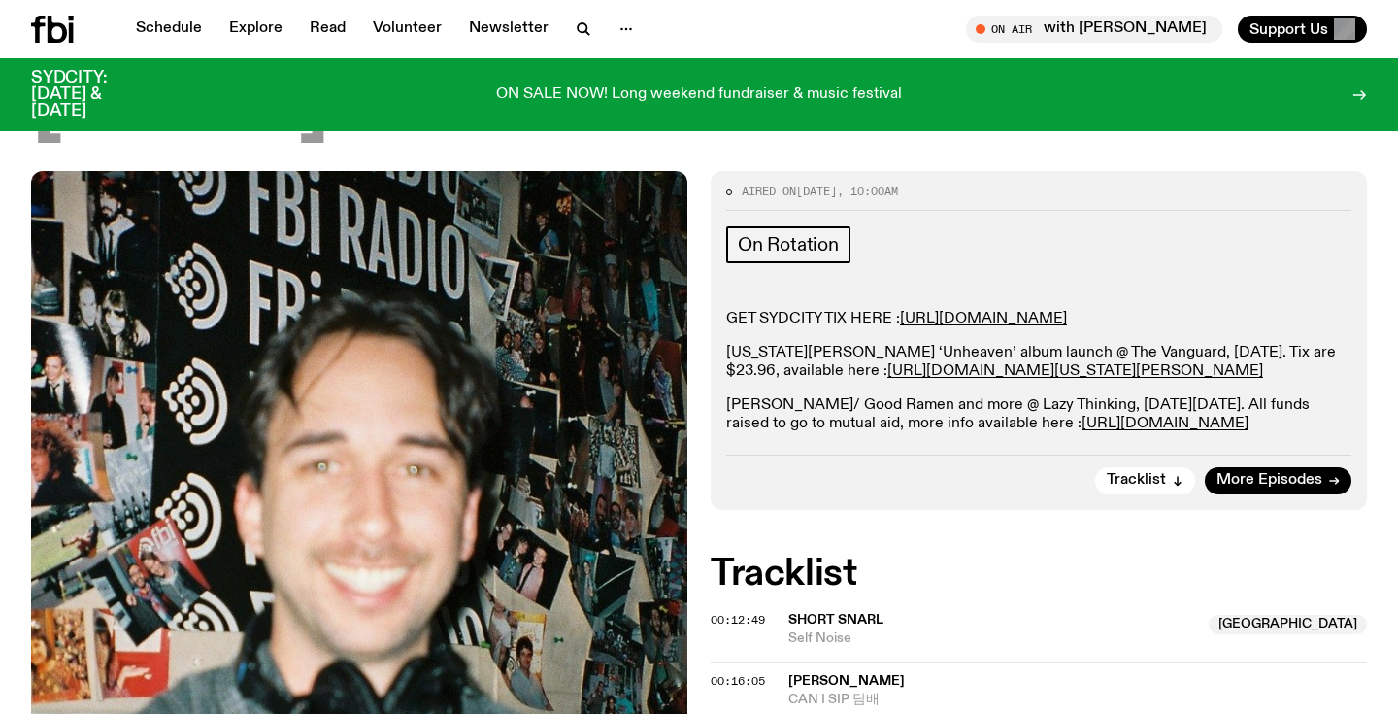
scroll to position [279, 0]
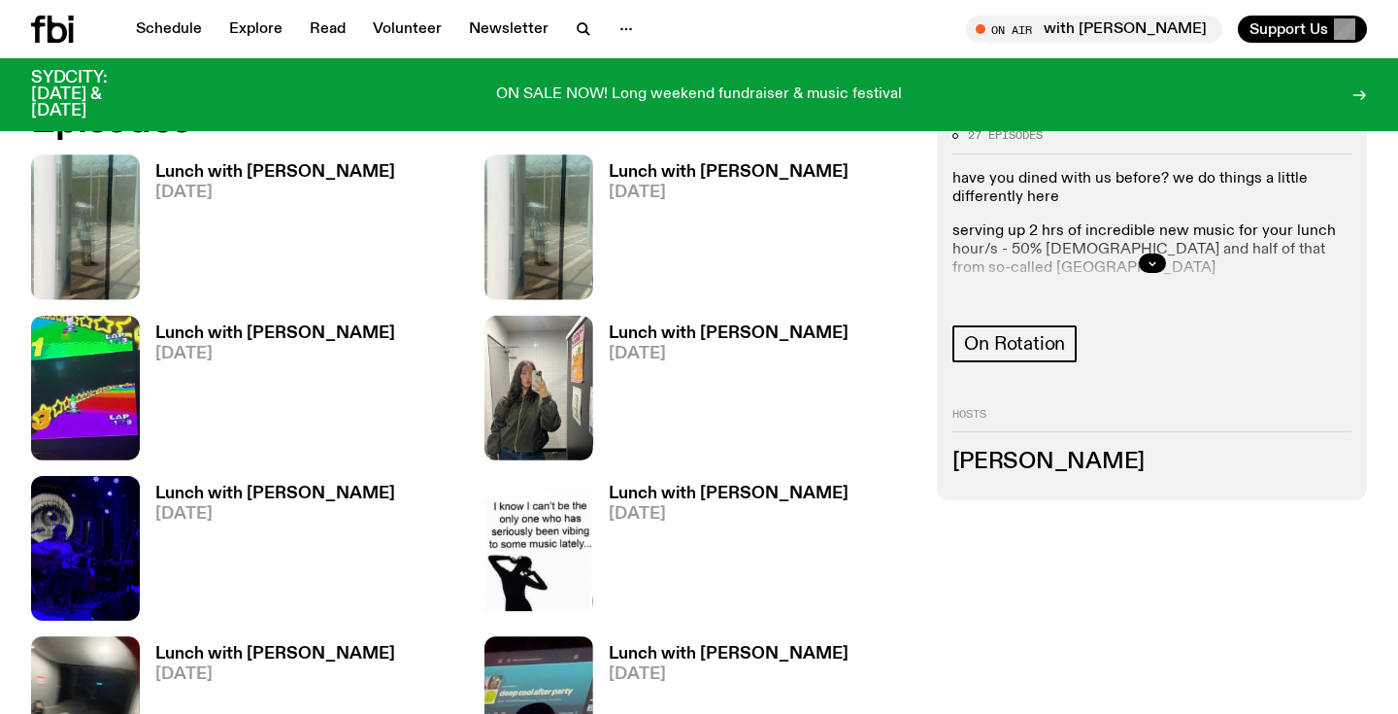
scroll to position [958, 0]
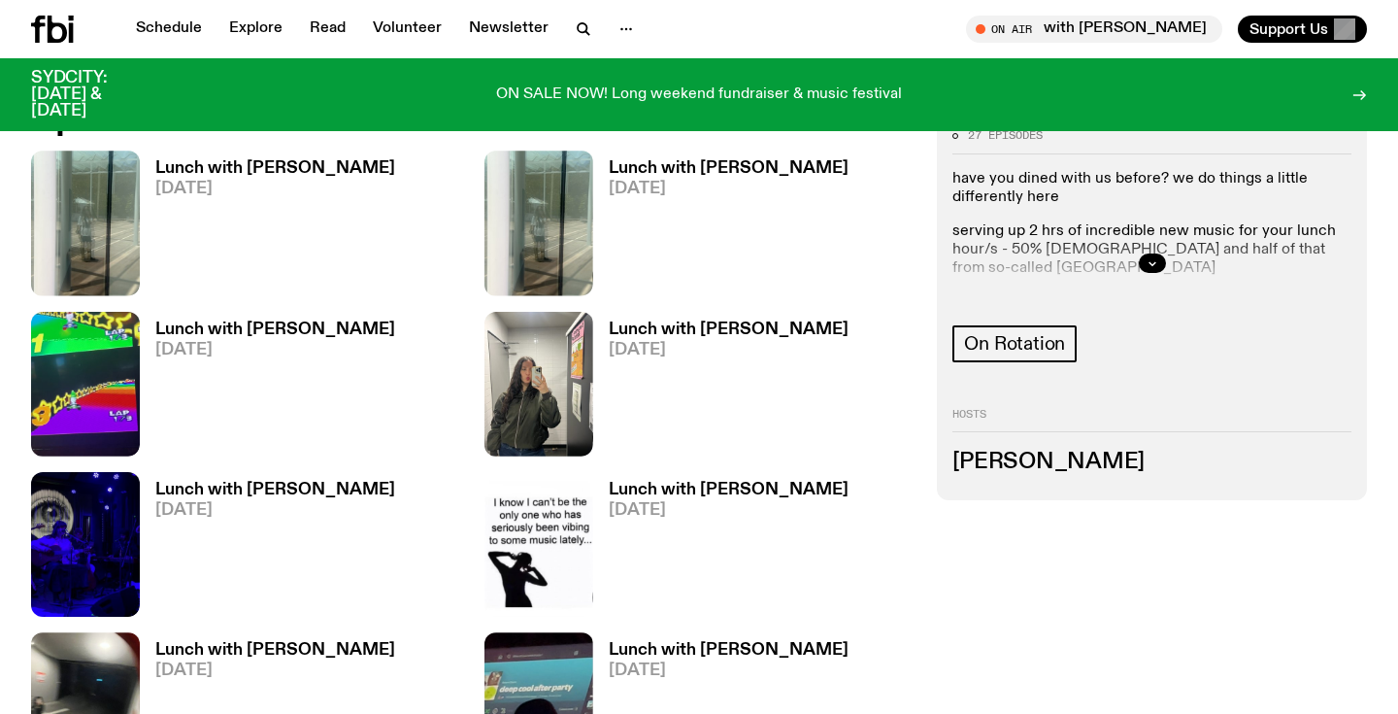
click at [286, 170] on h3 "Lunch with Louisa Christie" at bounding box center [275, 168] width 240 height 17
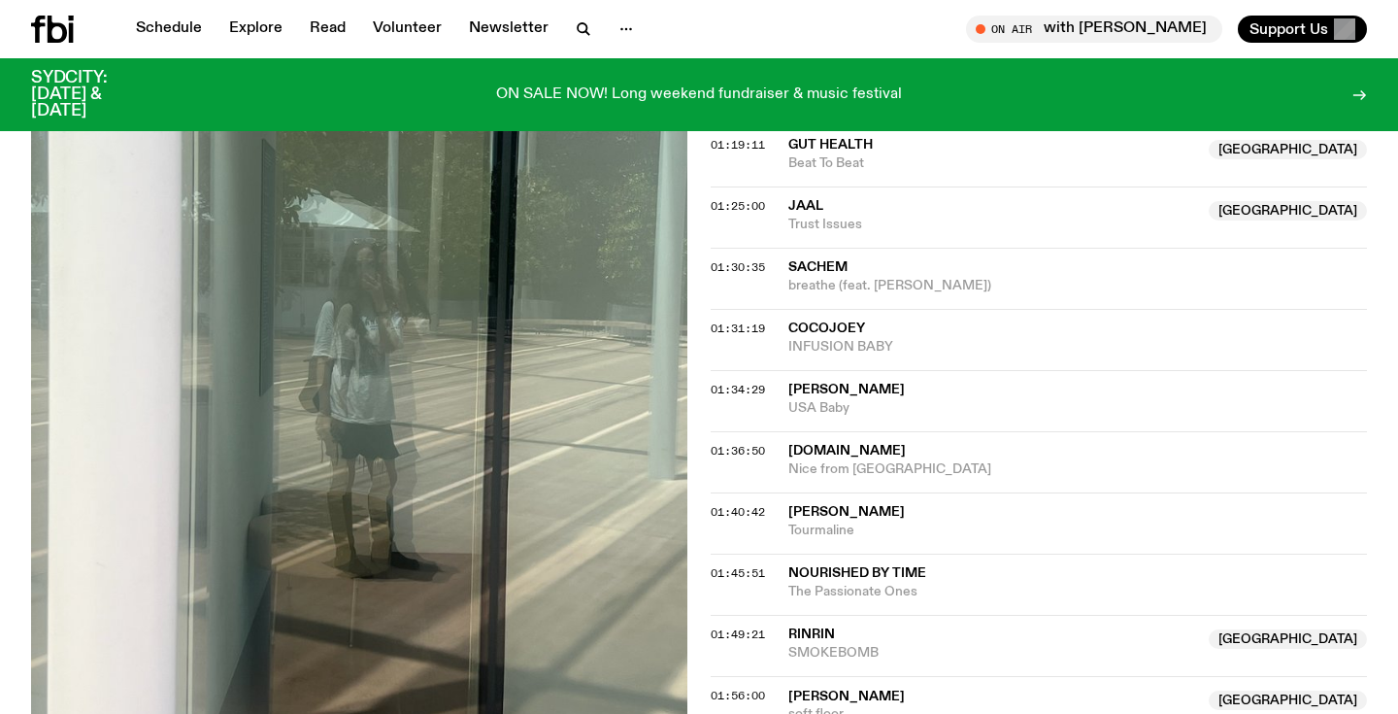
scroll to position [987, 0]
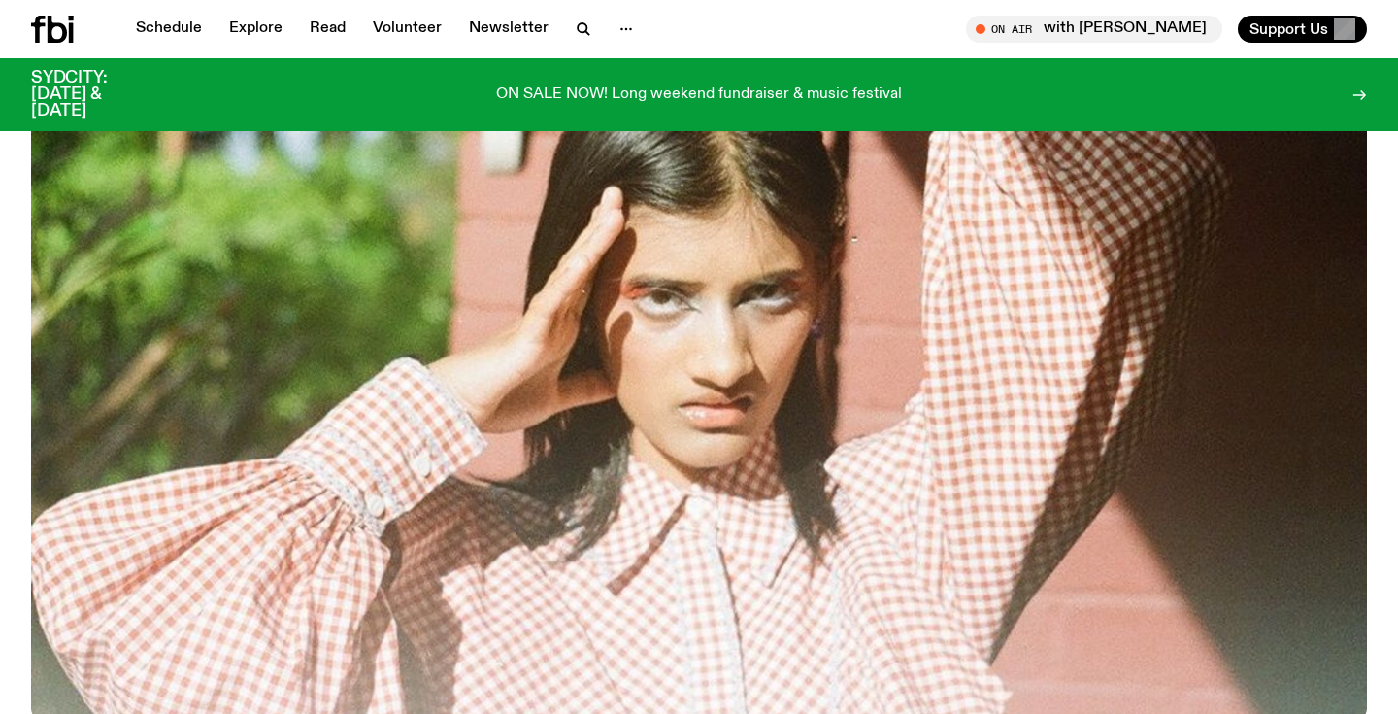
scroll to position [765, 0]
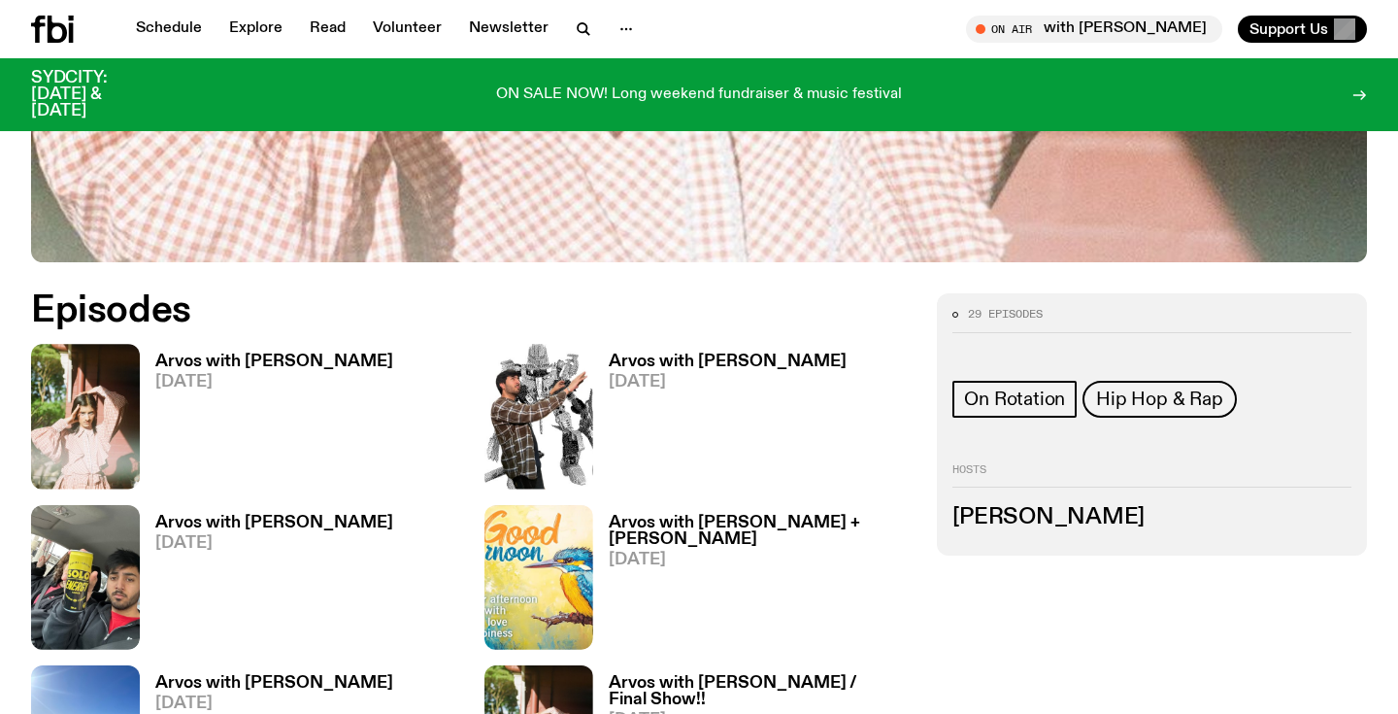
click at [292, 360] on h3 "Arvos with [PERSON_NAME]" at bounding box center [274, 361] width 238 height 17
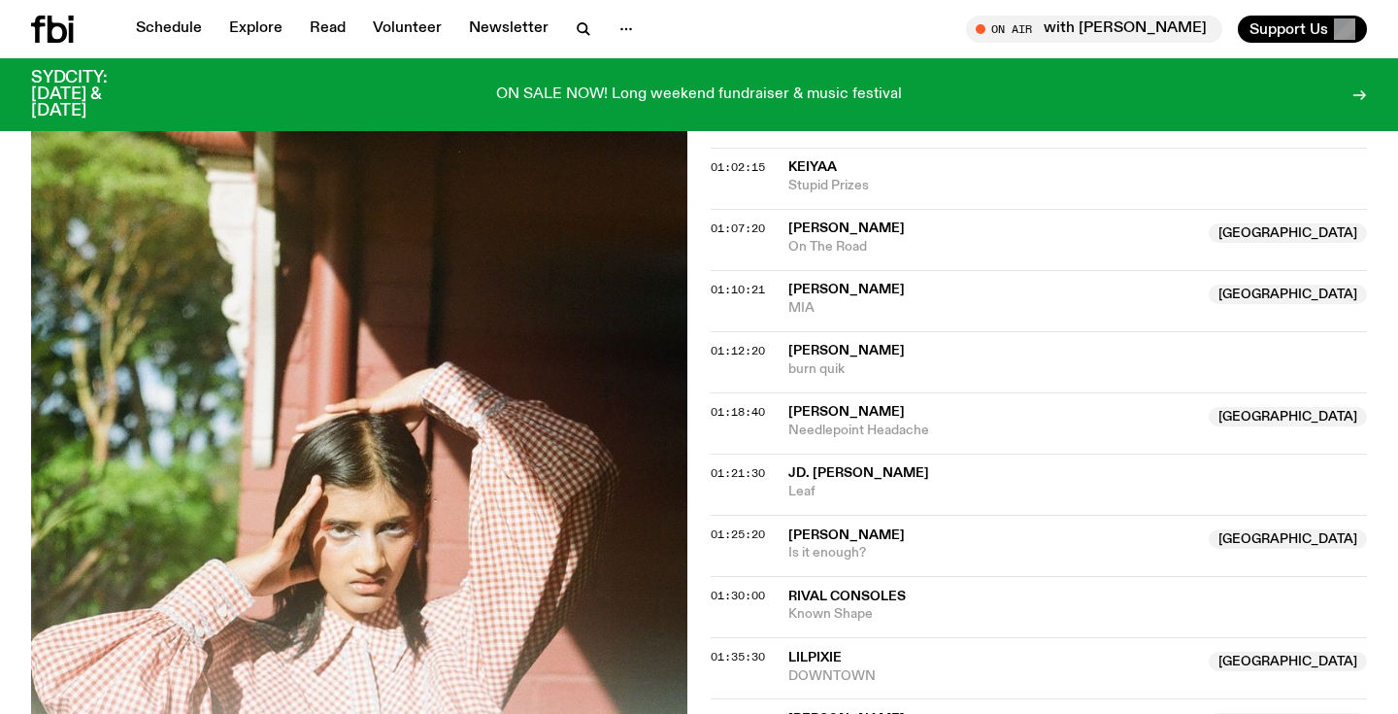
scroll to position [564, 0]
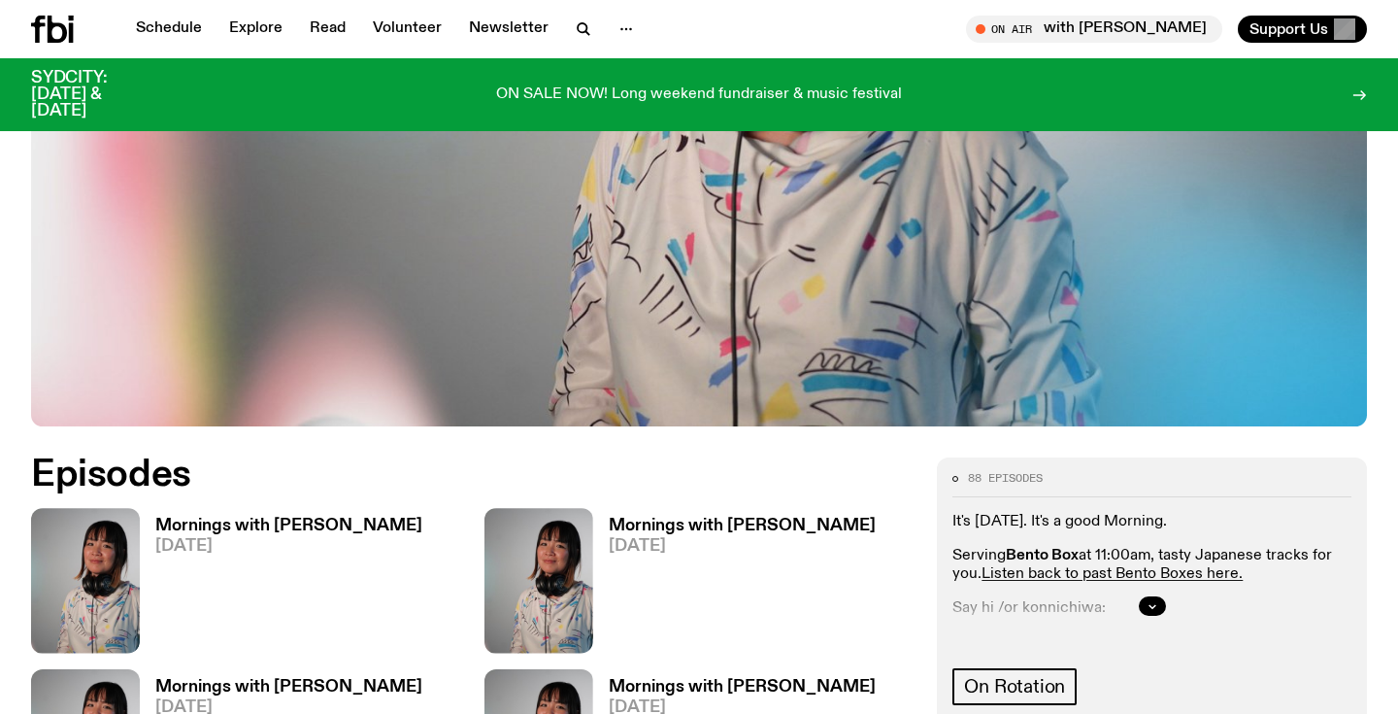
scroll to position [739, 0]
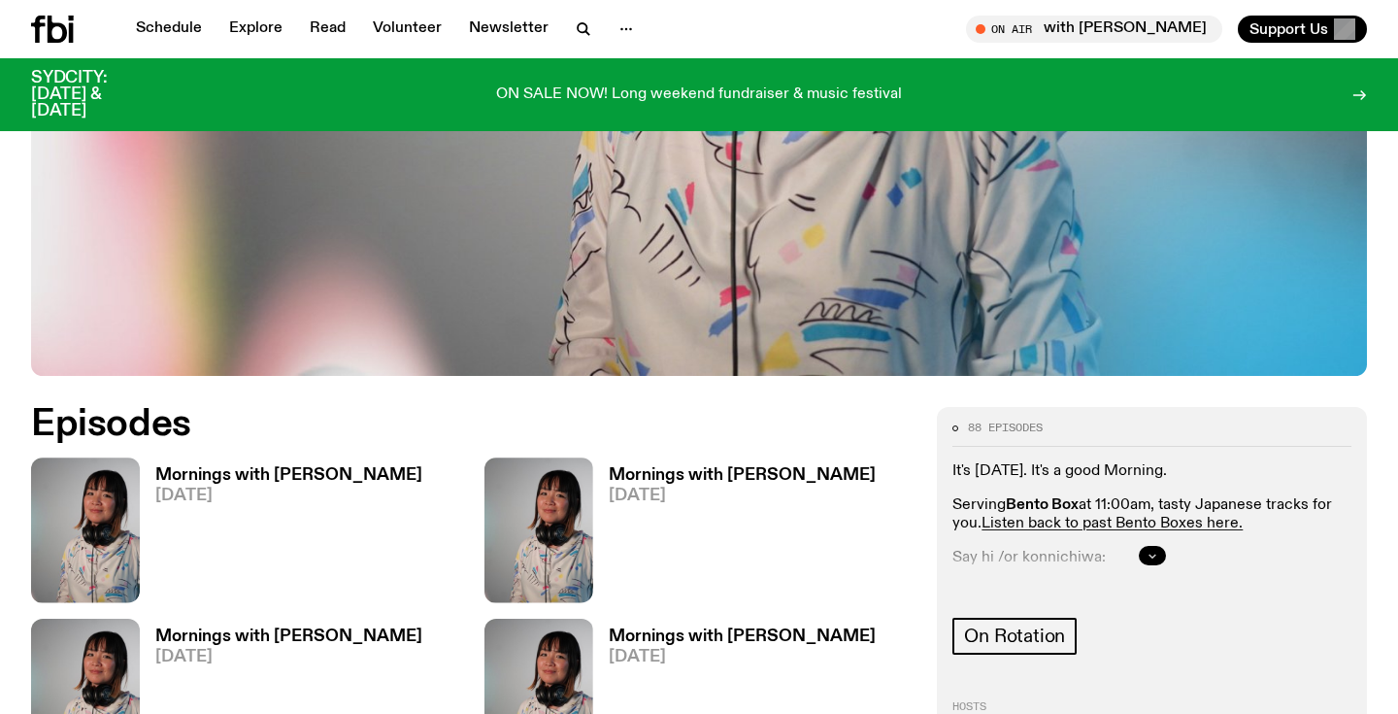
click at [1146, 546] on button "button" at bounding box center [1152, 555] width 27 height 19
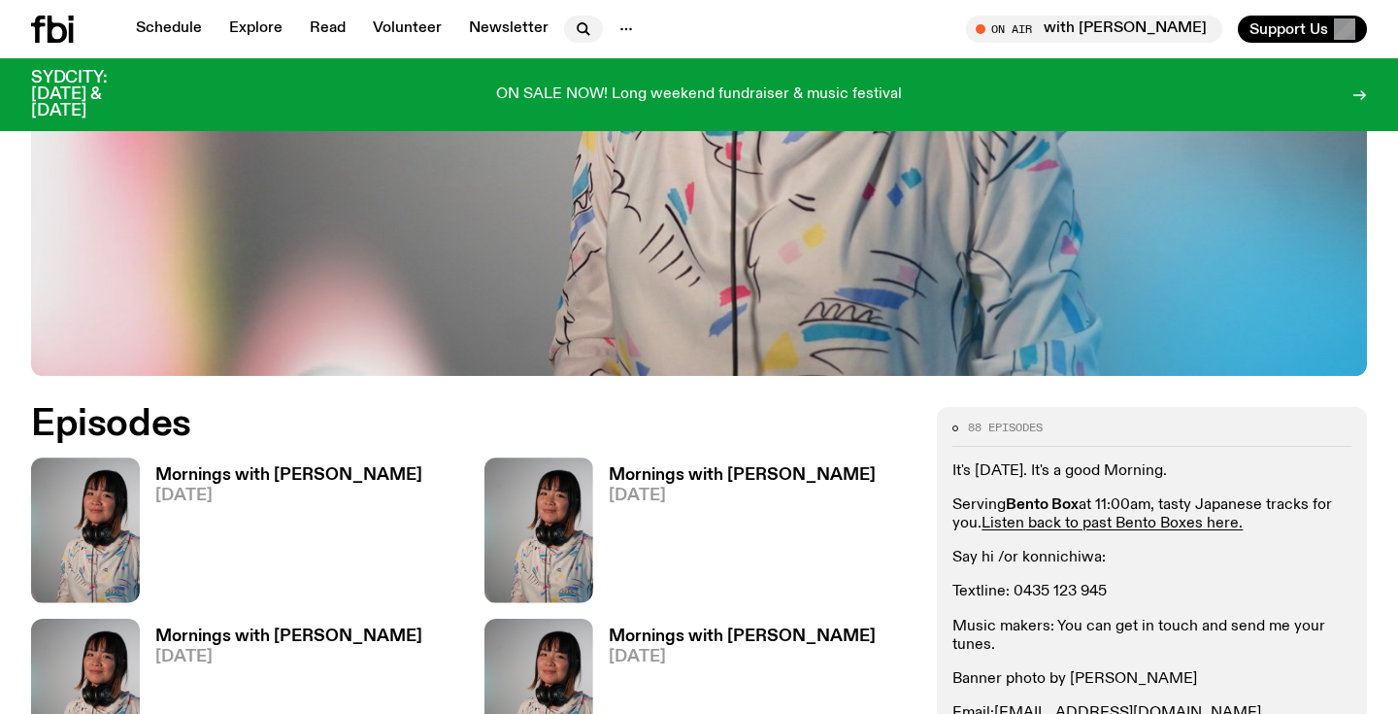
click at [574, 21] on icon "button" at bounding box center [583, 28] width 23 height 23
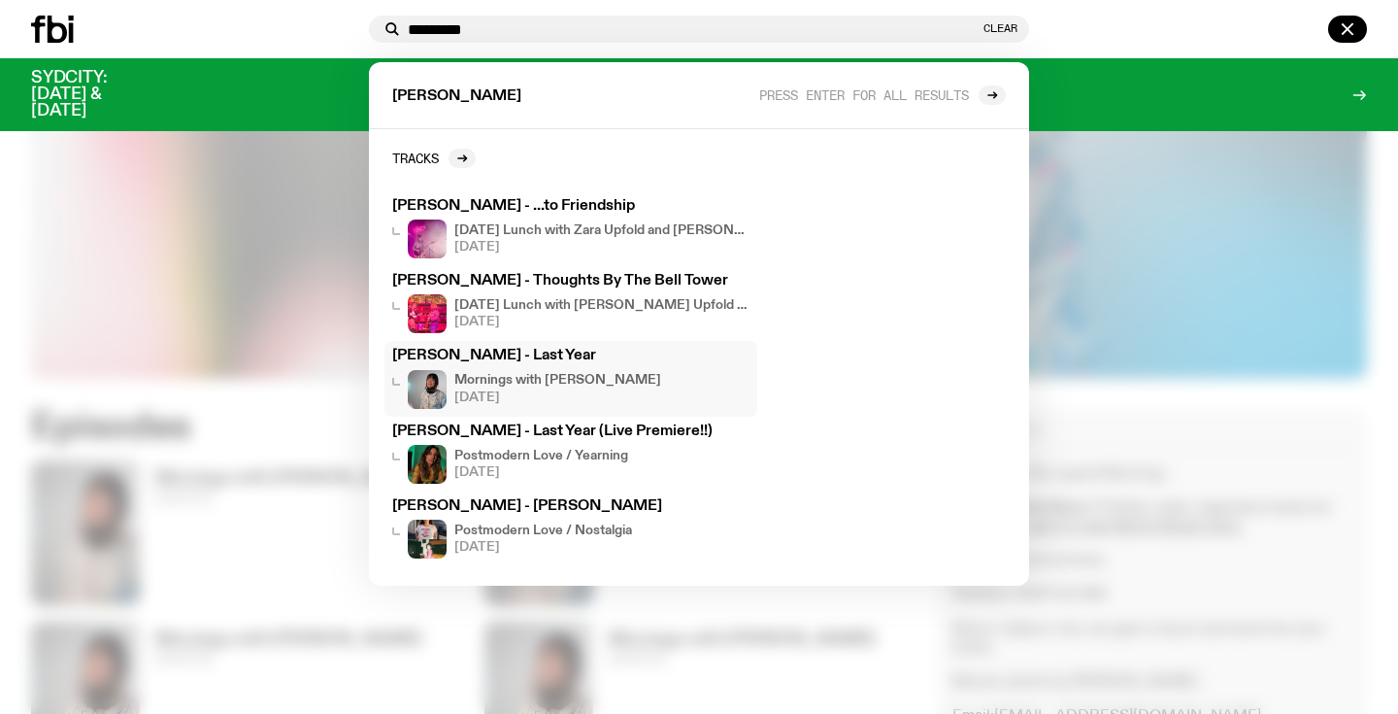
scroll to position [720, 0]
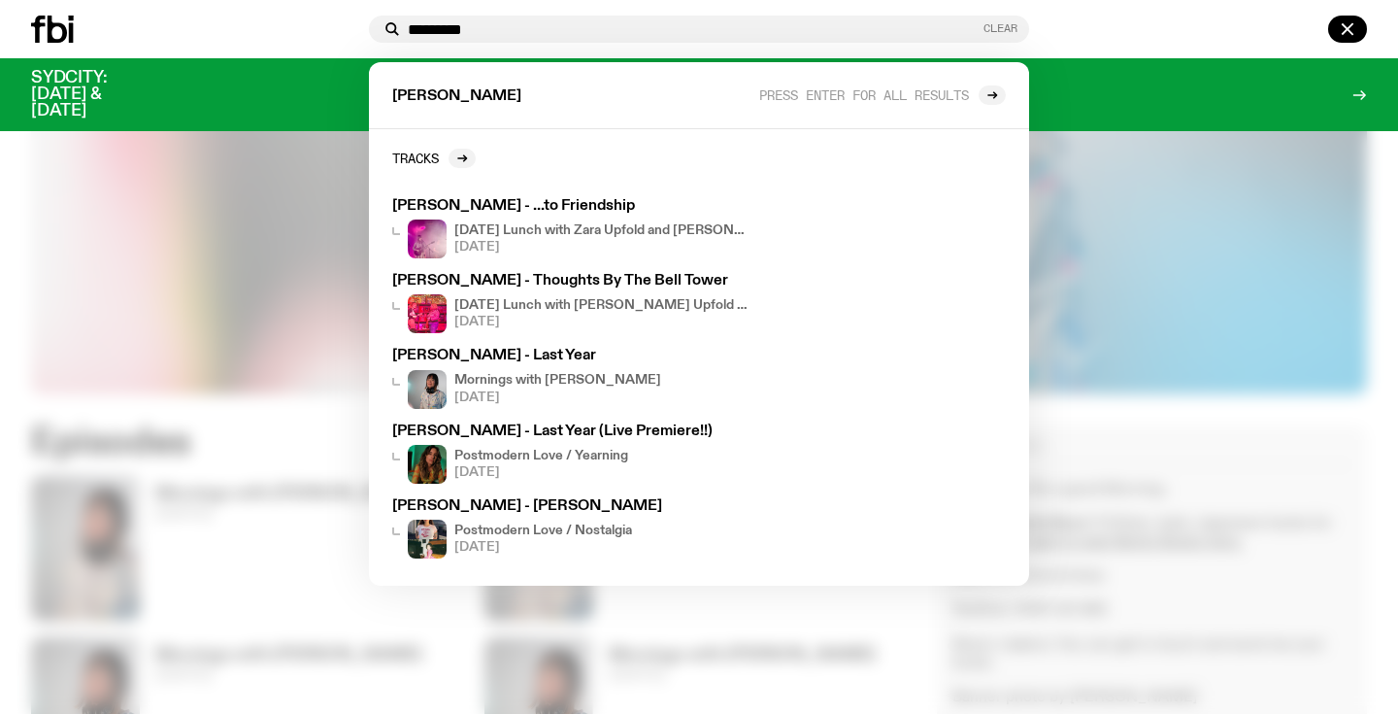
type input "*********"
click at [1012, 33] on button "Clear" at bounding box center [1000, 28] width 34 height 11
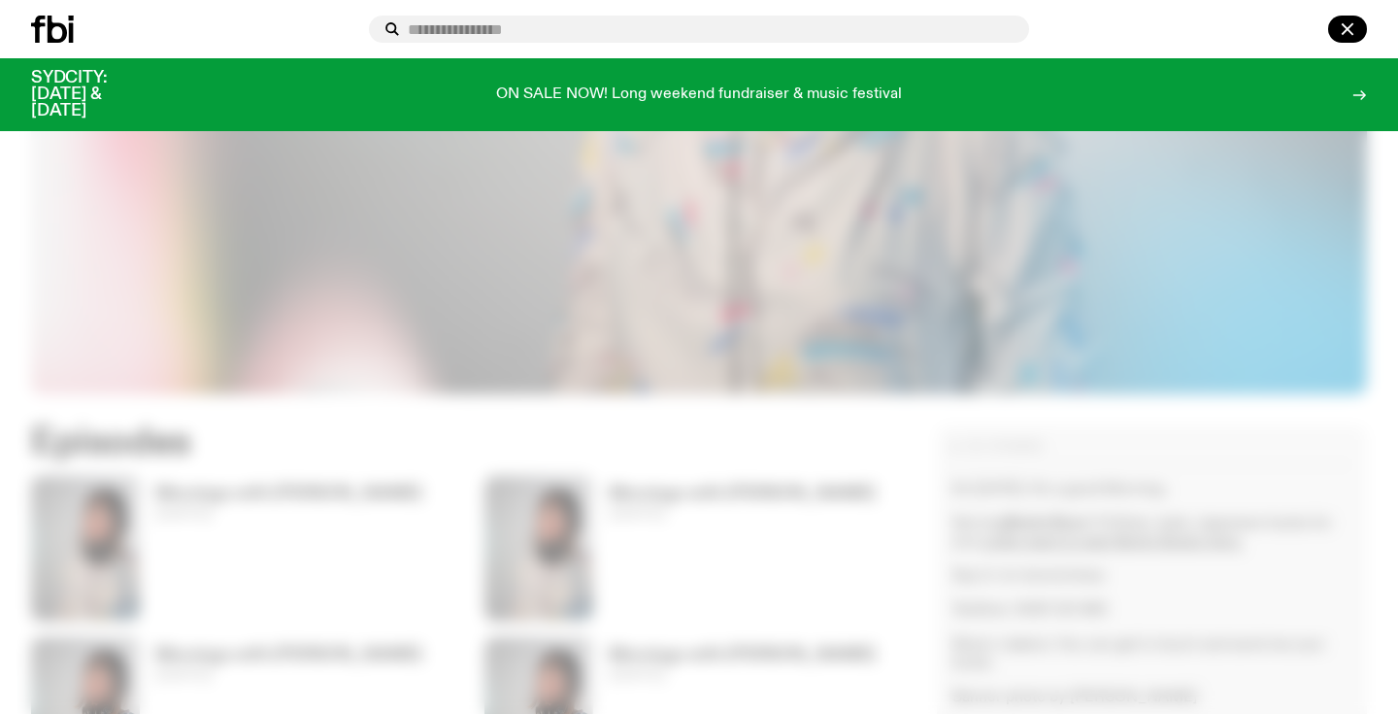
click at [466, 249] on div at bounding box center [699, 357] width 1398 height 714
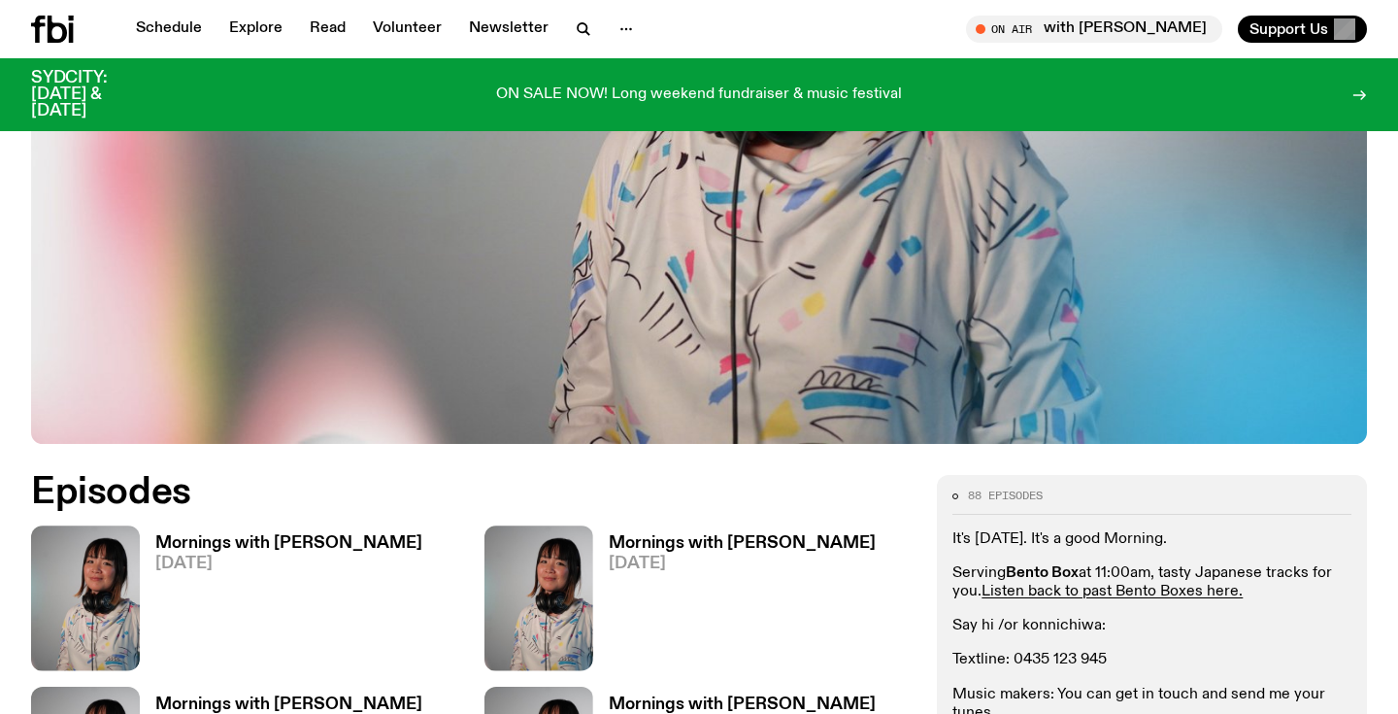
scroll to position [760, 0]
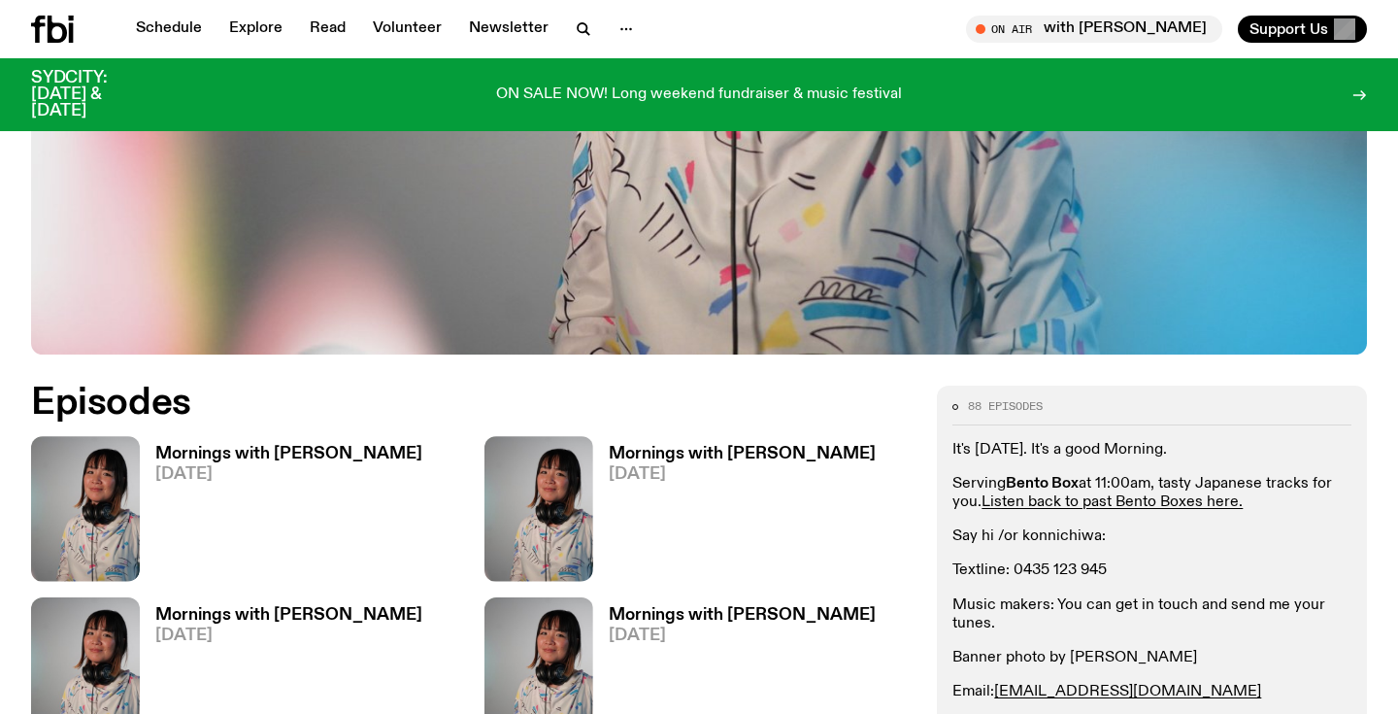
click at [276, 446] on h3 "Mornings with Kana Frazer" at bounding box center [288, 454] width 267 height 17
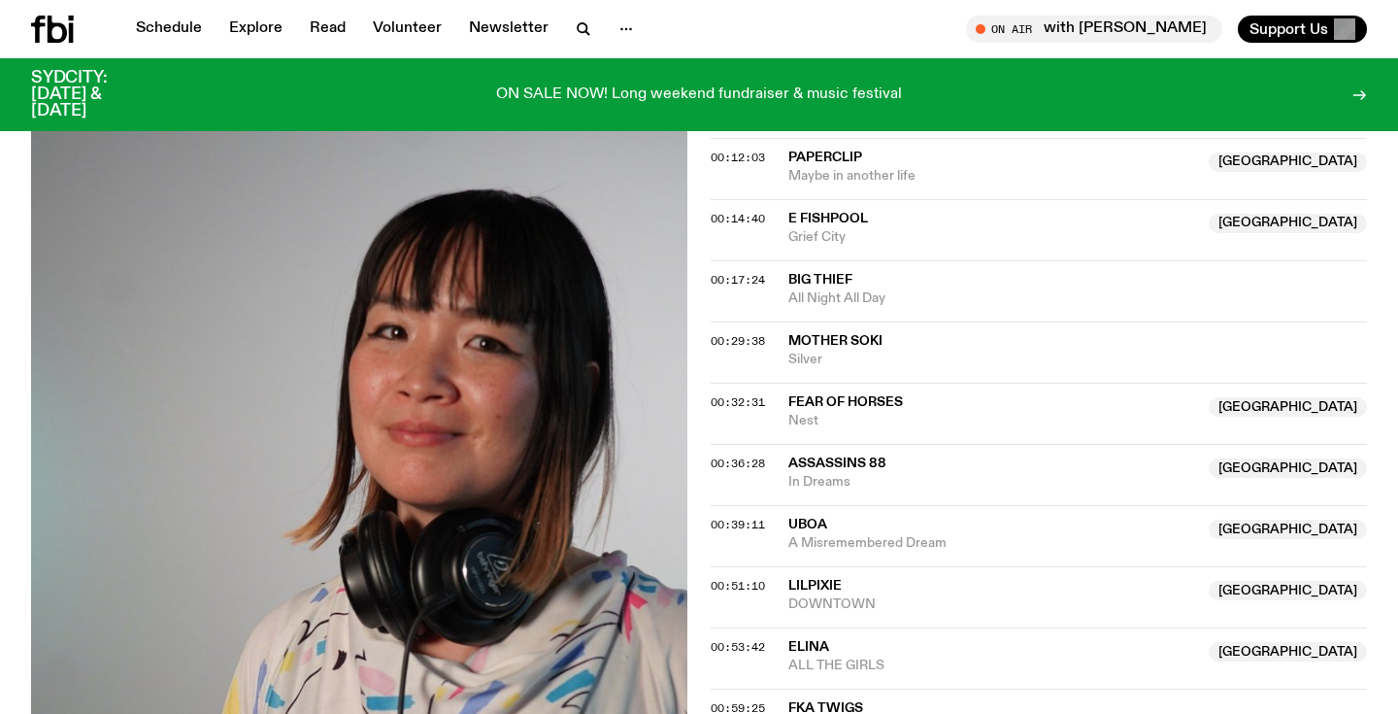
scroll to position [755, 0]
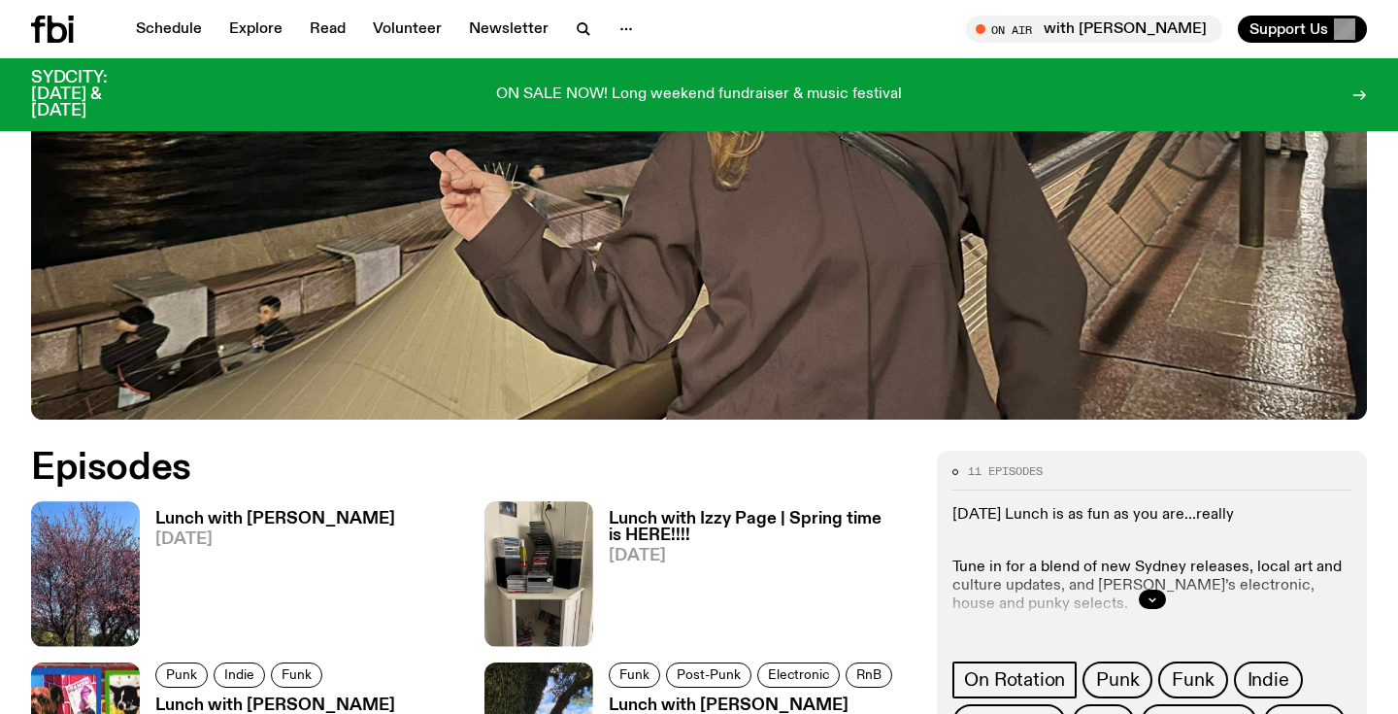
scroll to position [617, 0]
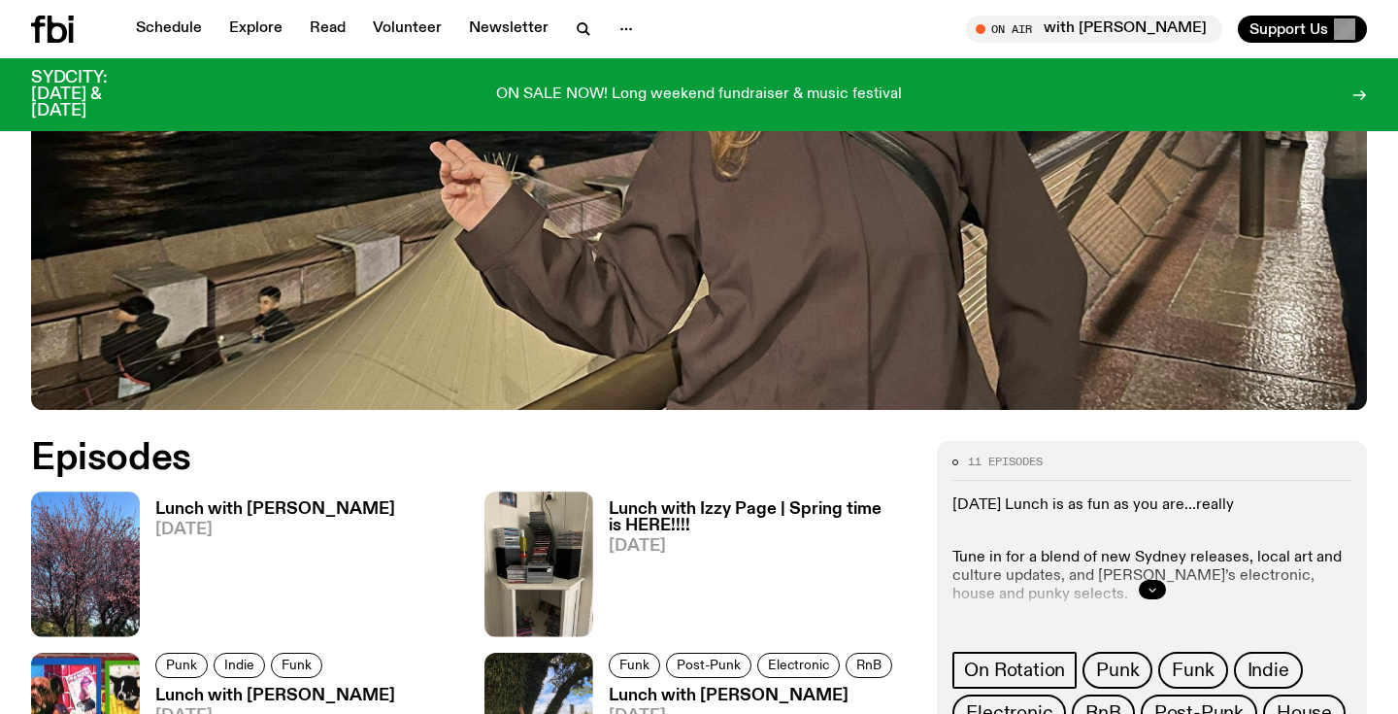
click at [1149, 592] on icon "button" at bounding box center [1153, 589] width 12 height 12
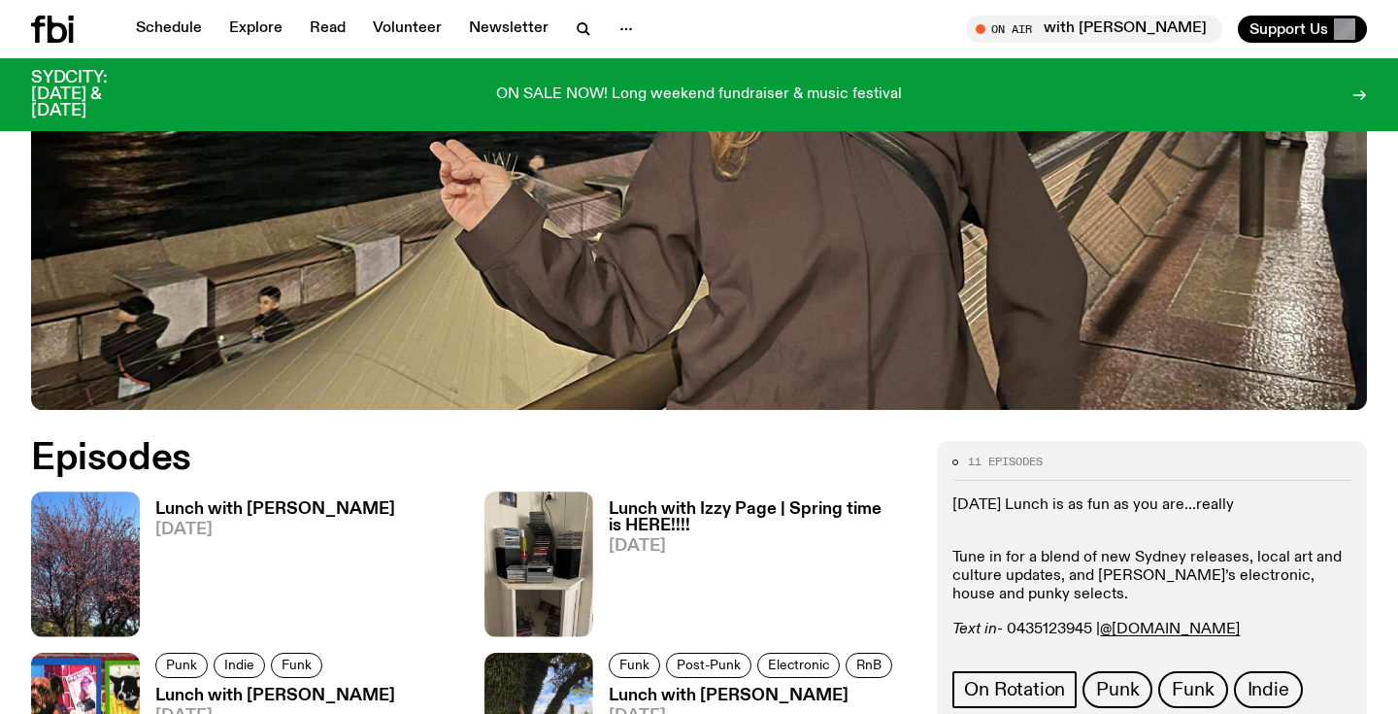
click at [265, 502] on h3 "Lunch with Izzy Page" at bounding box center [275, 509] width 240 height 17
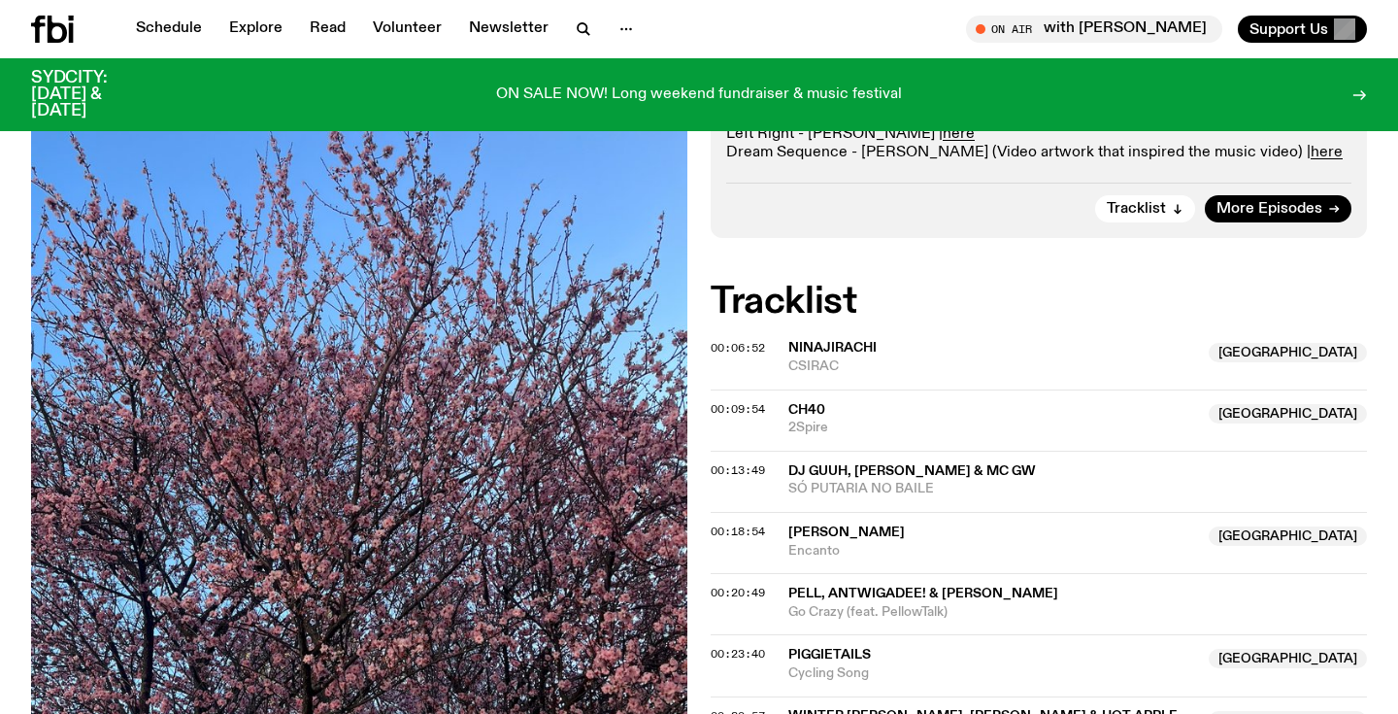
scroll to position [526, 0]
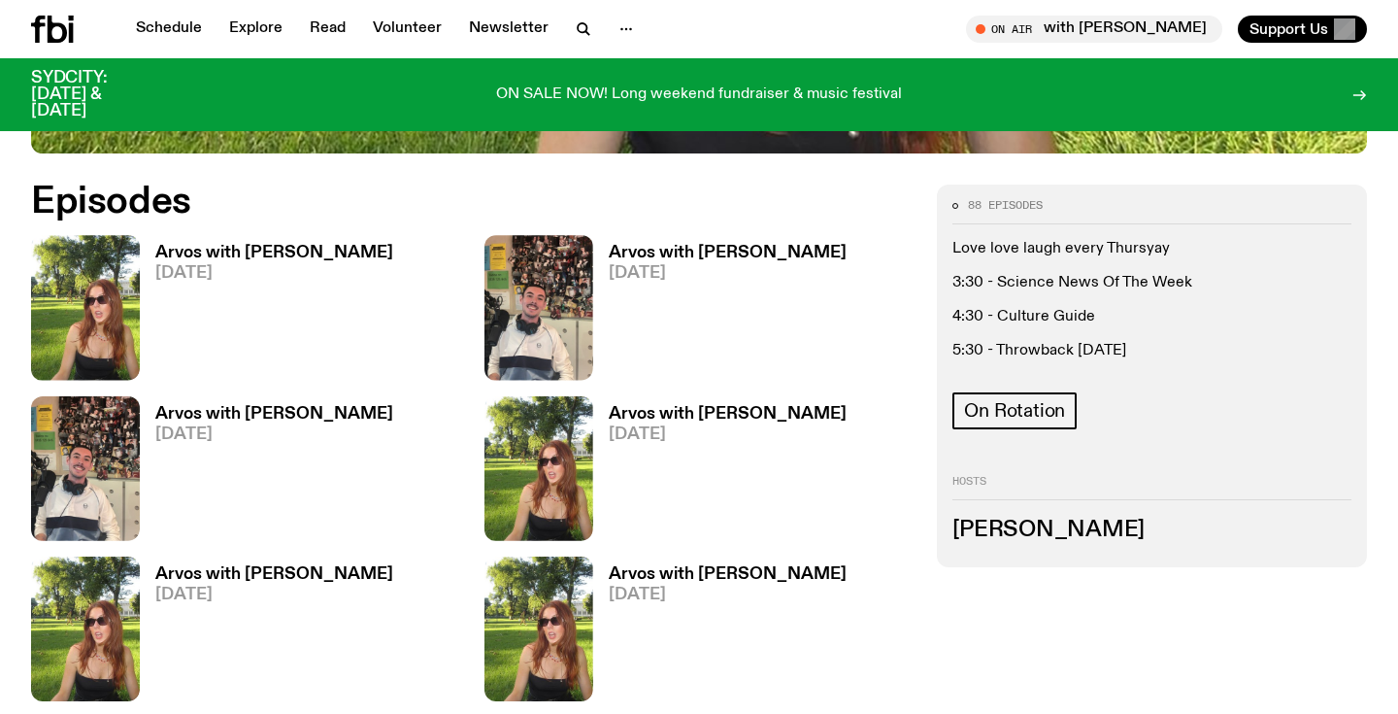
scroll to position [881, 0]
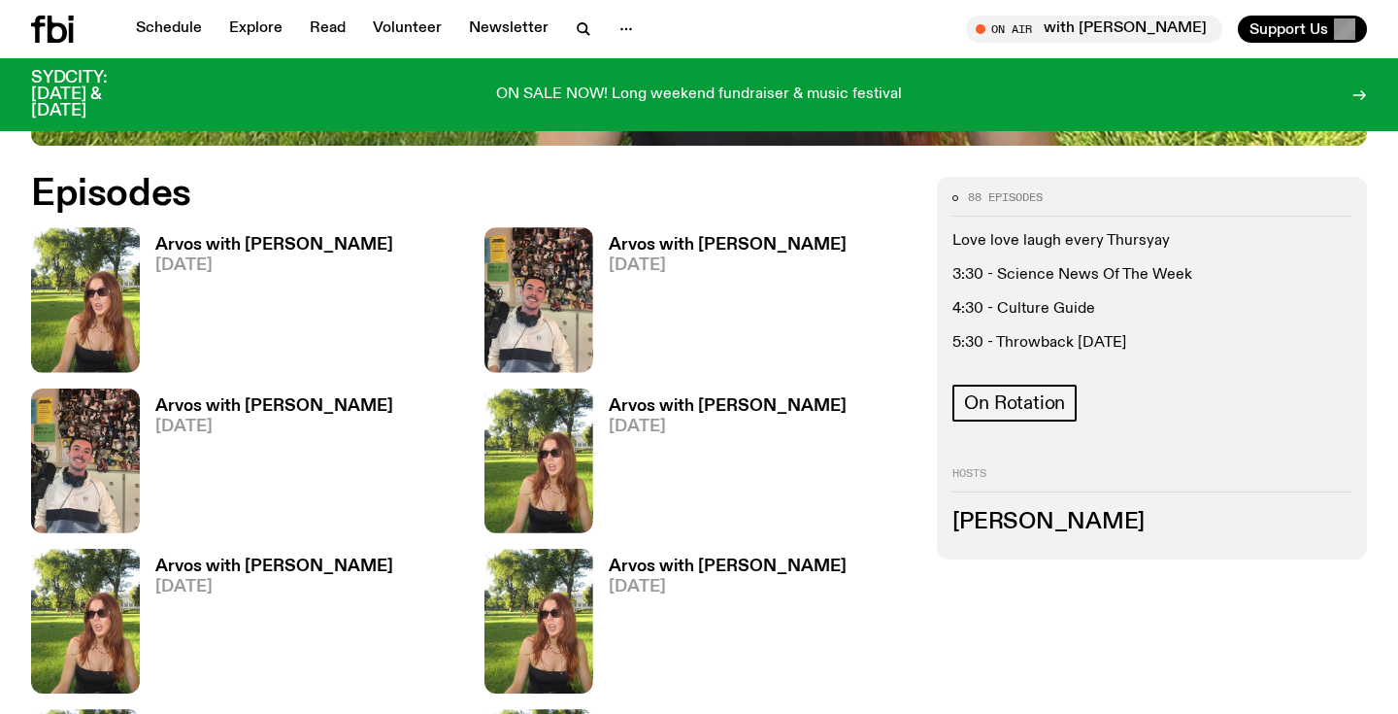
click at [218, 244] on h3 "Arvos with [PERSON_NAME]" at bounding box center [274, 245] width 238 height 17
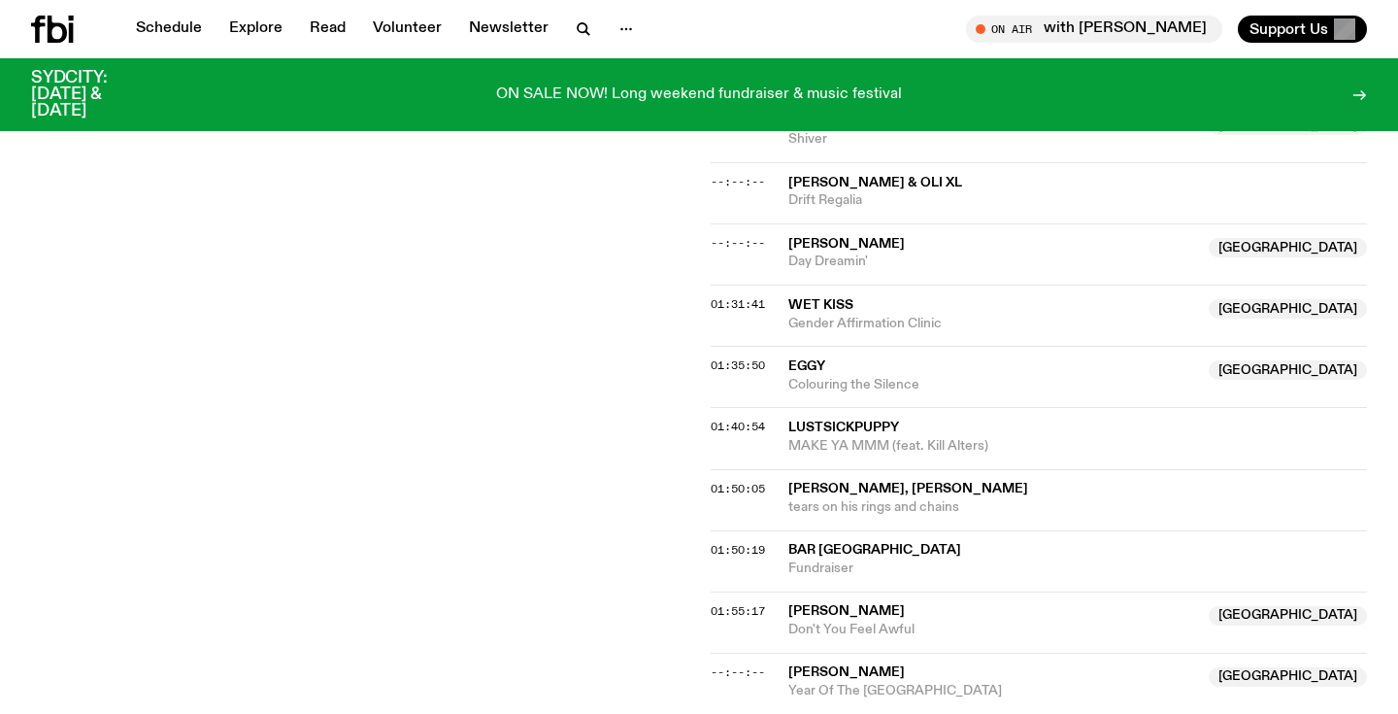
scroll to position [1802, 0]
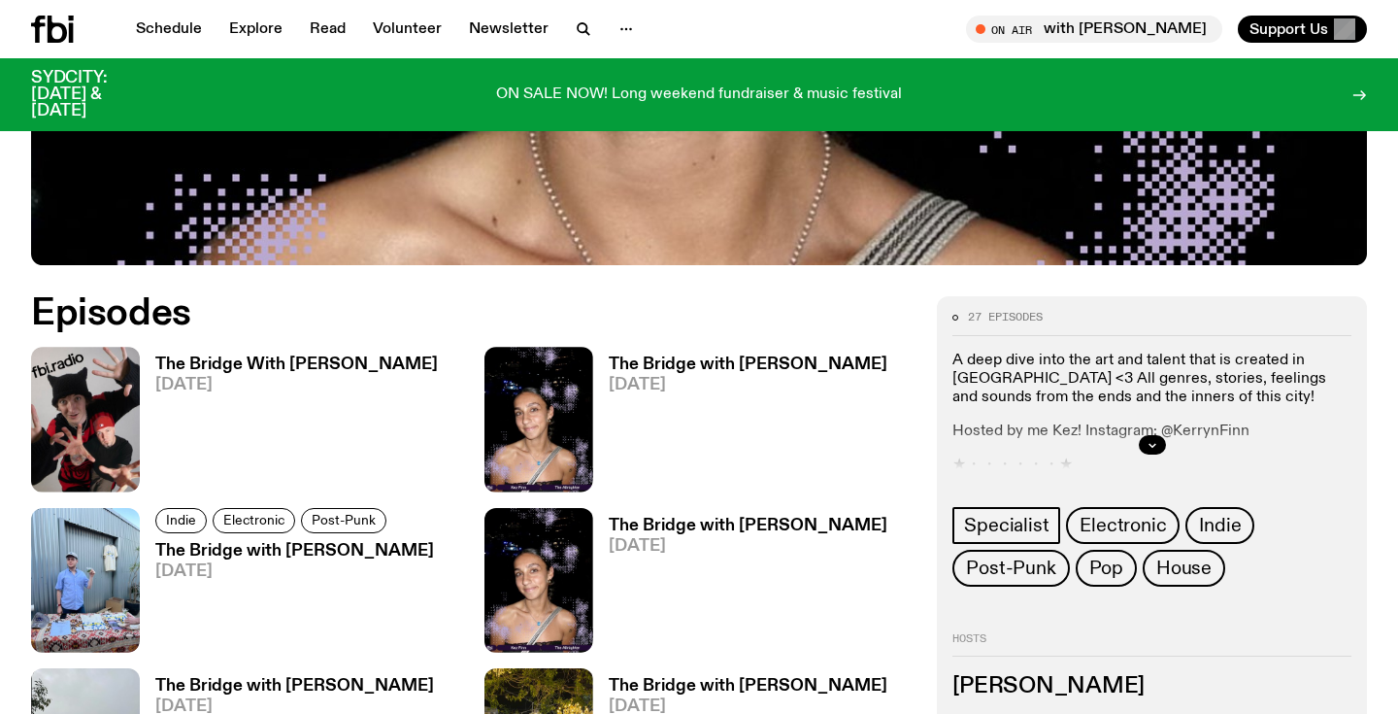
scroll to position [870, 0]
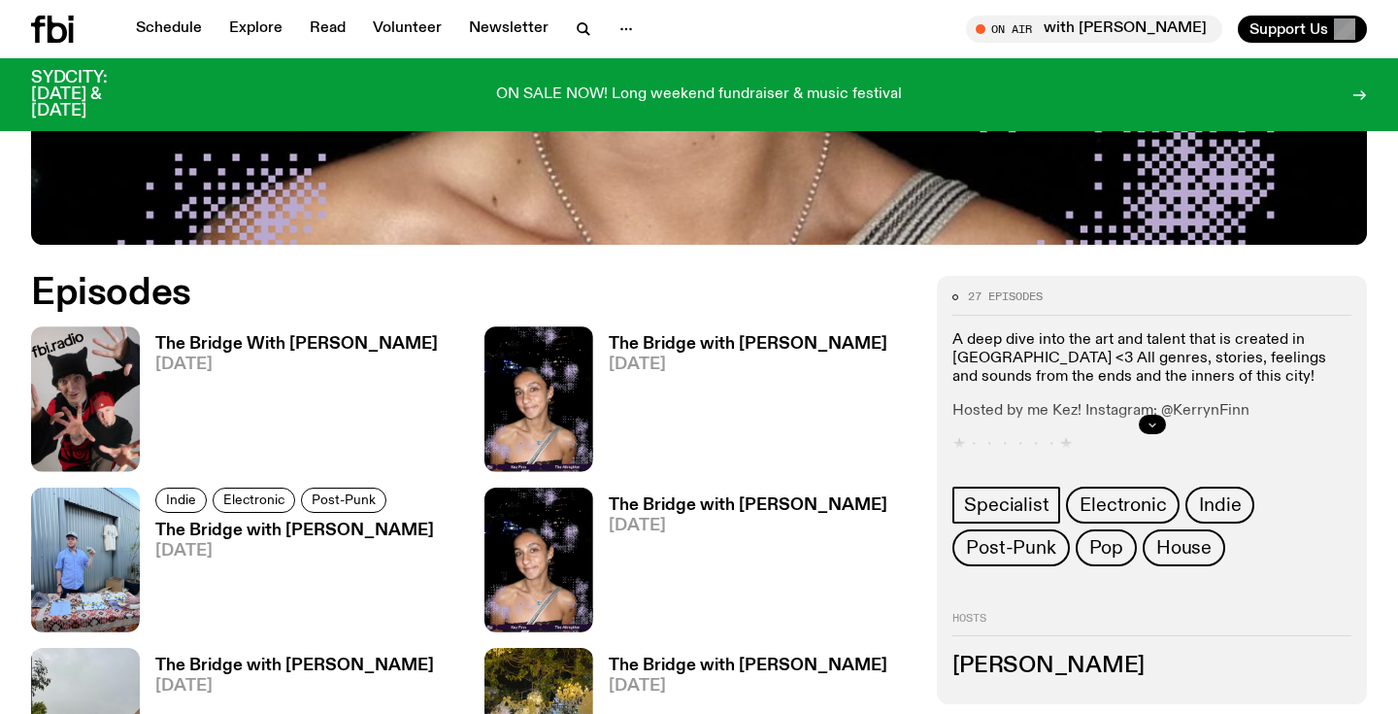
click at [1147, 418] on icon "button" at bounding box center [1153, 424] width 12 height 12
click at [670, 336] on h3 "The Bridge with Kez Finn" at bounding box center [748, 344] width 279 height 17
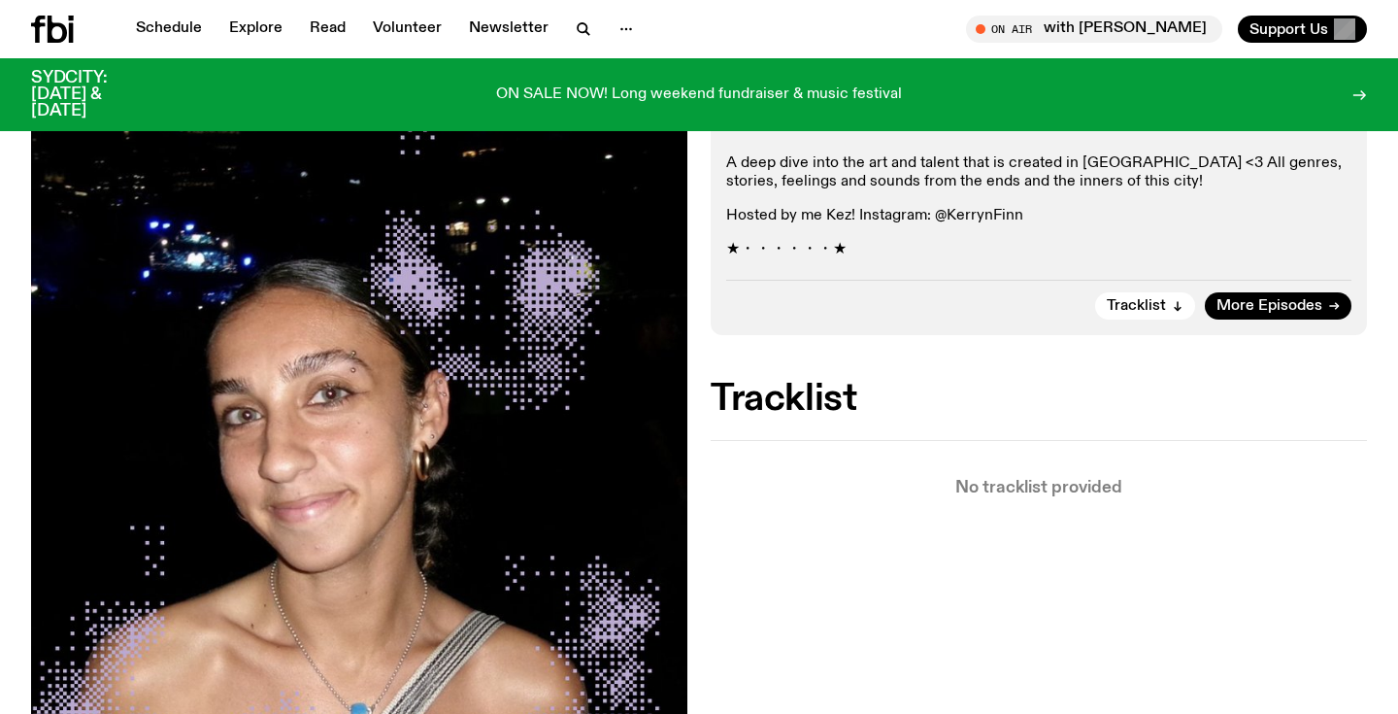
scroll to position [446, 0]
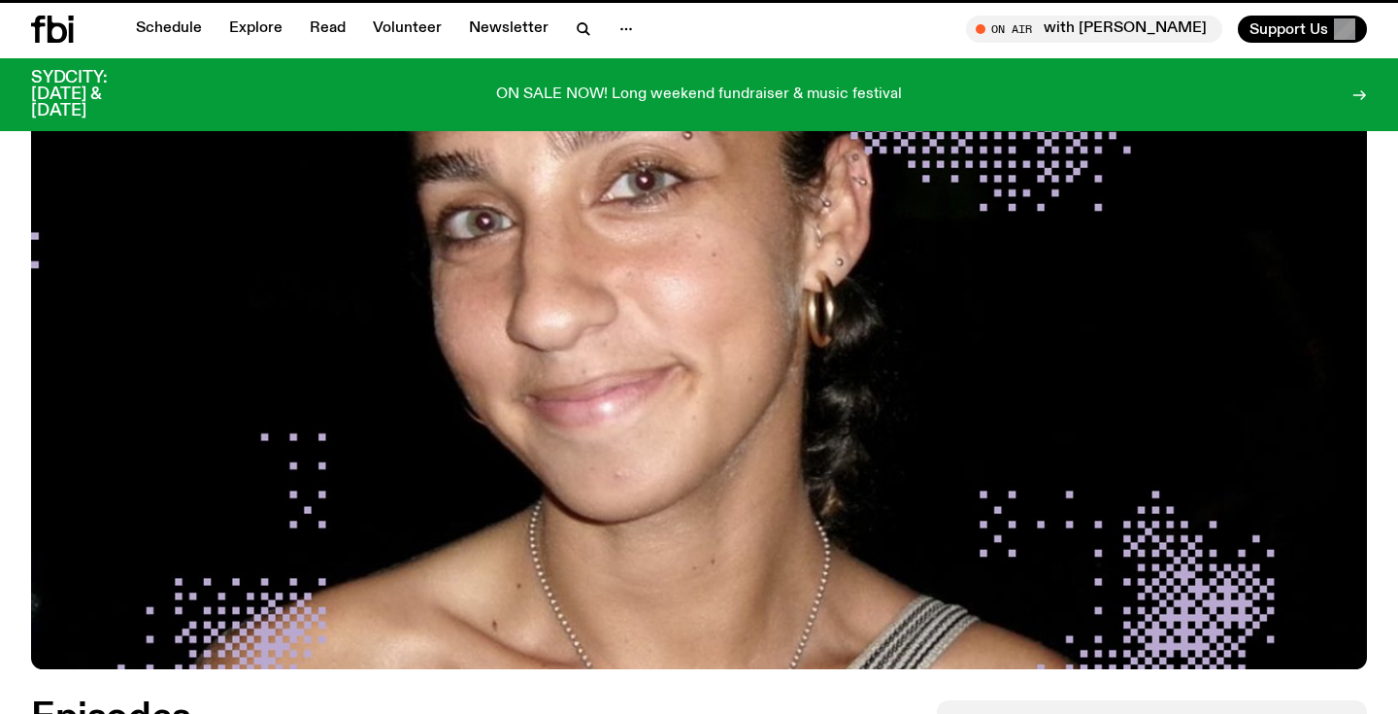
scroll to position [870, 0]
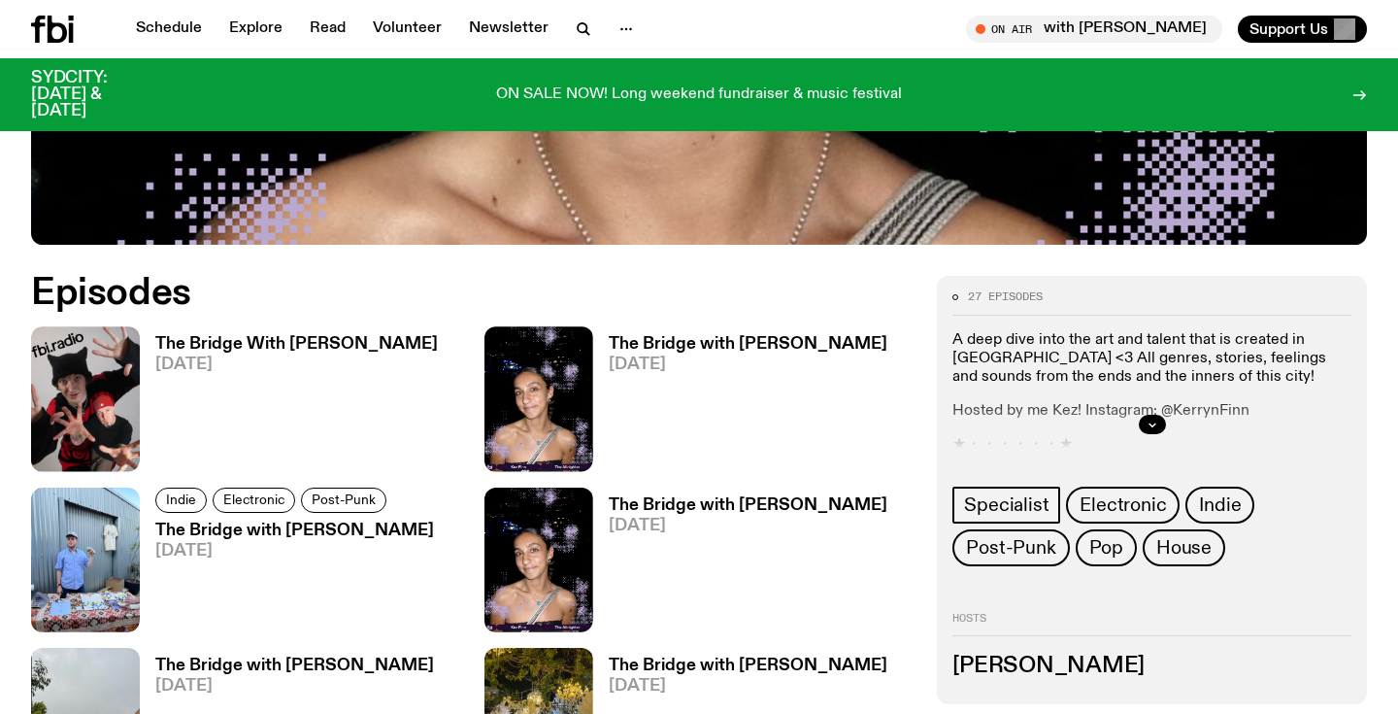
click at [694, 497] on h3 "The Bridge with Kez Finn" at bounding box center [748, 505] width 279 height 17
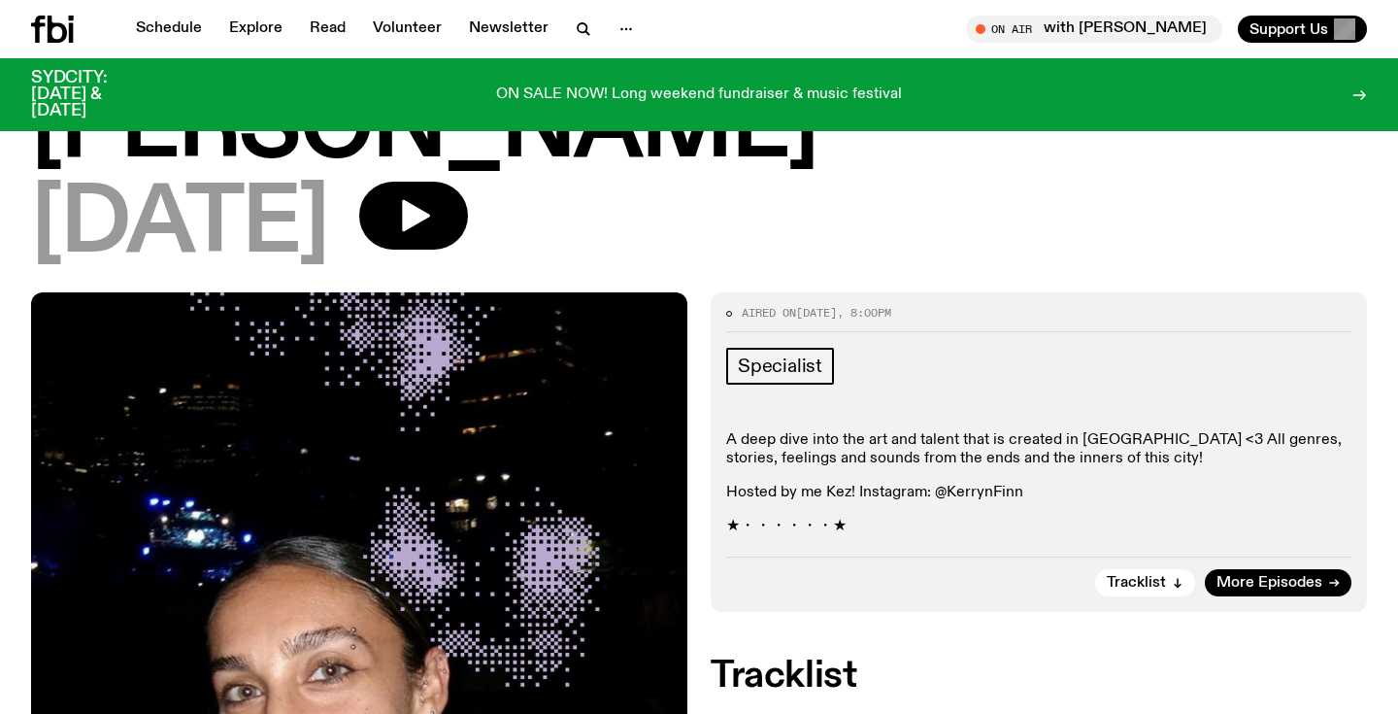
scroll to position [167, 0]
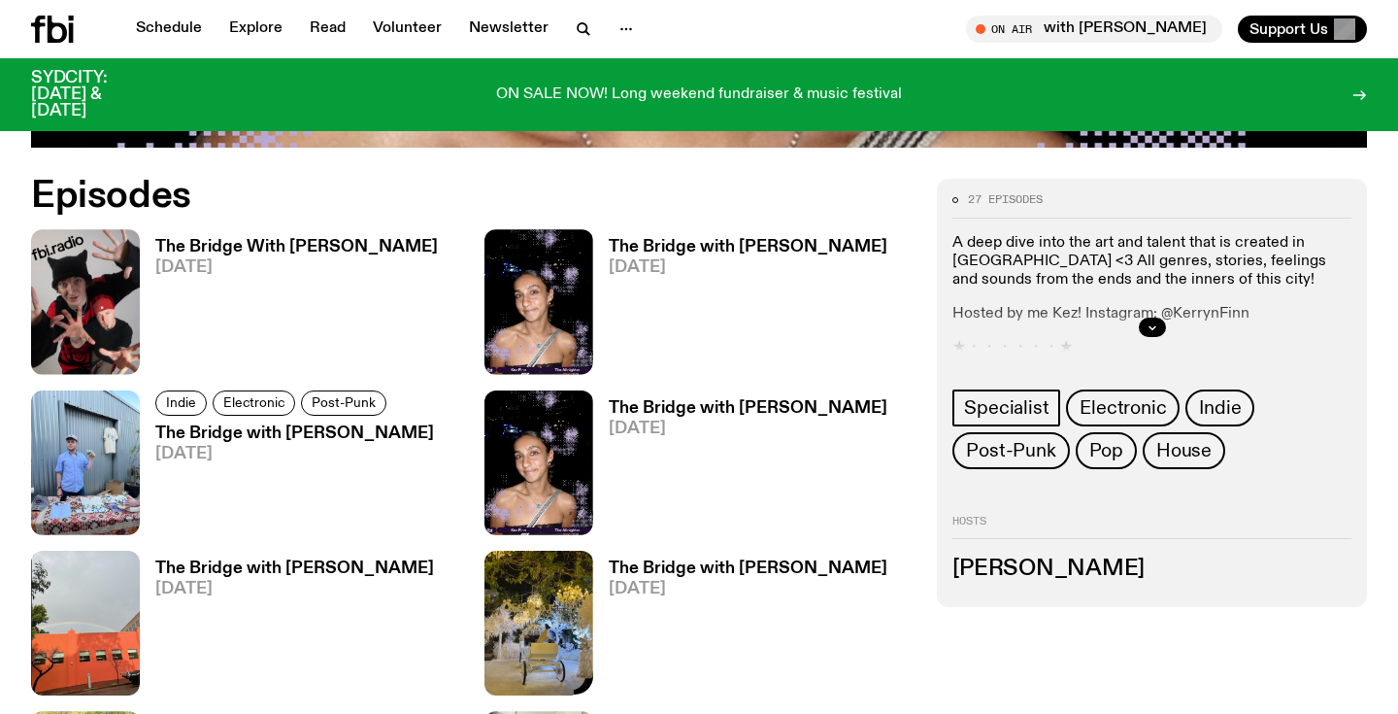
scroll to position [1039, 0]
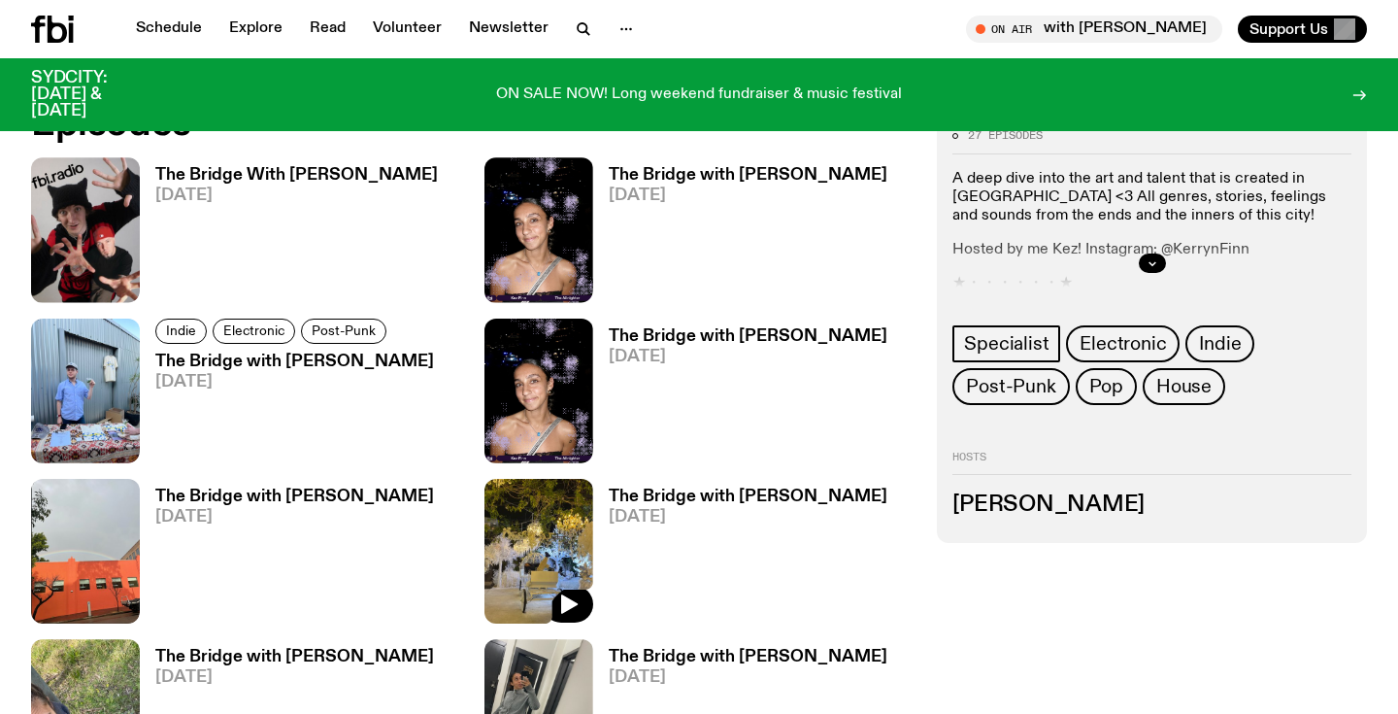
click at [522, 479] on img at bounding box center [538, 551] width 109 height 145
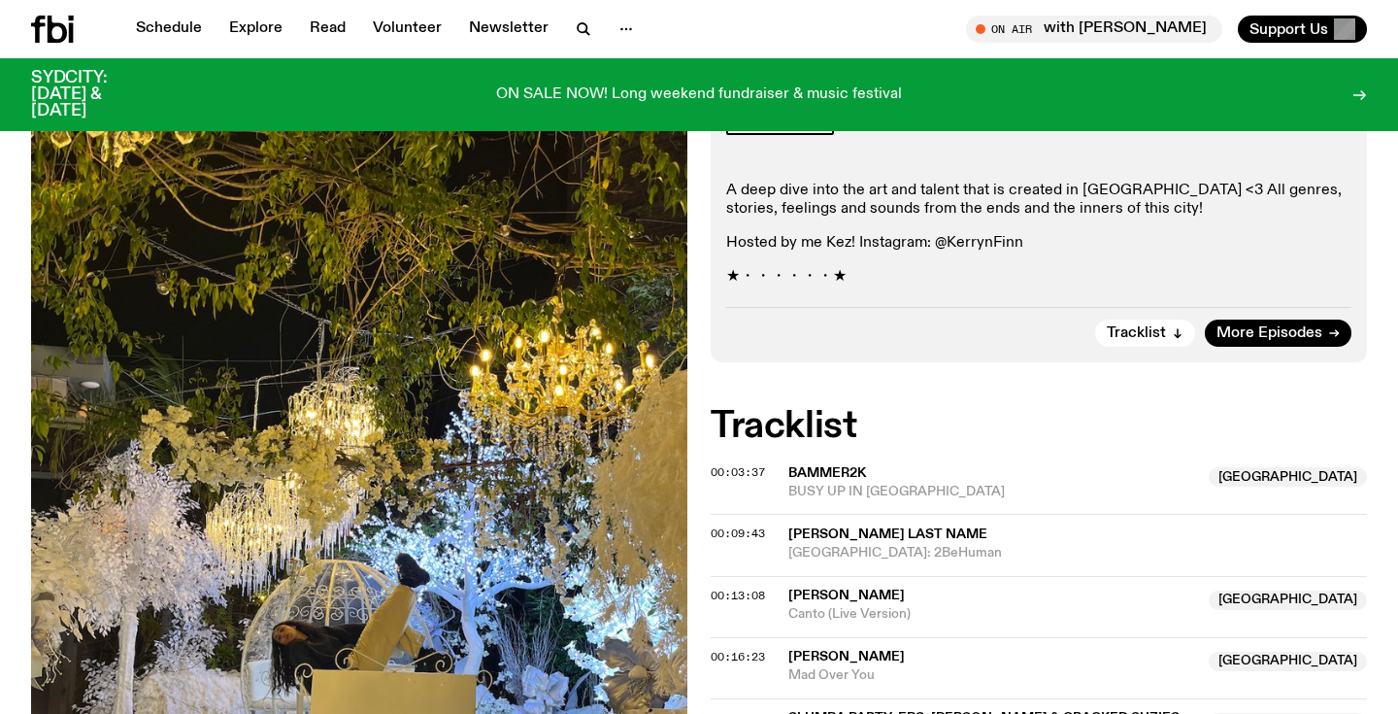
scroll to position [420, 0]
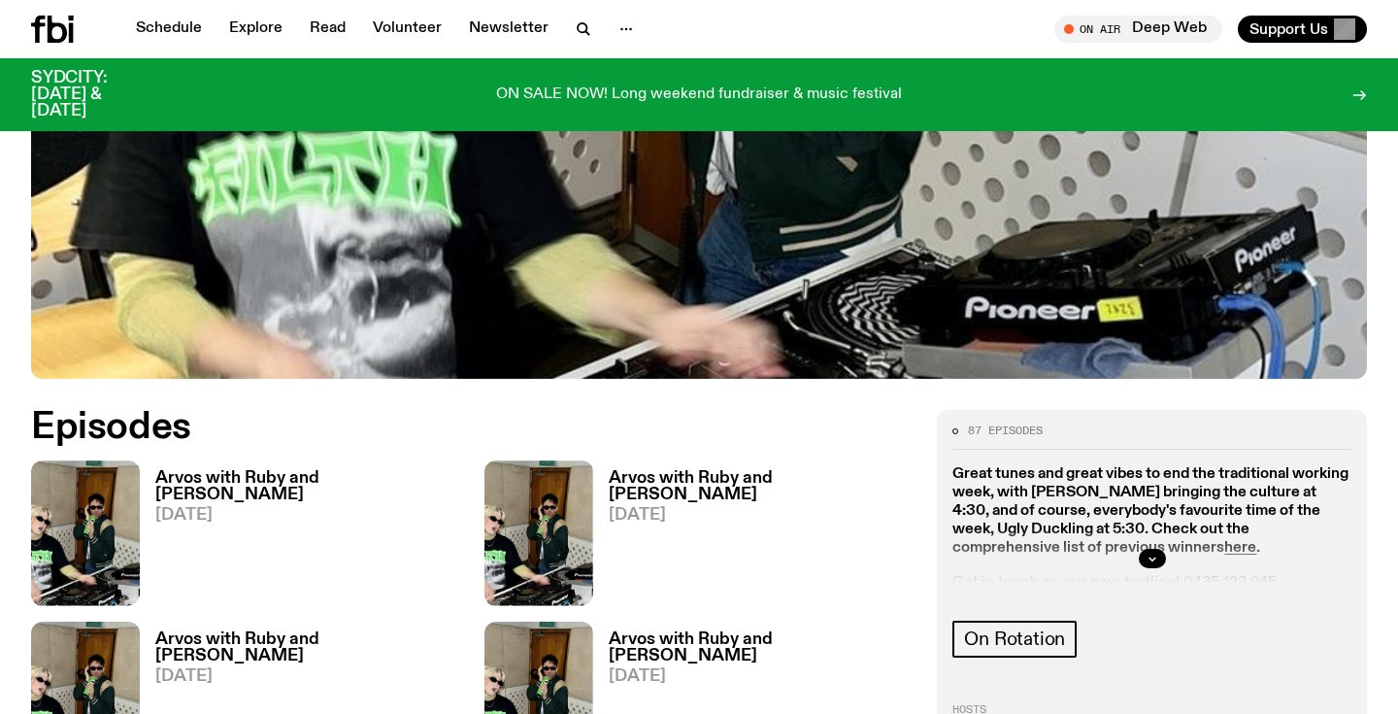
scroll to position [738, 0]
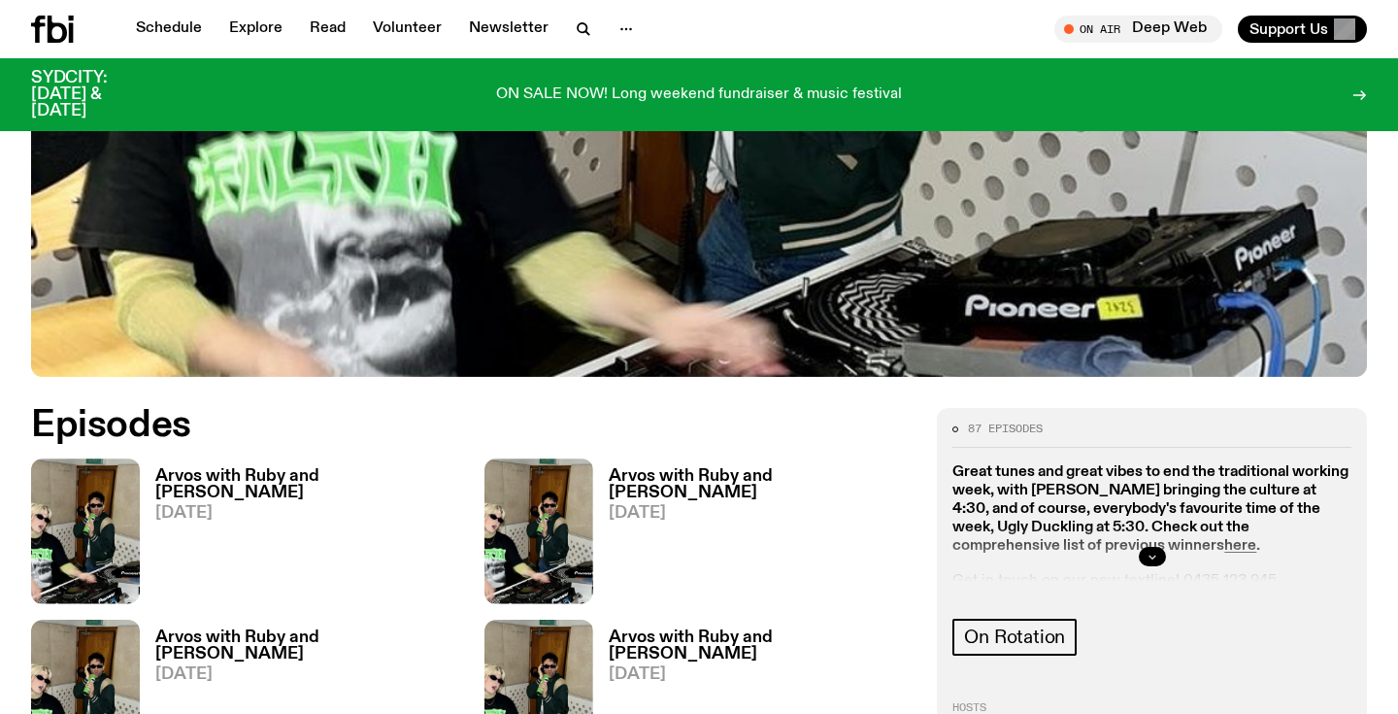
click at [1155, 550] on icon "button" at bounding box center [1153, 556] width 12 height 12
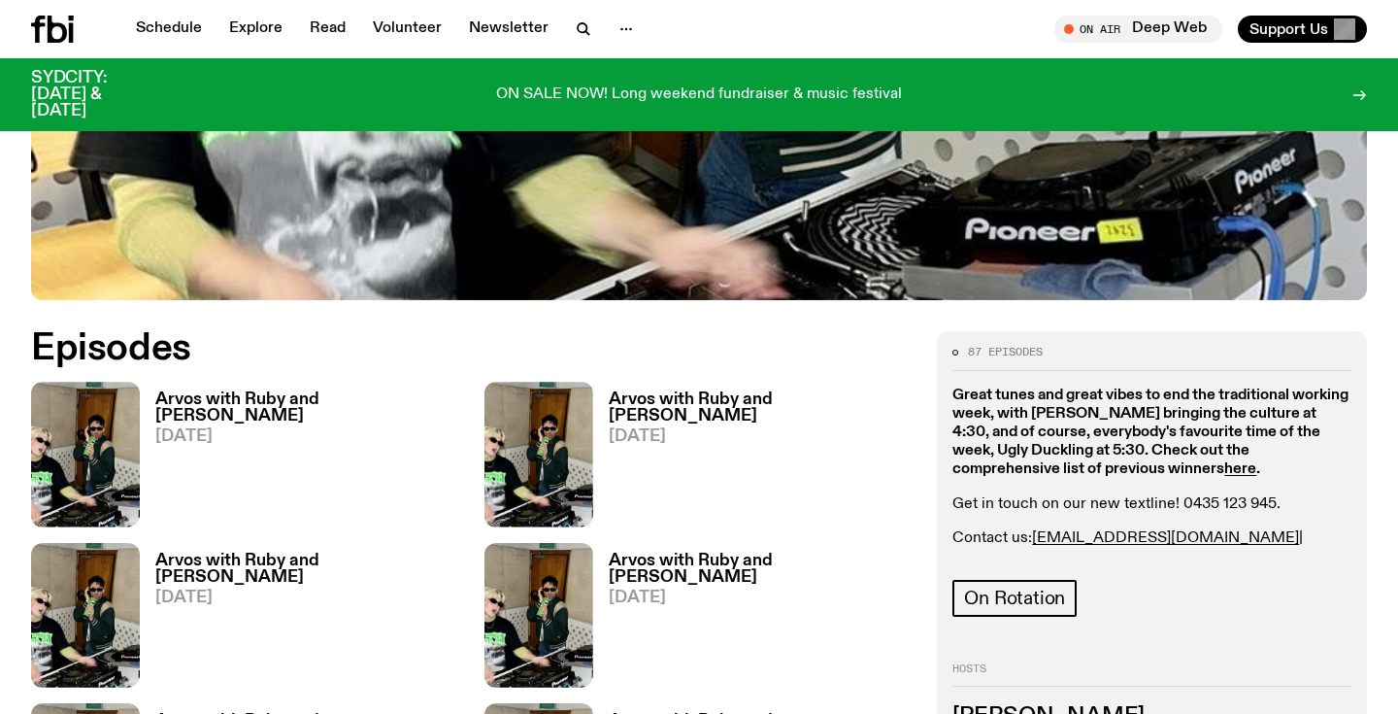
scroll to position [835, 0]
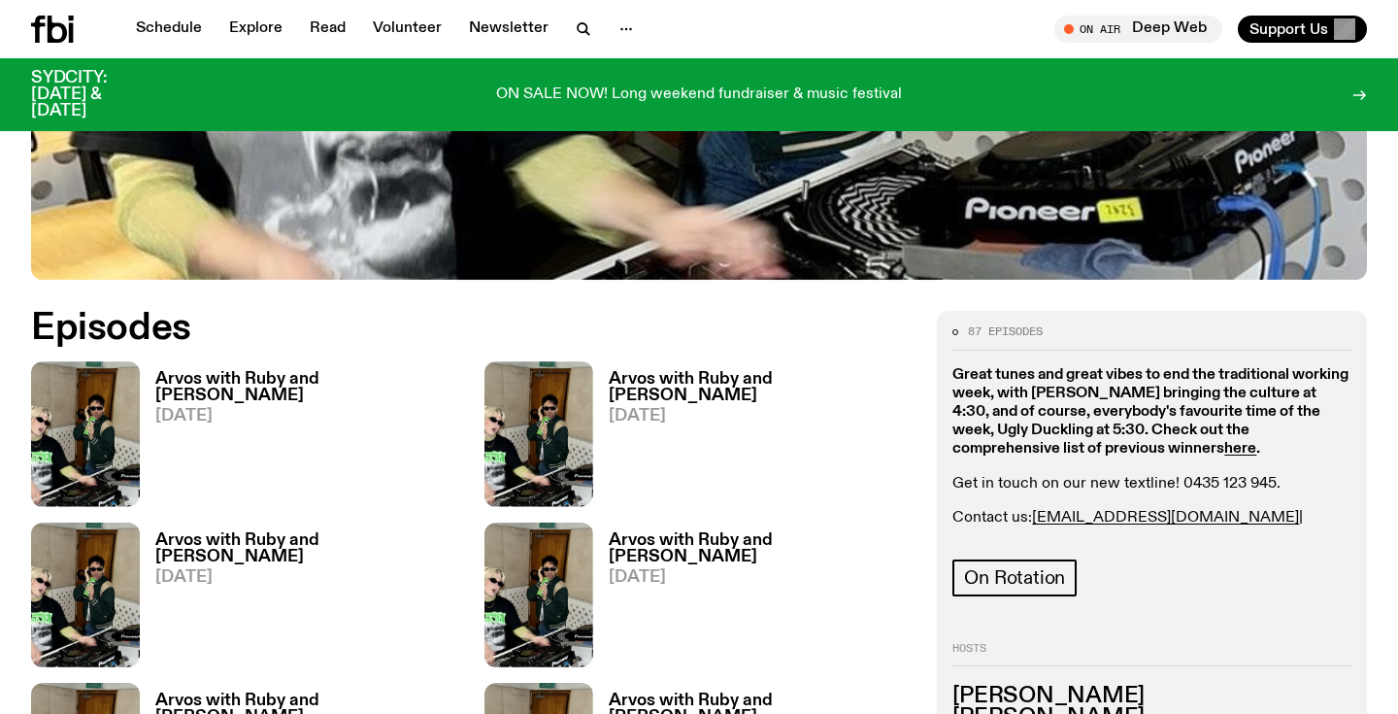
click at [311, 371] on h3 "Arvos with Ruby and [PERSON_NAME]" at bounding box center [308, 387] width 306 height 33
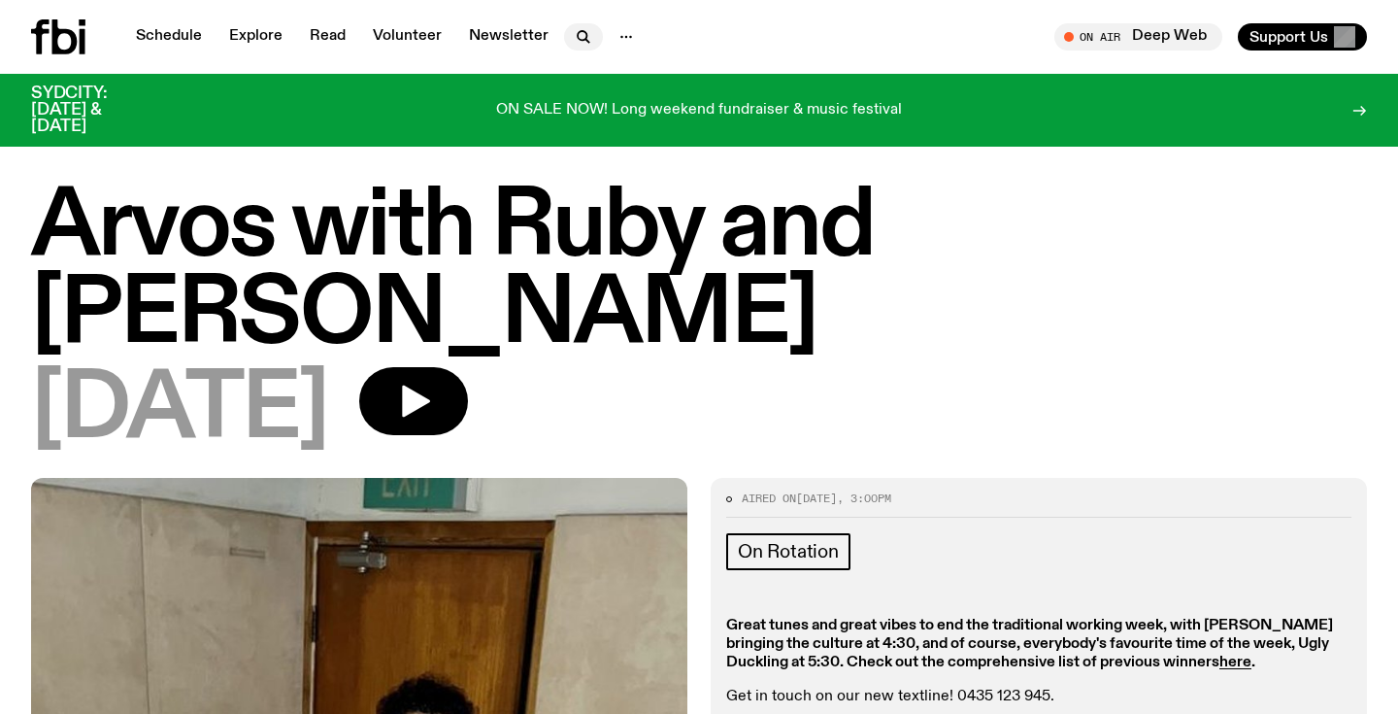
click at [590, 38] on button "button" at bounding box center [583, 36] width 39 height 27
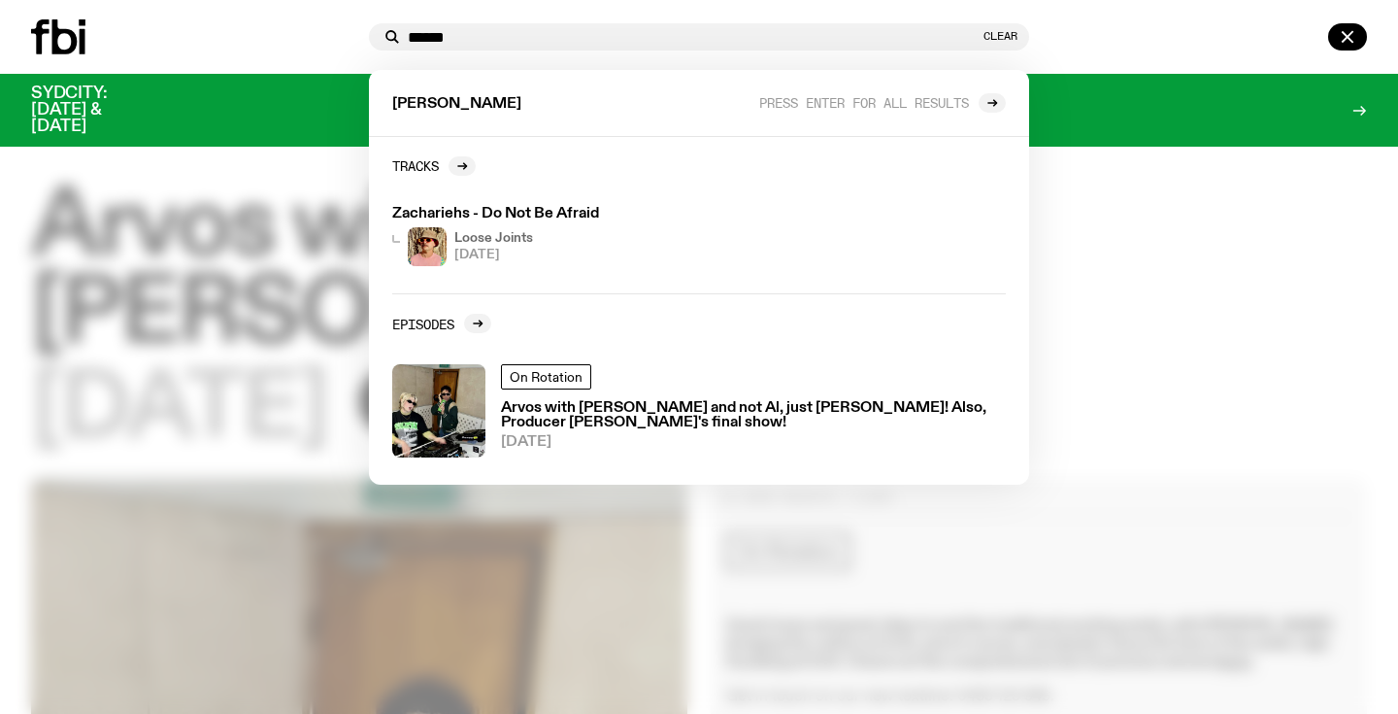
type input "******"
